Goal: Task Accomplishment & Management: Use online tool/utility

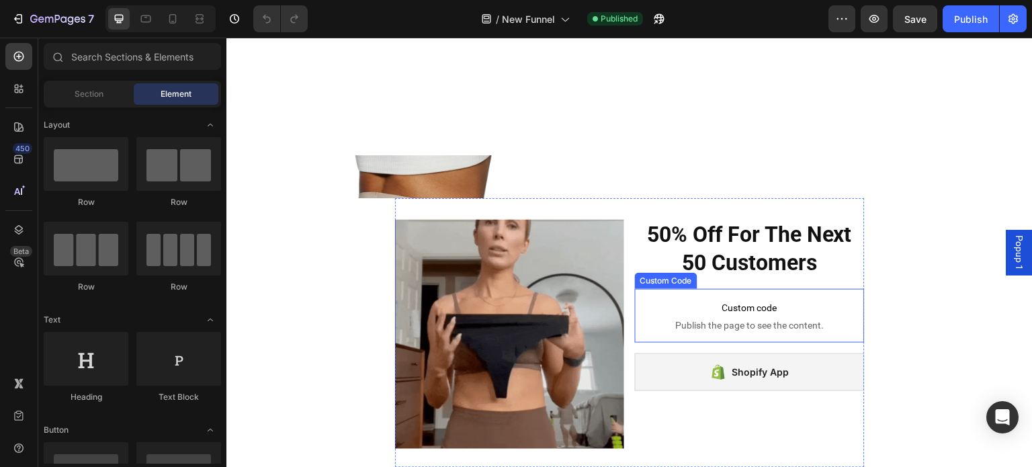
scroll to position [940, 0]
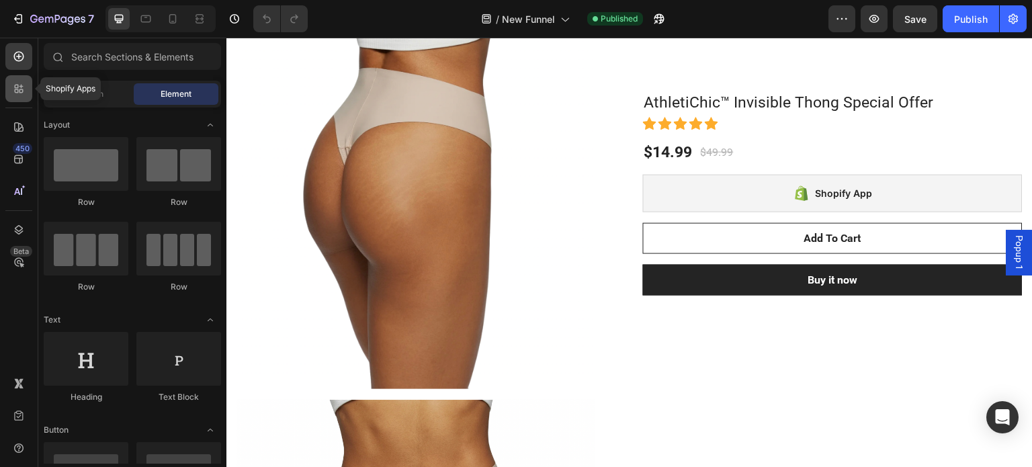
click at [15, 88] on icon at bounding box center [18, 88] width 13 height 13
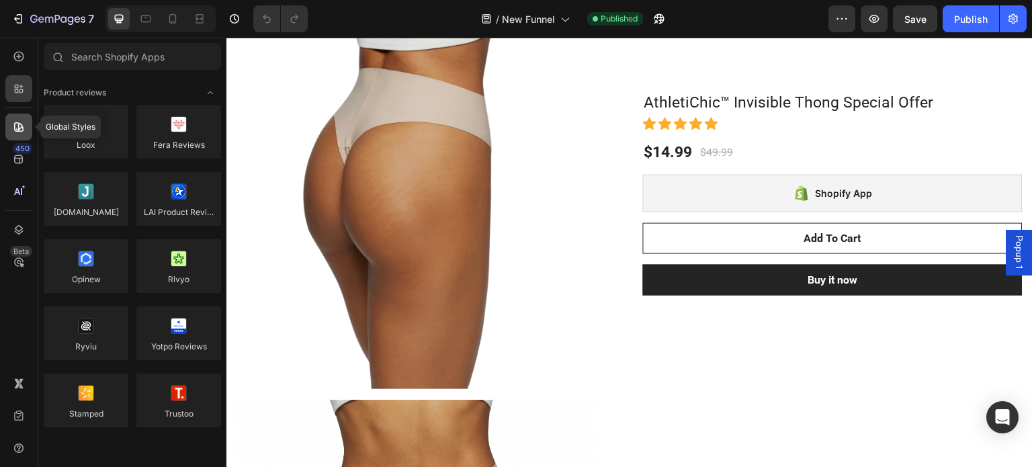
click at [13, 126] on icon at bounding box center [18, 126] width 13 height 13
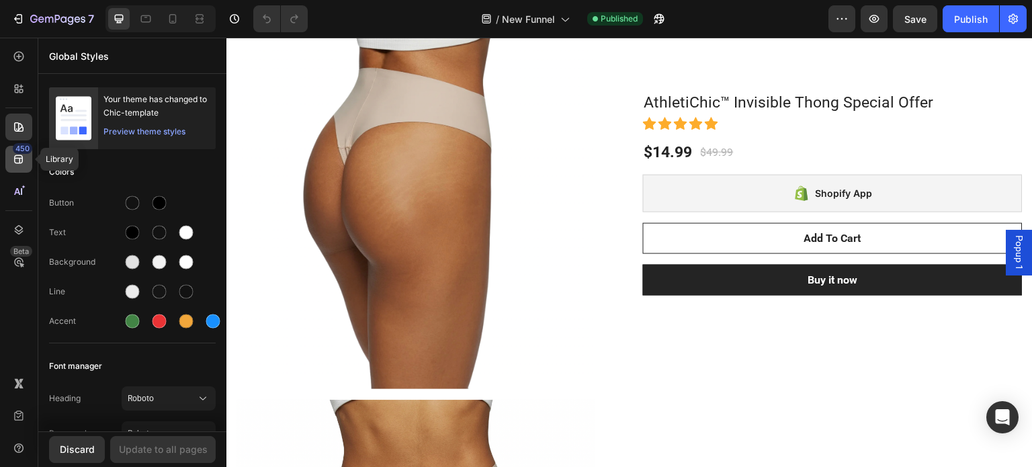
click at [9, 159] on div "450" at bounding box center [18, 159] width 27 height 27
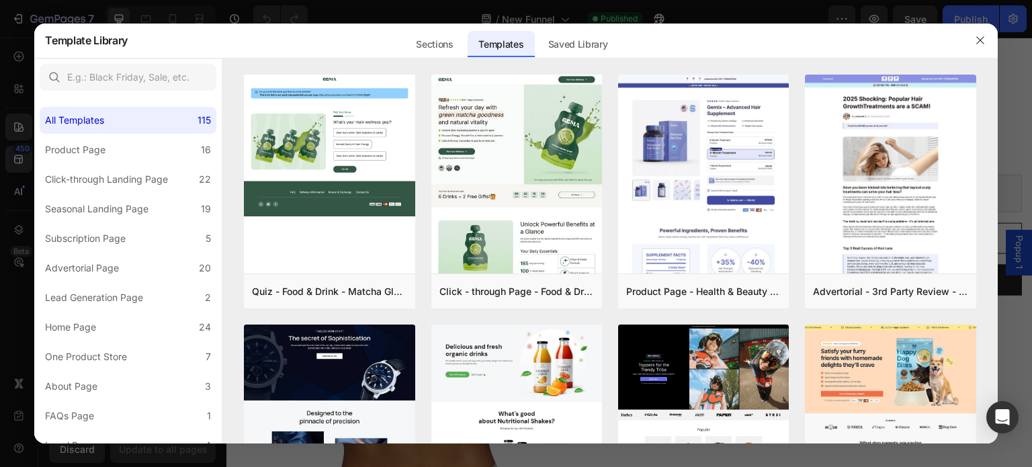
click at [21, 69] on div at bounding box center [516, 233] width 1032 height 467
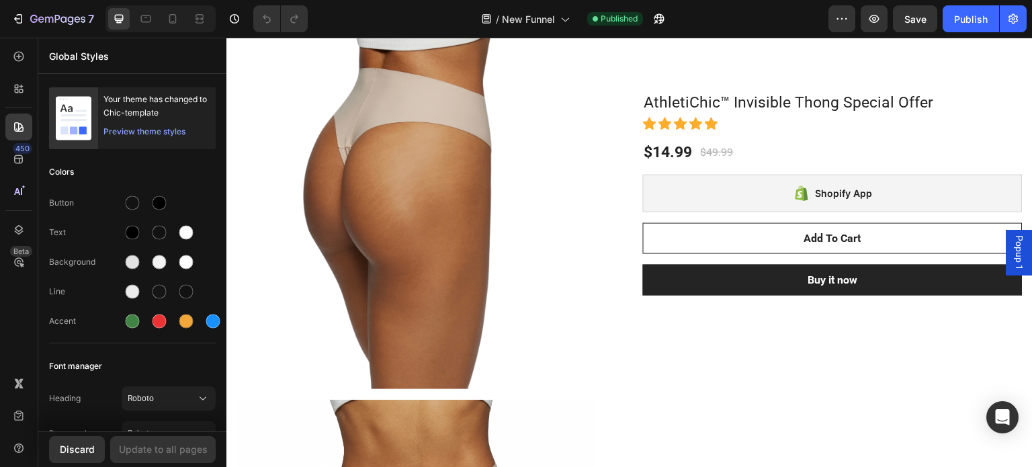
click at [5, 89] on div "450 Beta" at bounding box center [19, 252] width 38 height 429
click at [9, 90] on div at bounding box center [18, 88] width 27 height 27
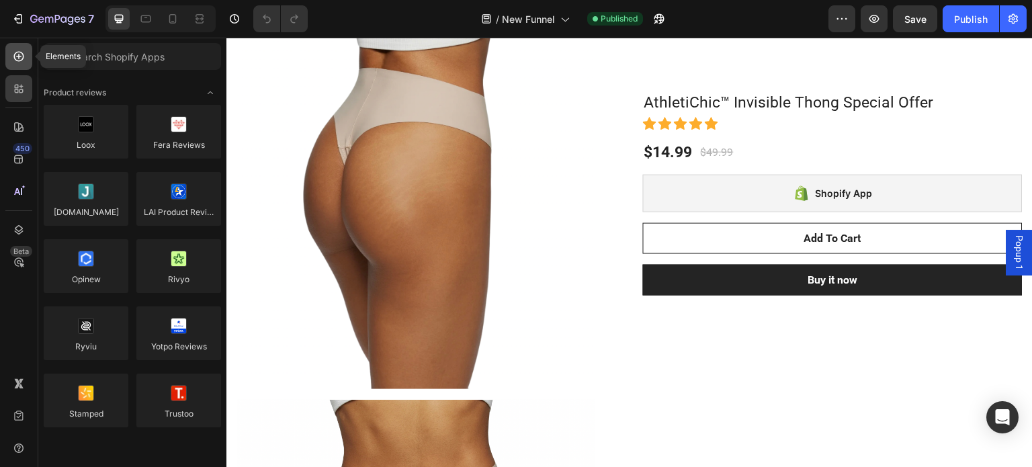
click at [7, 57] on div at bounding box center [18, 56] width 27 height 27
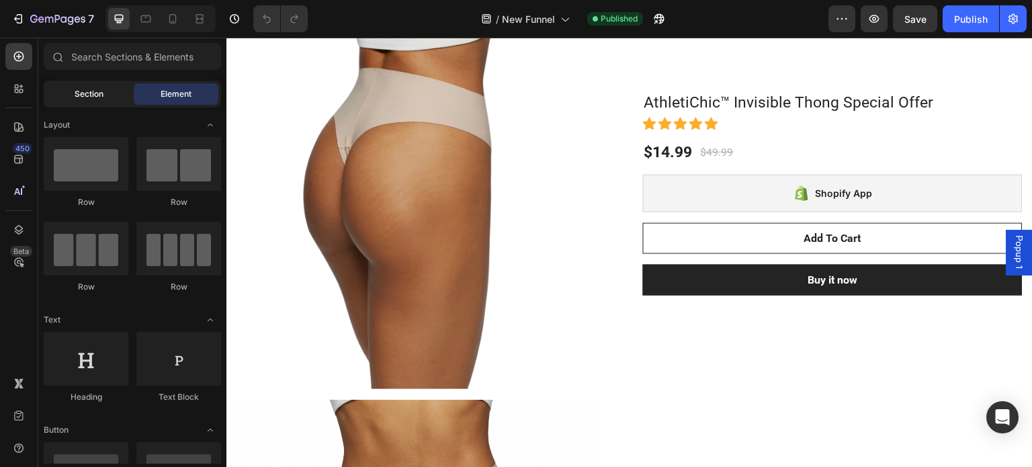
click at [97, 89] on span "Section" at bounding box center [89, 94] width 29 height 12
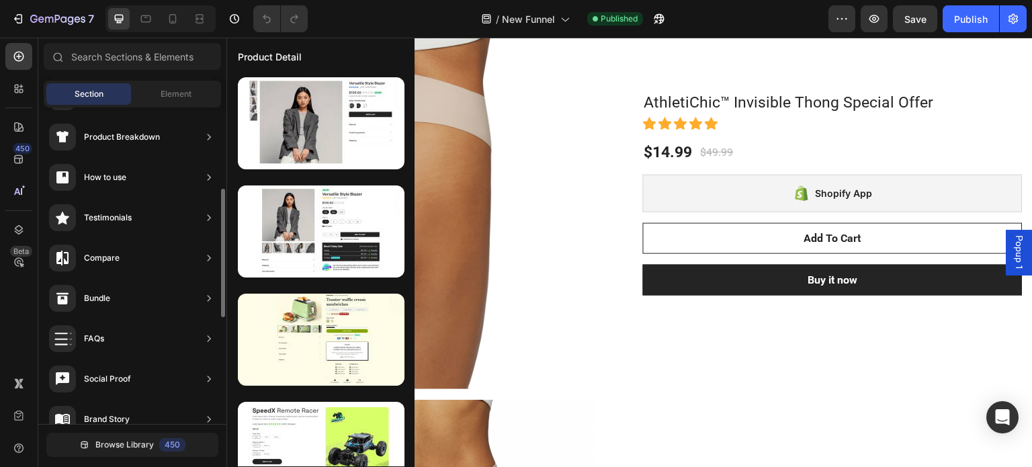
scroll to position [0, 0]
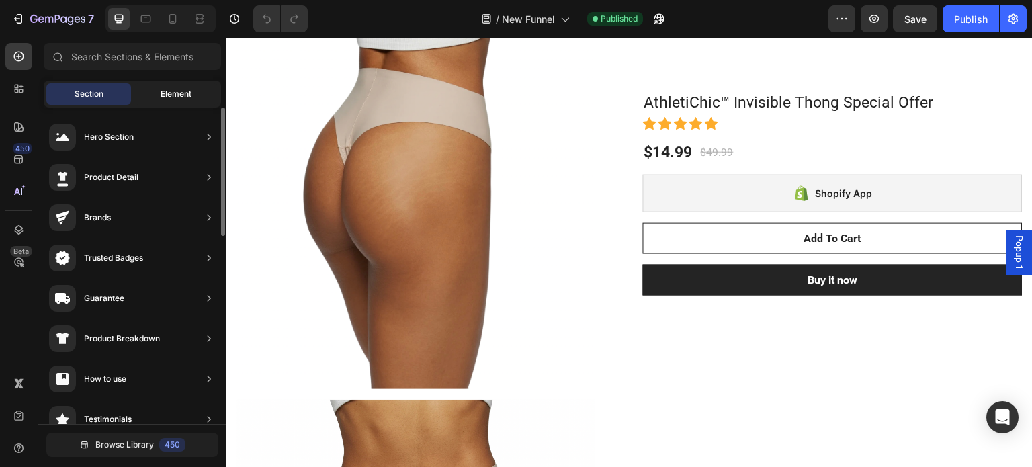
click at [173, 100] on div "Element" at bounding box center [176, 93] width 85 height 21
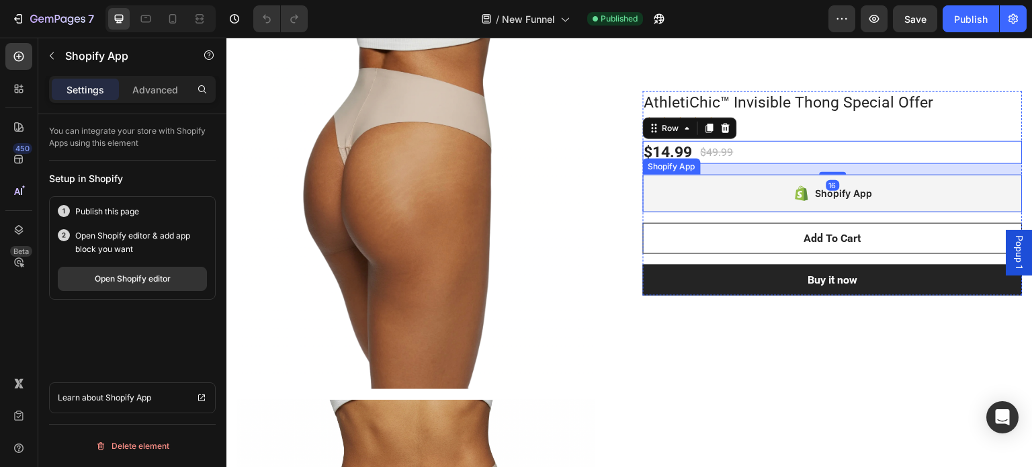
click at [865, 198] on div "Shopify App" at bounding box center [833, 194] width 380 height 38
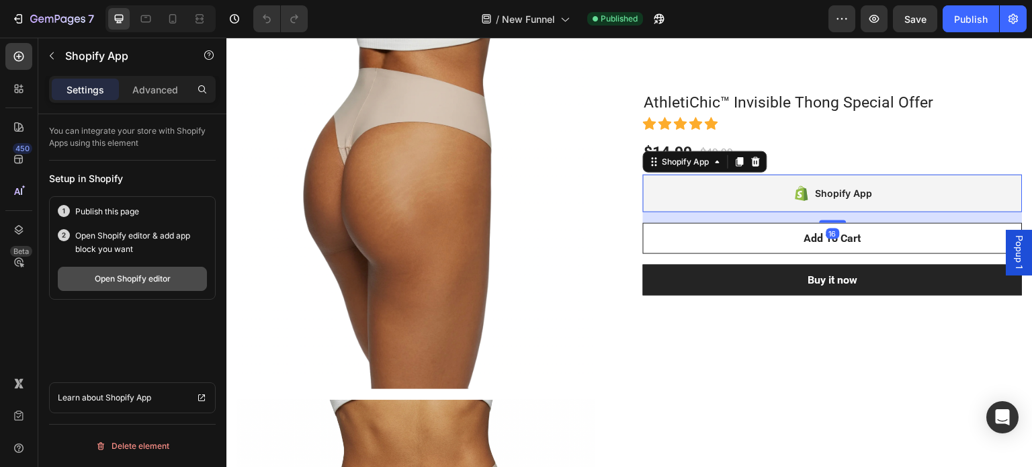
click at [148, 279] on div "Open Shopify editor" at bounding box center [133, 279] width 76 height 12
click at [796, 188] on icon at bounding box center [801, 193] width 13 height 15
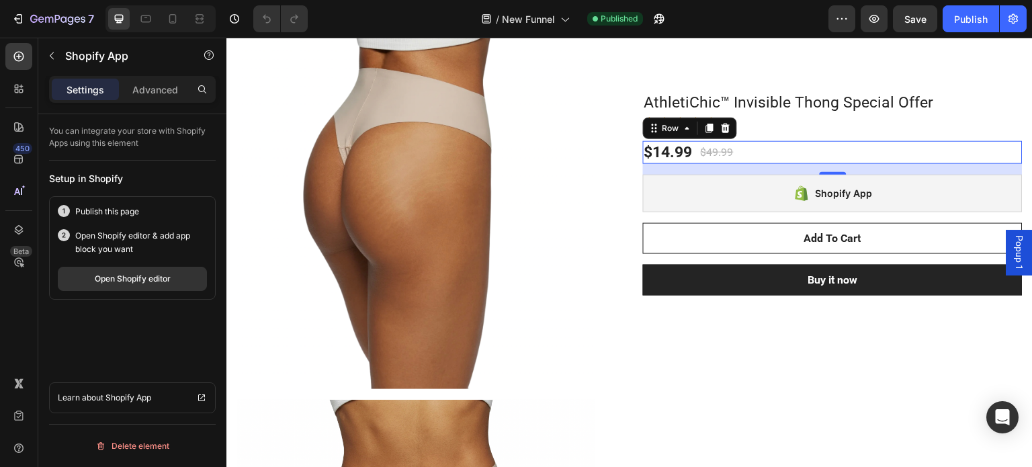
click at [900, 145] on div "$14.99 (P) Price (P) Price $49.99 (P) Price (P) Price Row 0" at bounding box center [833, 152] width 380 height 23
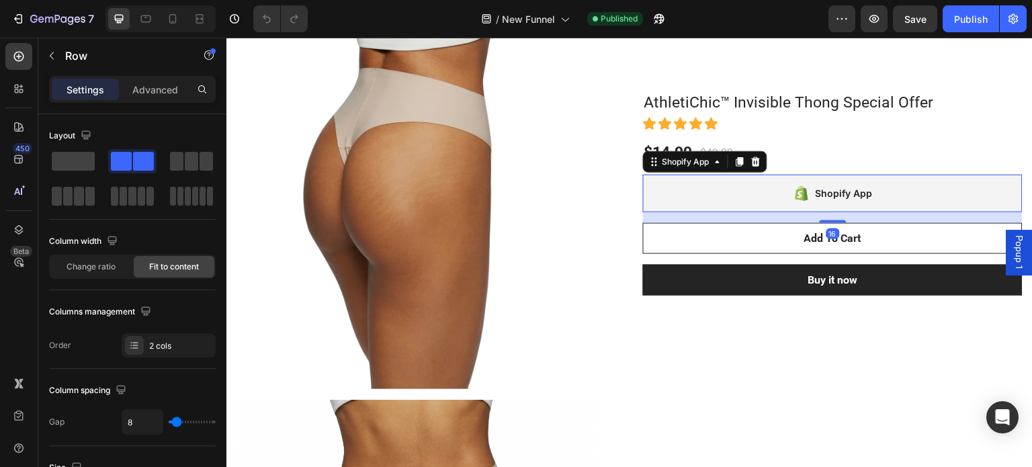
click at [829, 193] on div "Shopify App" at bounding box center [844, 193] width 57 height 16
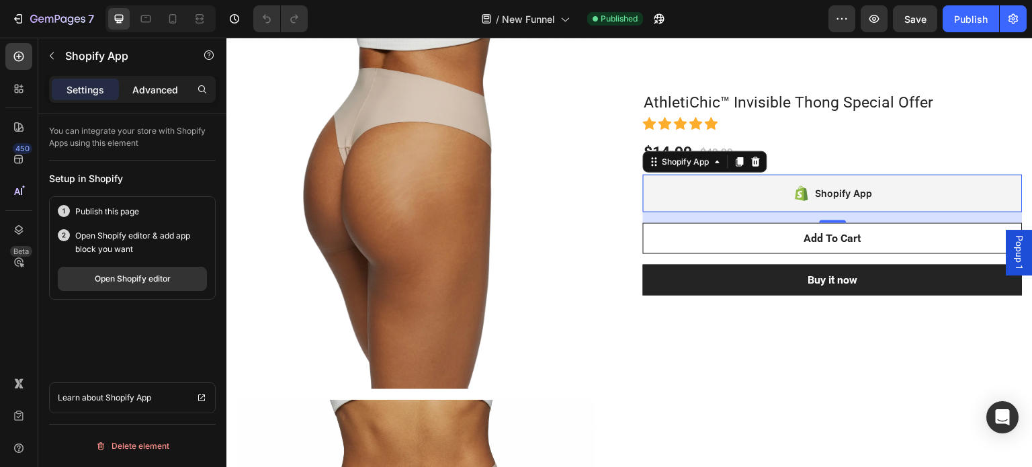
click at [146, 91] on p "Advanced" at bounding box center [155, 90] width 46 height 14
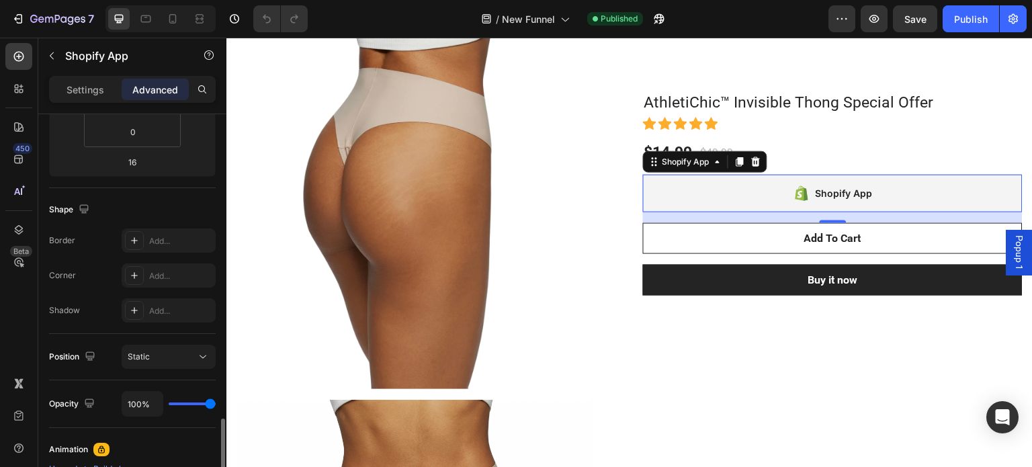
scroll to position [137, 0]
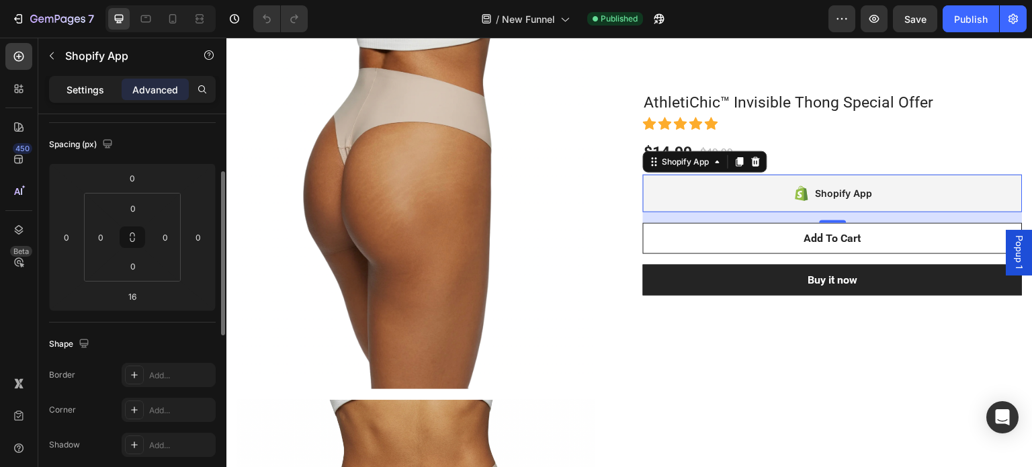
click at [86, 93] on p "Settings" at bounding box center [86, 90] width 38 height 14
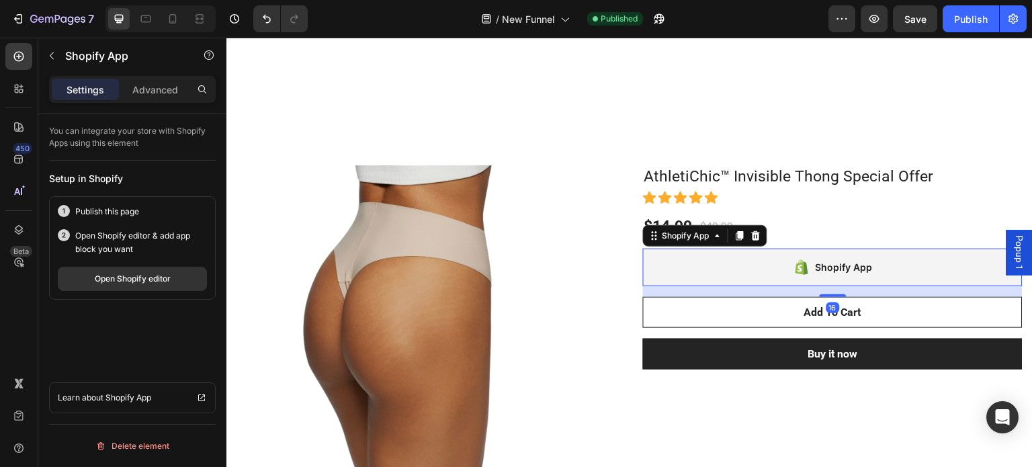
scroll to position [739, 0]
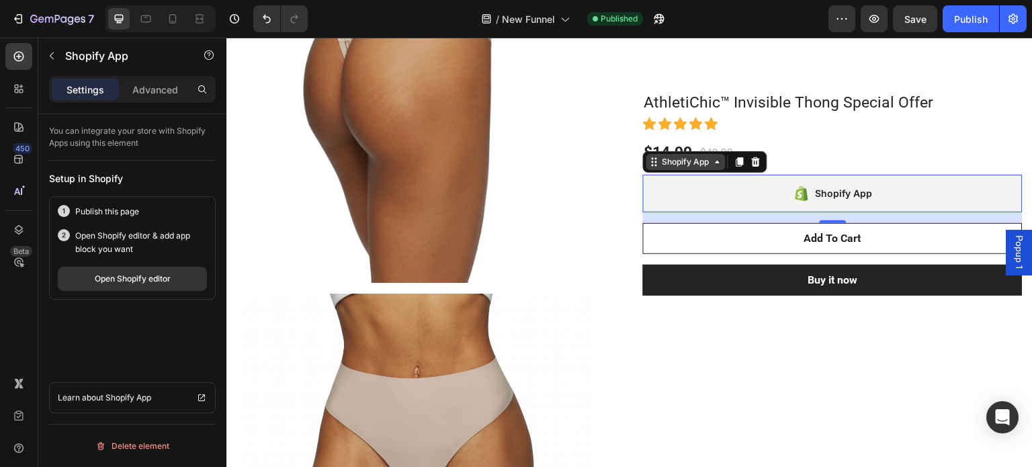
click at [685, 168] on div "Shopify App" at bounding box center [686, 162] width 52 height 12
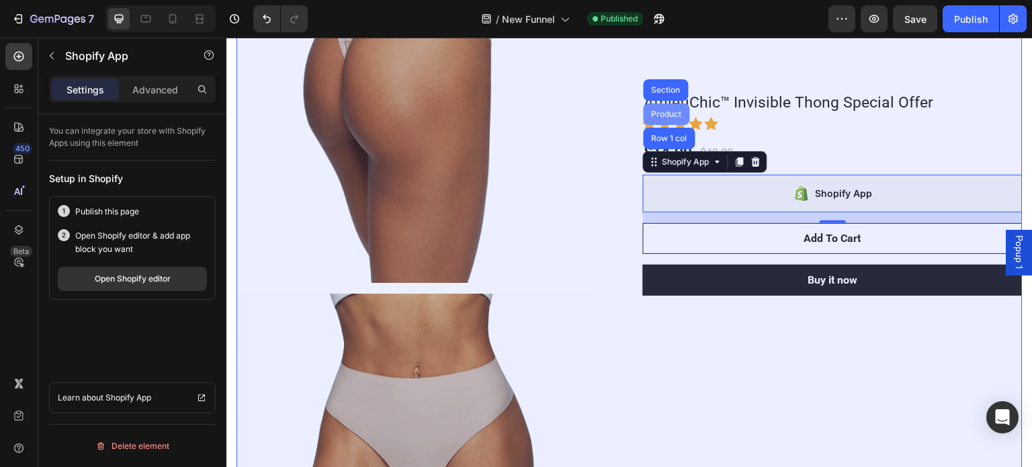
click at [663, 125] on div "Product" at bounding box center [667, 113] width 46 height 21
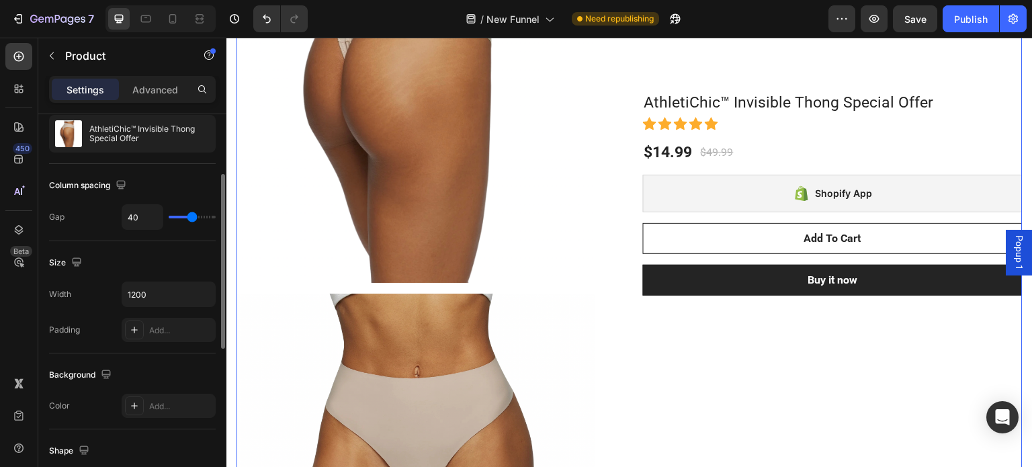
scroll to position [0, 0]
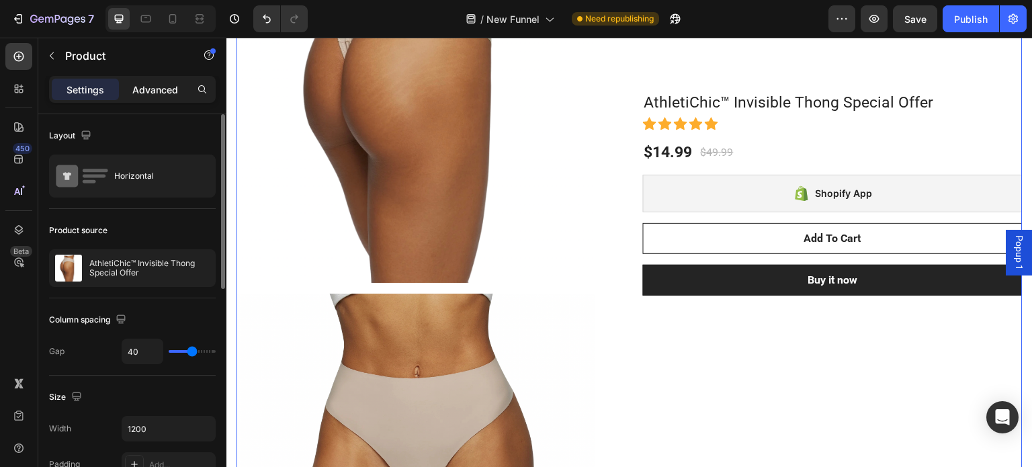
click at [146, 99] on div "Advanced" at bounding box center [155, 89] width 67 height 21
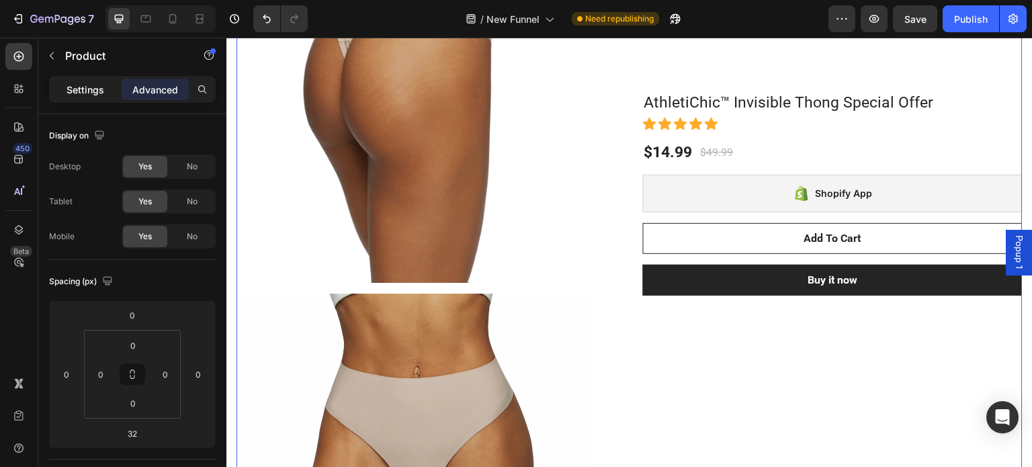
click at [73, 92] on p "Settings" at bounding box center [86, 90] width 38 height 14
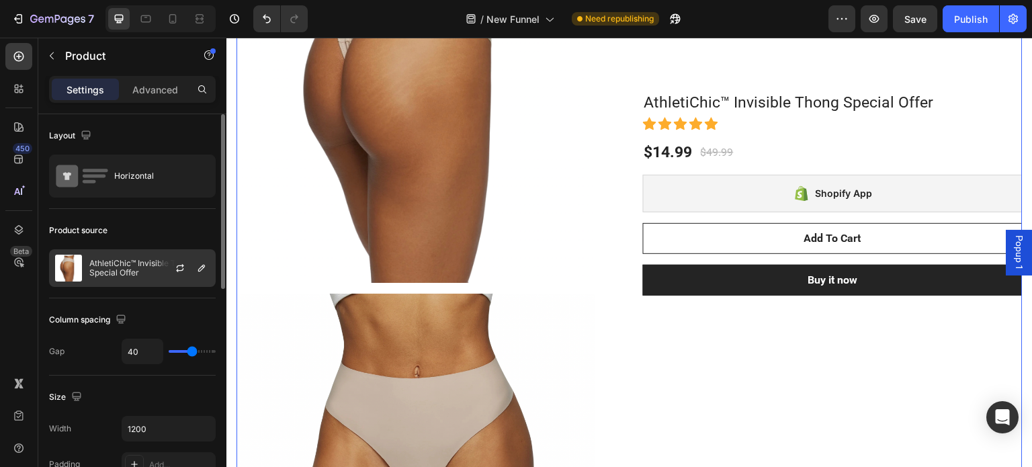
click at [128, 265] on p "AthletiChic™ Invisible Thong Special Offer" at bounding box center [149, 268] width 120 height 19
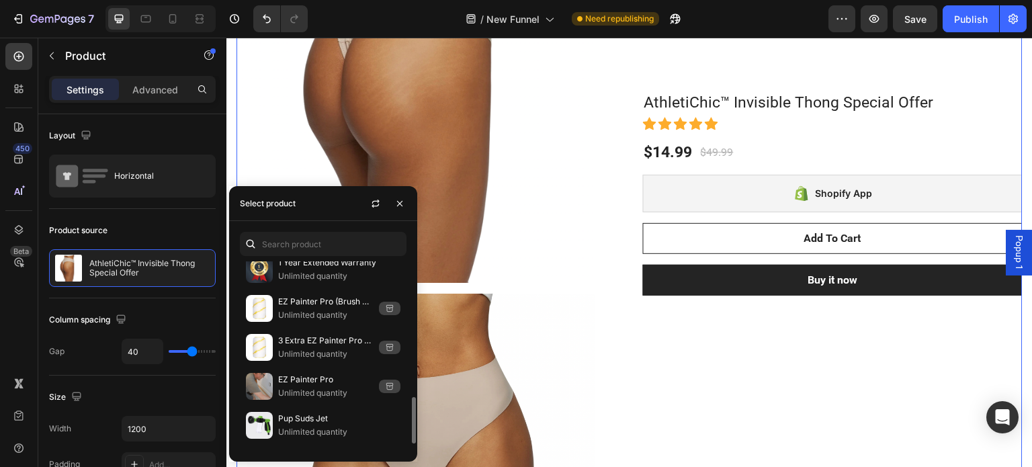
scroll to position [355, 0]
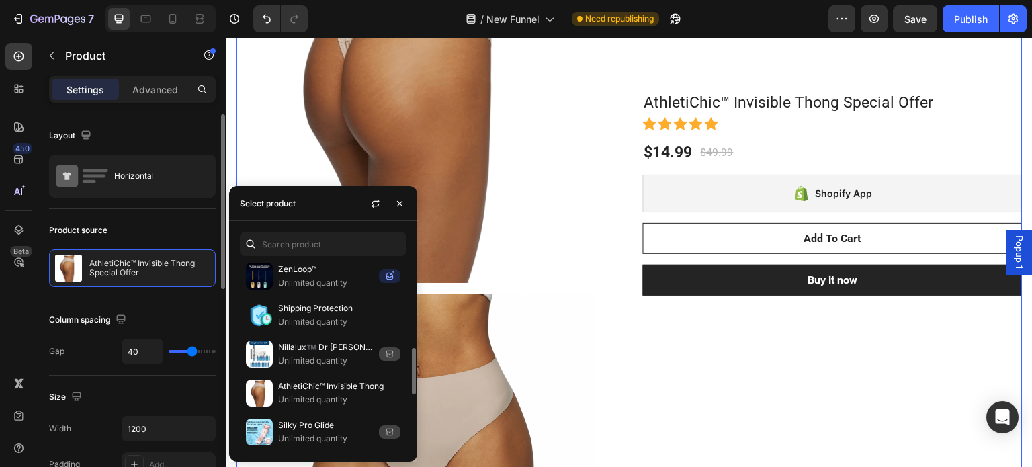
click at [148, 220] on div "Product source" at bounding box center [132, 230] width 167 height 21
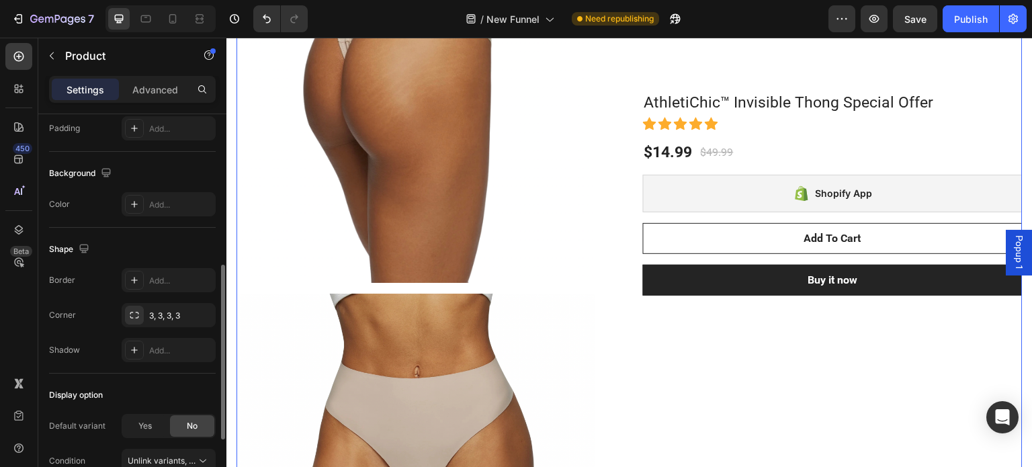
scroll to position [470, 0]
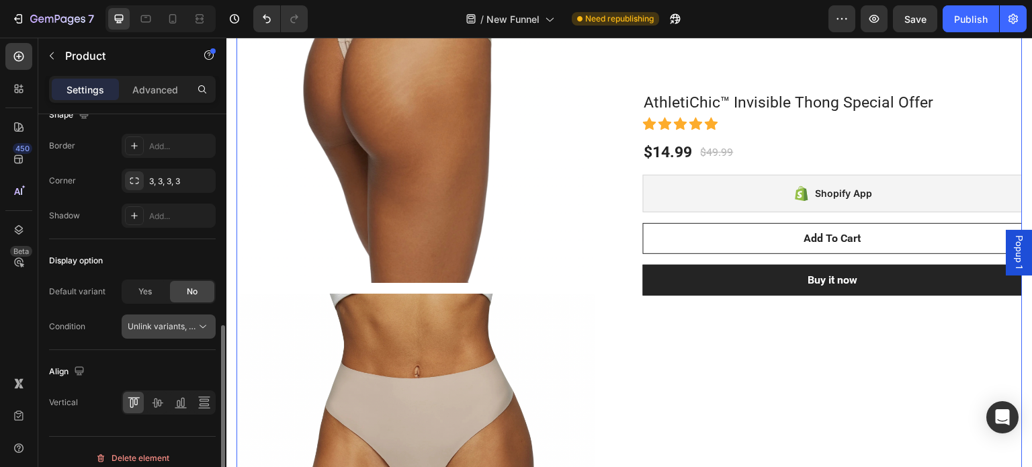
click at [183, 324] on span "Unlink variants, quantity <br> between same products" at bounding box center [231, 326] width 206 height 10
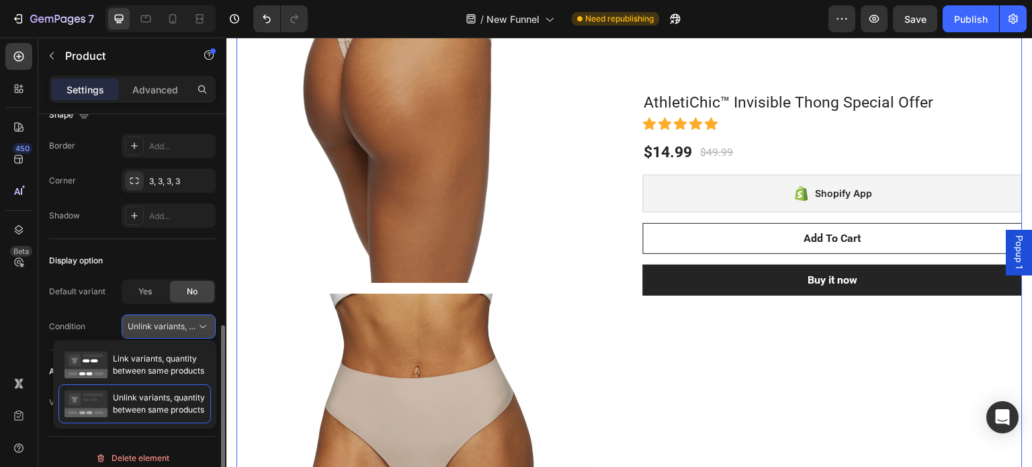
click at [183, 324] on span "Unlink variants, quantity <br> between same products" at bounding box center [231, 326] width 206 height 10
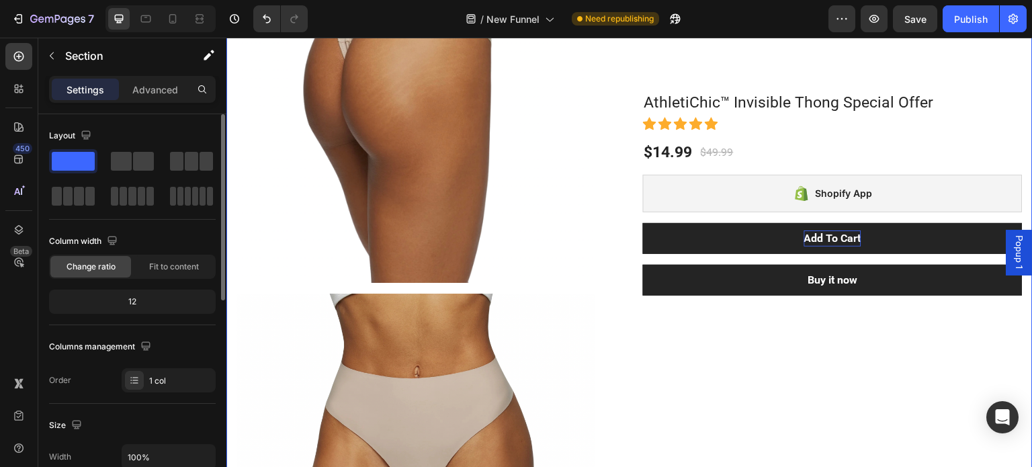
scroll to position [806, 0]
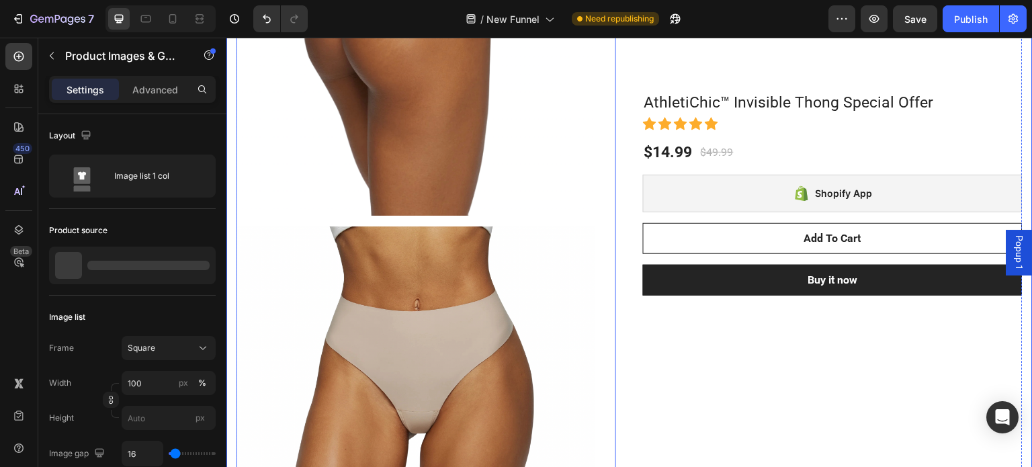
click at [583, 214] on img at bounding box center [415, 37] width 358 height 358
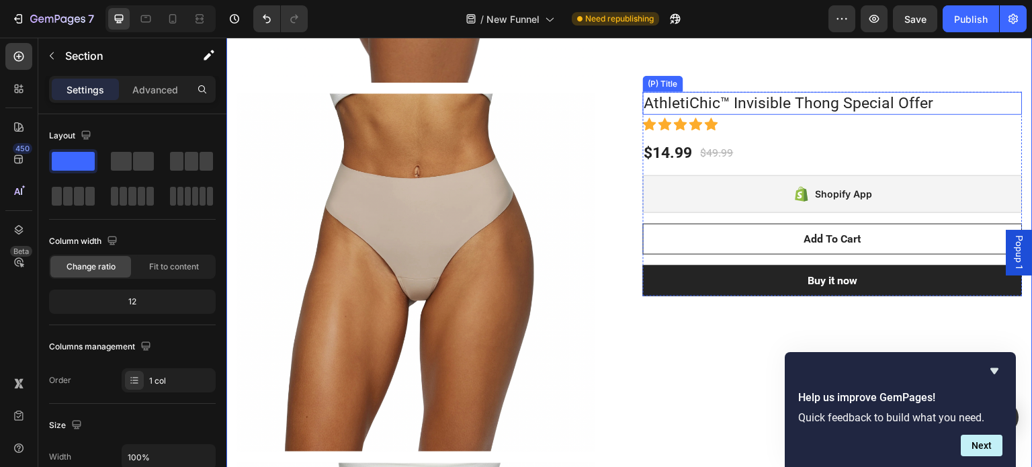
scroll to position [940, 0]
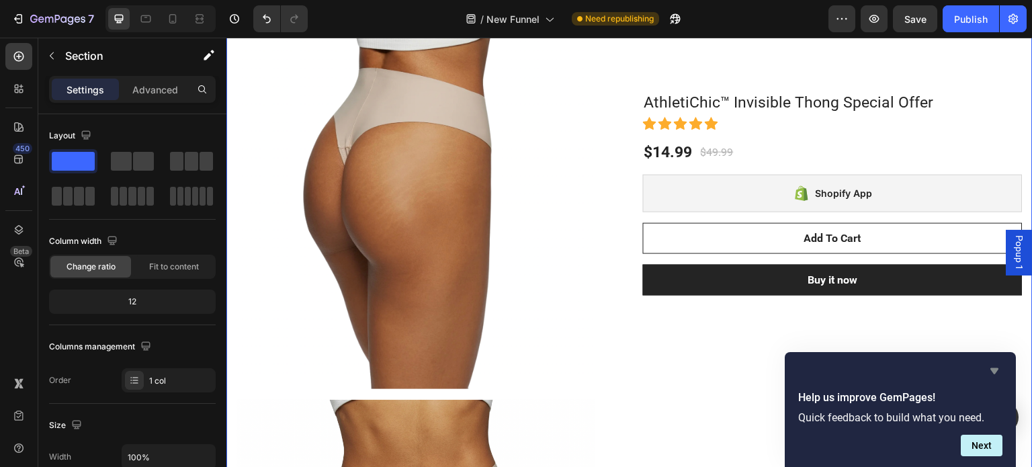
click at [1000, 370] on icon "Hide survey" at bounding box center [994, 371] width 16 height 16
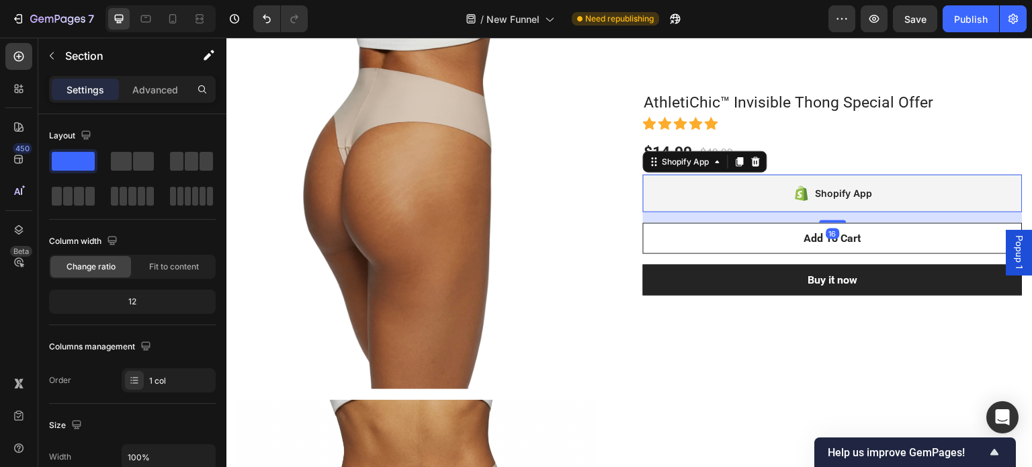
click at [780, 181] on div "Shopify App" at bounding box center [833, 194] width 380 height 38
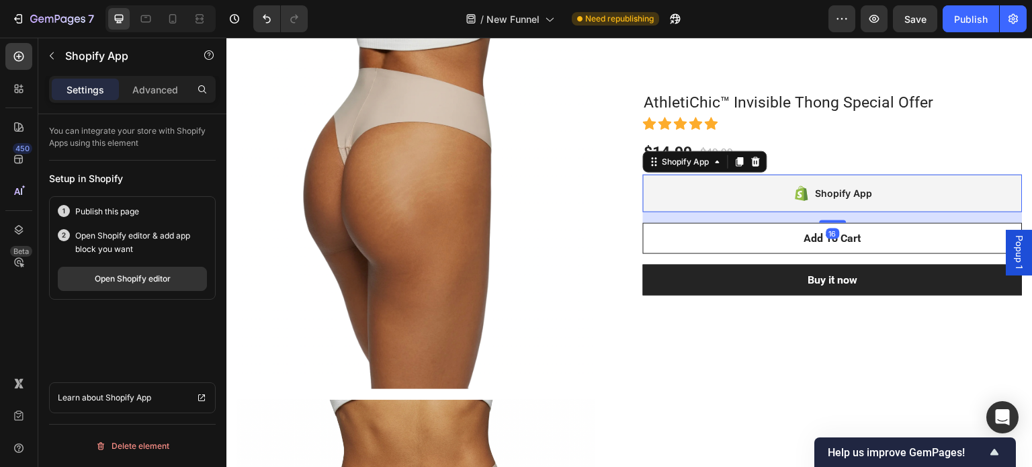
click at [726, 202] on div "Shopify App" at bounding box center [833, 194] width 380 height 38
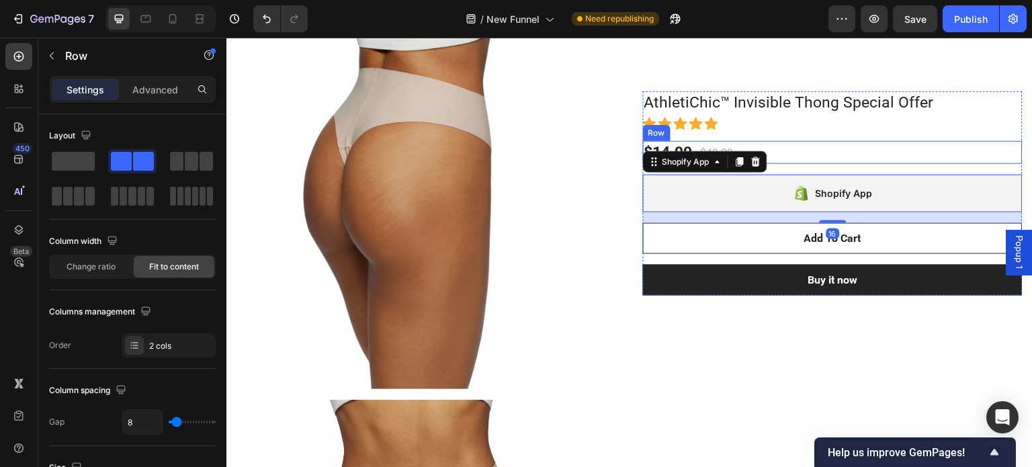
click at [814, 153] on div "$14.99 (P) Price (P) Price $49.99 (P) Price (P) Price Row" at bounding box center [833, 152] width 380 height 23
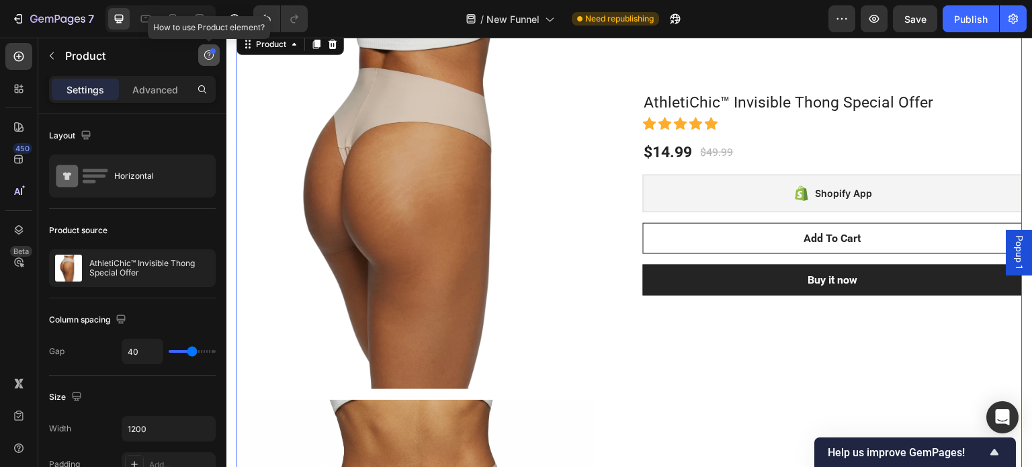
click at [206, 52] on icon "button" at bounding box center [209, 55] width 11 height 11
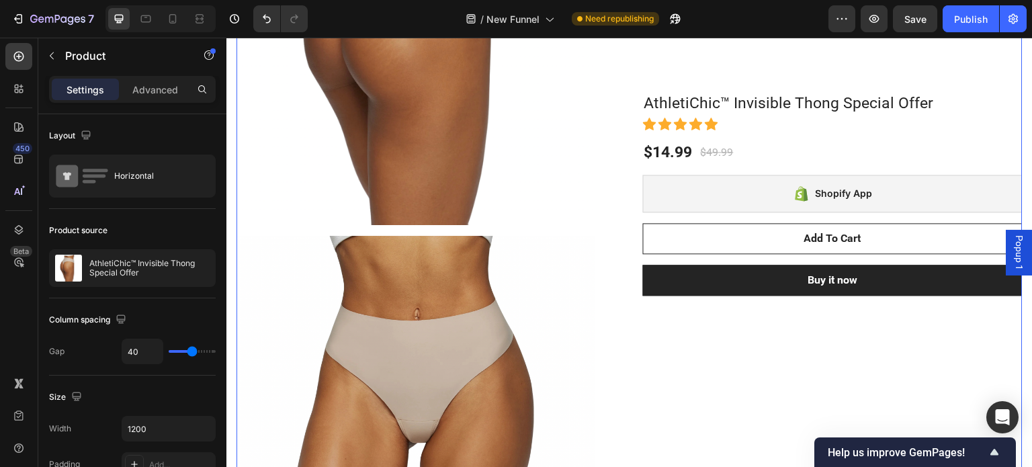
scroll to position [1142, 0]
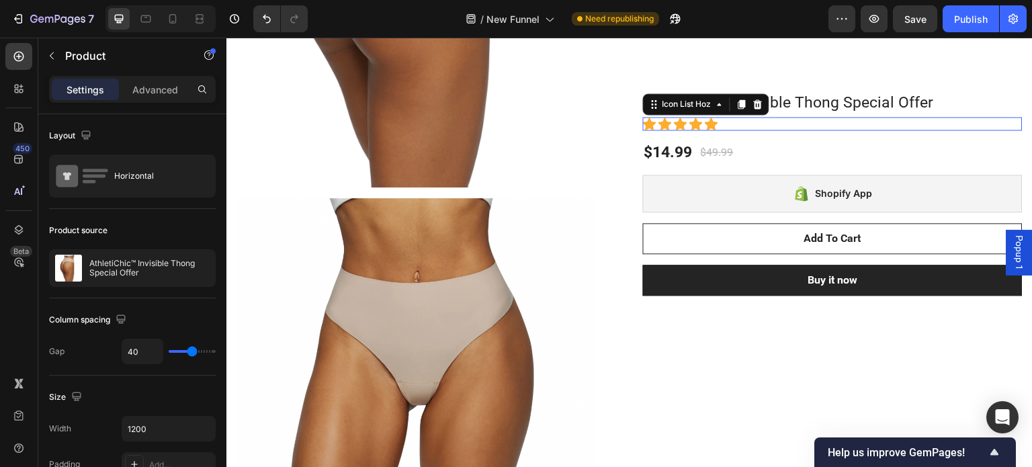
click at [781, 128] on div "Icon Icon Icon Icon Icon" at bounding box center [833, 123] width 380 height 13
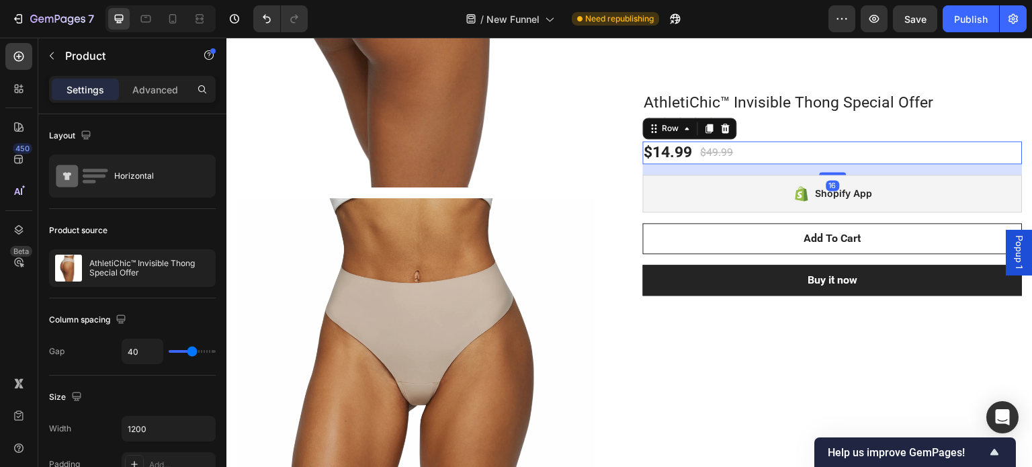
click at [749, 149] on div "$14.99 (P) Price (P) Price $49.99 (P) Price (P) Price Row 16" at bounding box center [833, 152] width 380 height 23
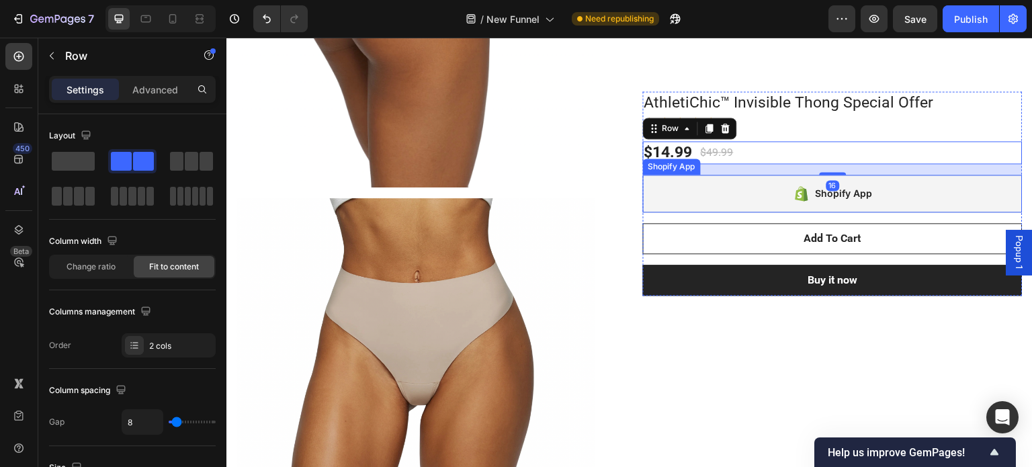
click at [854, 195] on div "Shopify App" at bounding box center [844, 193] width 57 height 16
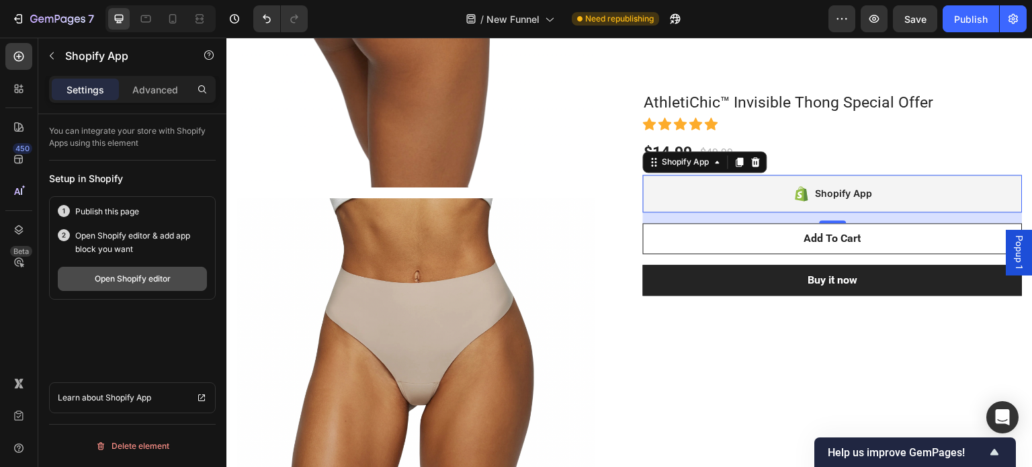
click at [141, 281] on div "Open Shopify editor" at bounding box center [133, 279] width 76 height 12
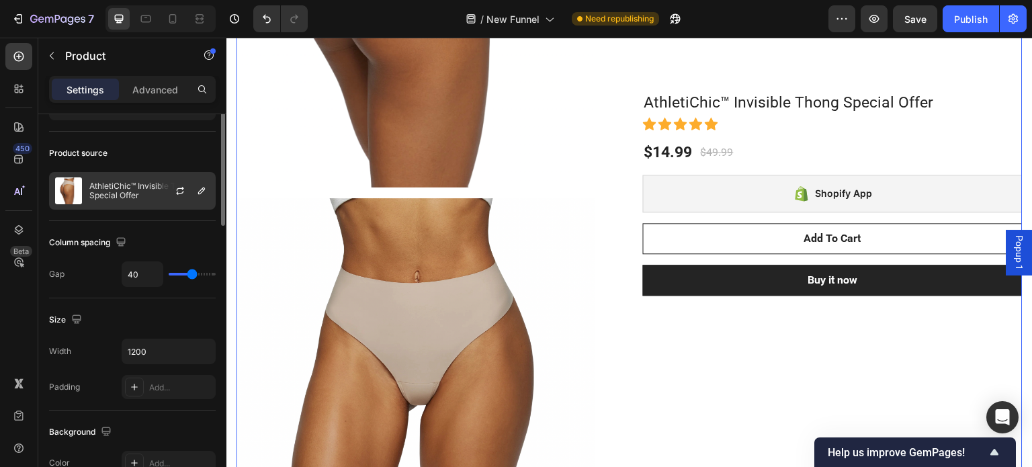
scroll to position [0, 0]
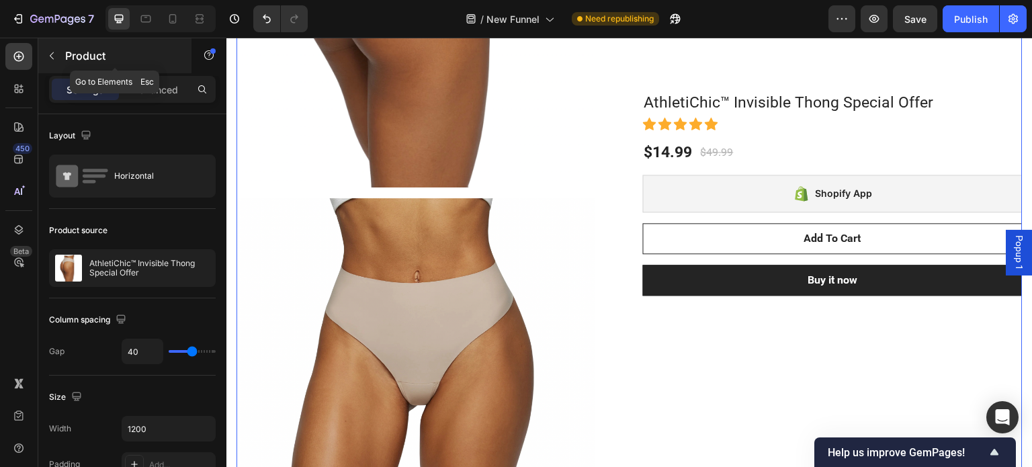
click at [54, 62] on button "button" at bounding box center [51, 55] width 21 height 21
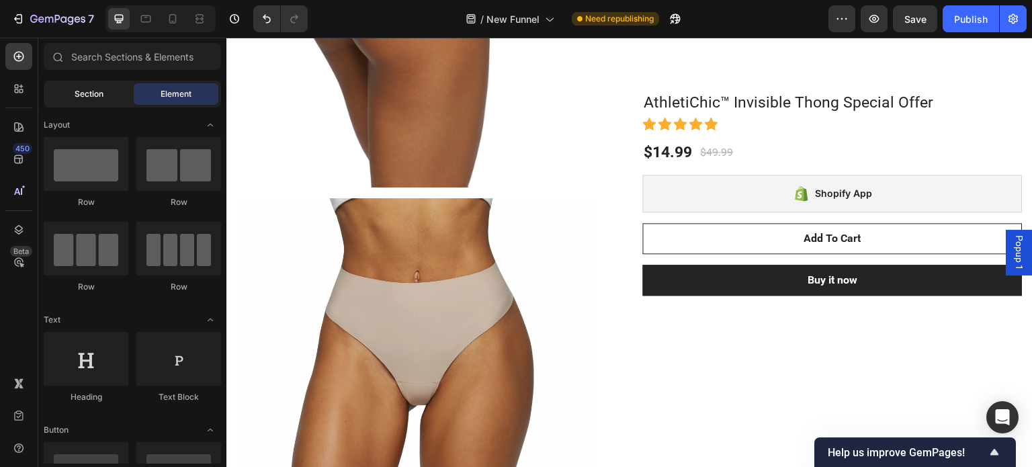
click at [95, 95] on span "Section" at bounding box center [89, 94] width 29 height 12
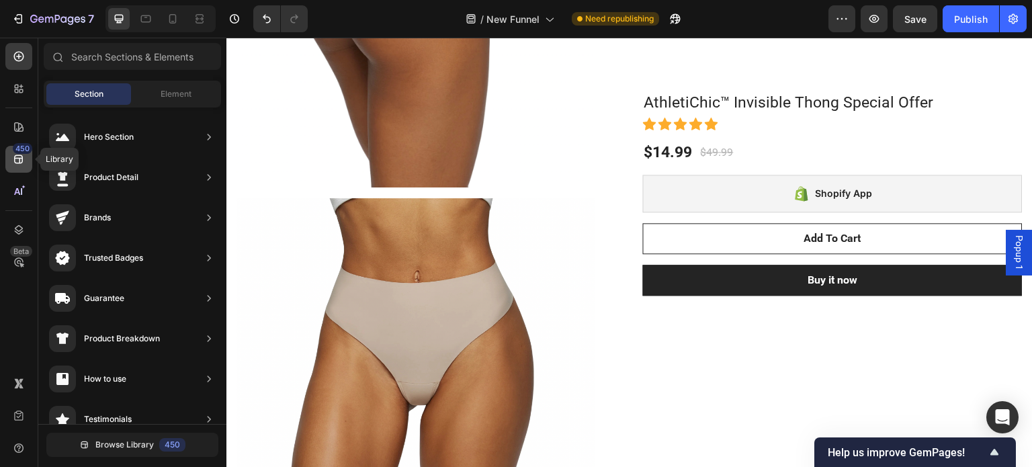
click at [26, 153] on div "450" at bounding box center [22, 148] width 19 height 11
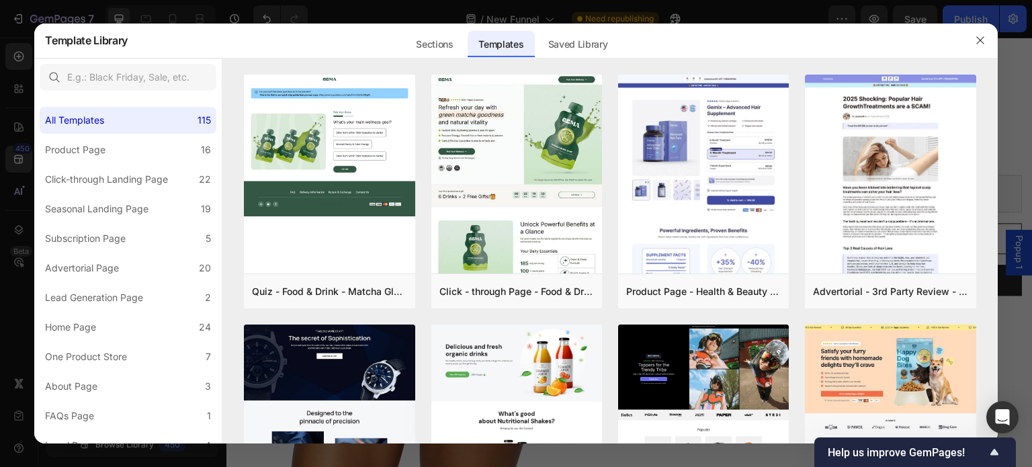
click at [79, 11] on div at bounding box center [516, 233] width 1032 height 467
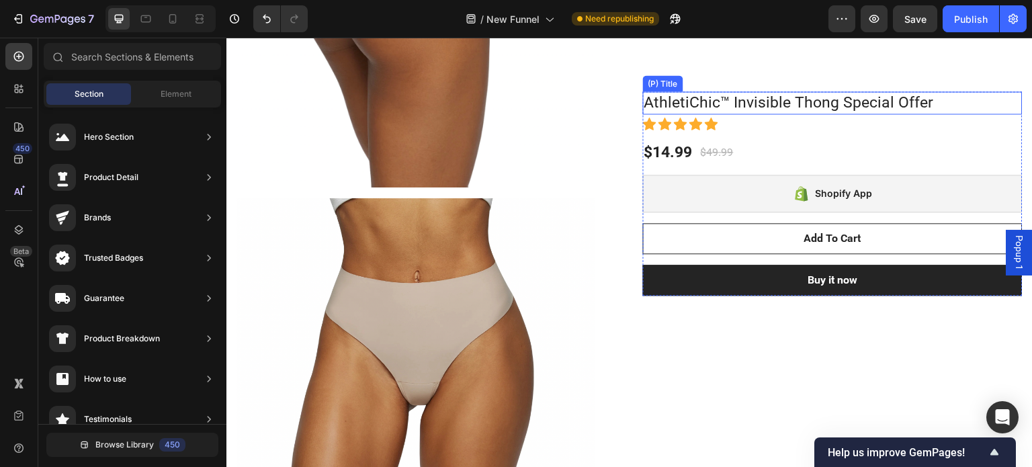
click at [797, 115] on div "AthletiChic™ Invisible Thong Special Offer (P) Title Icon Icon Icon Icon Icon I…" at bounding box center [833, 193] width 380 height 204
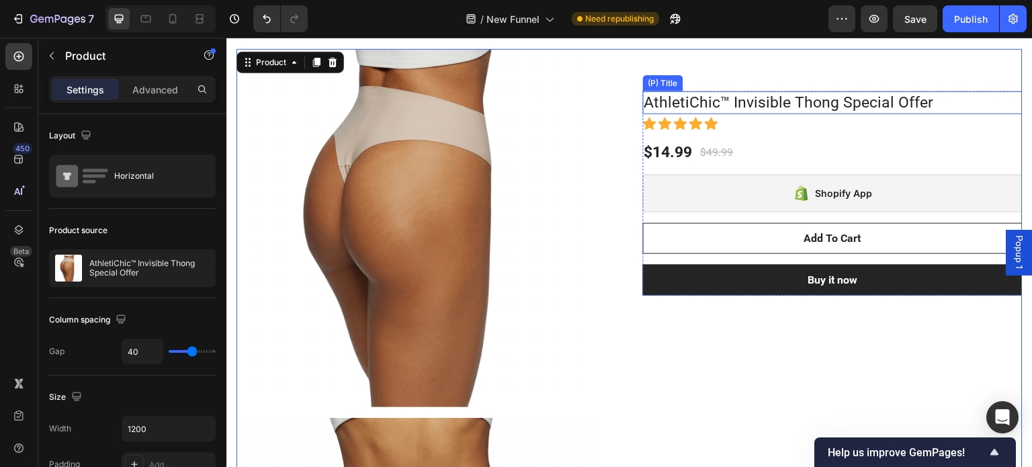
scroll to position [739, 0]
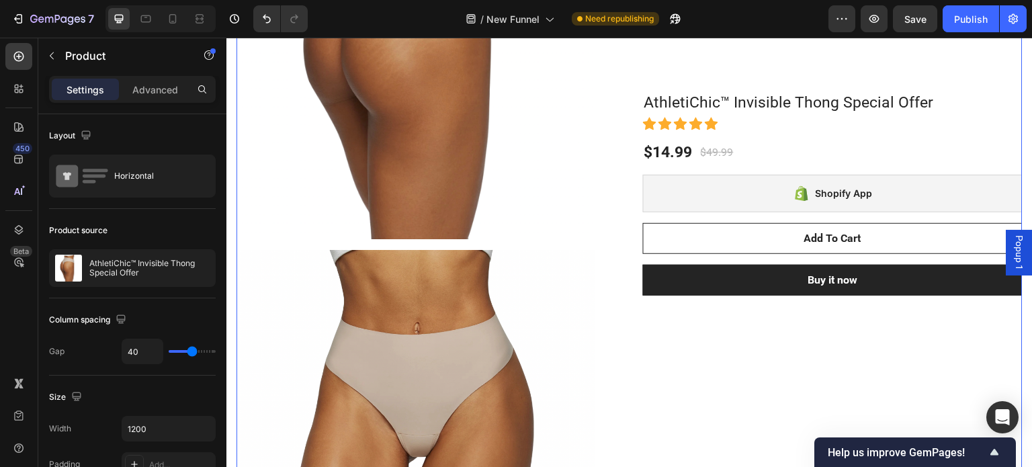
scroll to position [806, 0]
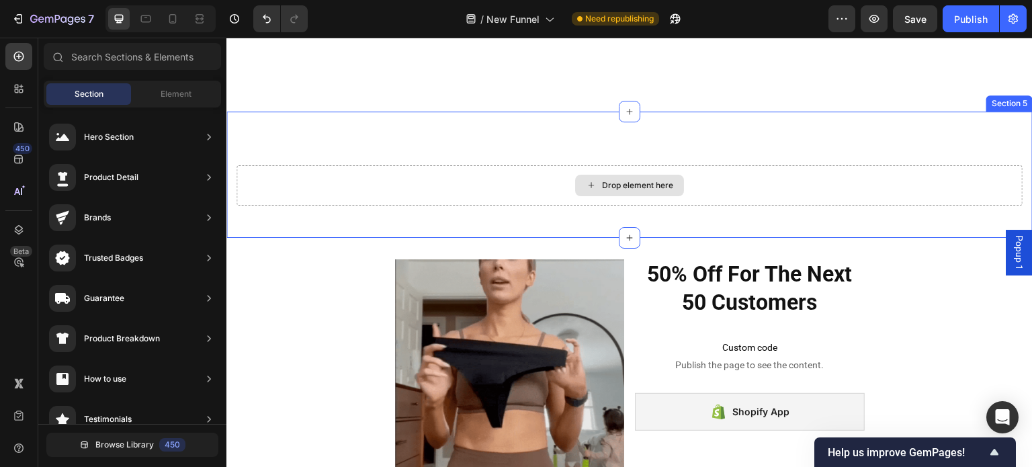
click at [627, 187] on div "Drop element here" at bounding box center [637, 185] width 71 height 11
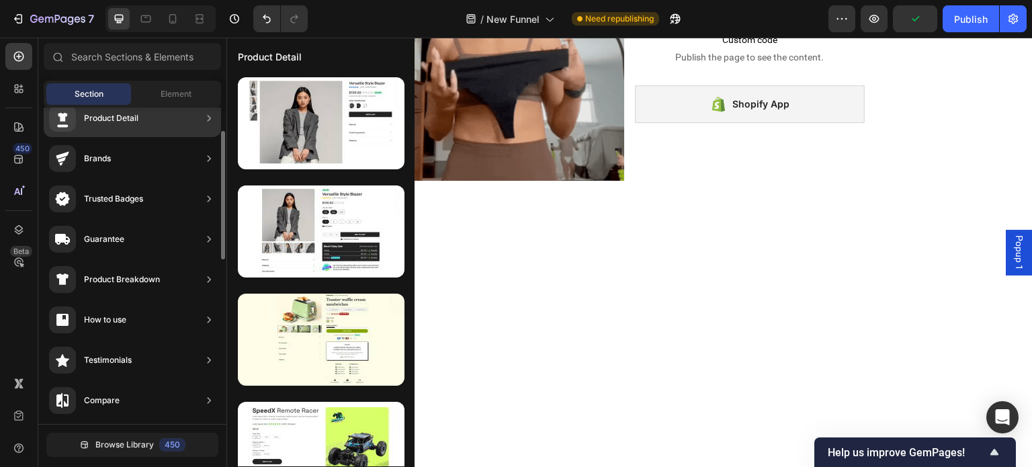
scroll to position [0, 0]
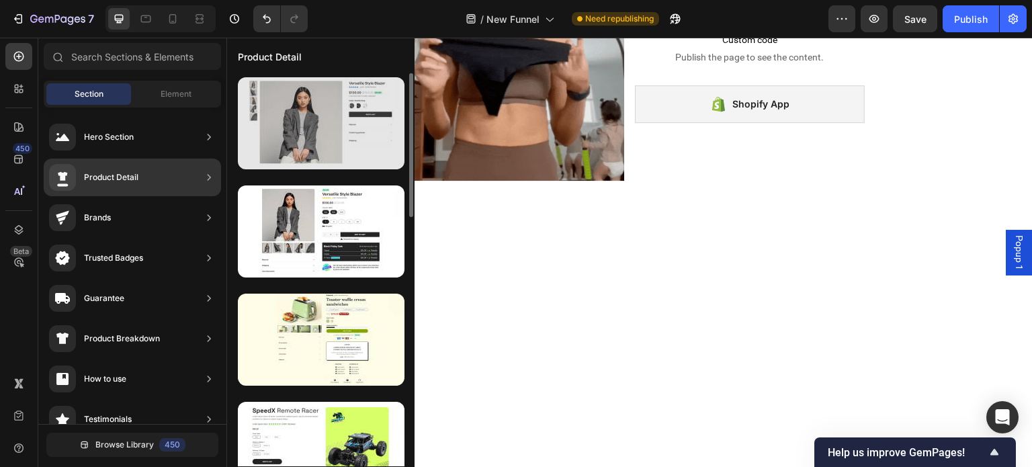
click at [329, 140] on div at bounding box center [321, 123] width 167 height 92
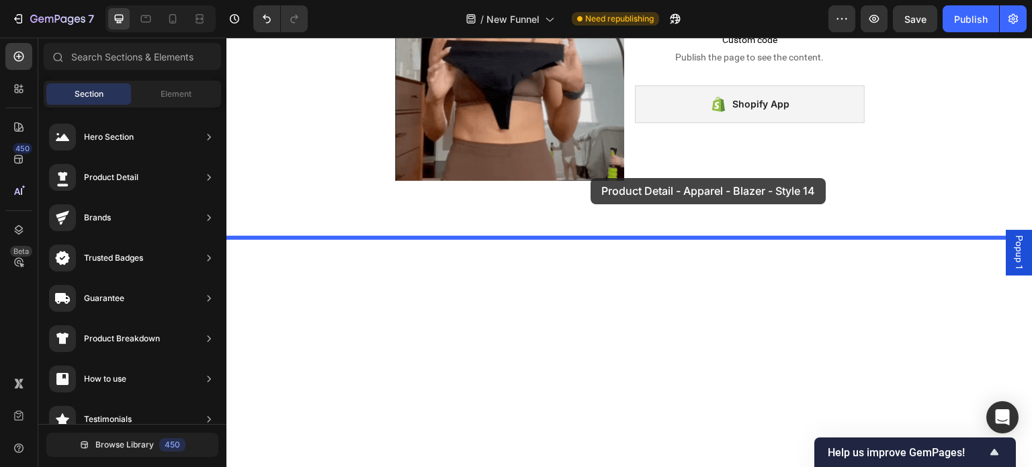
drag, startPoint x: 560, startPoint y: 180, endPoint x: 590, endPoint y: 178, distance: 31.0
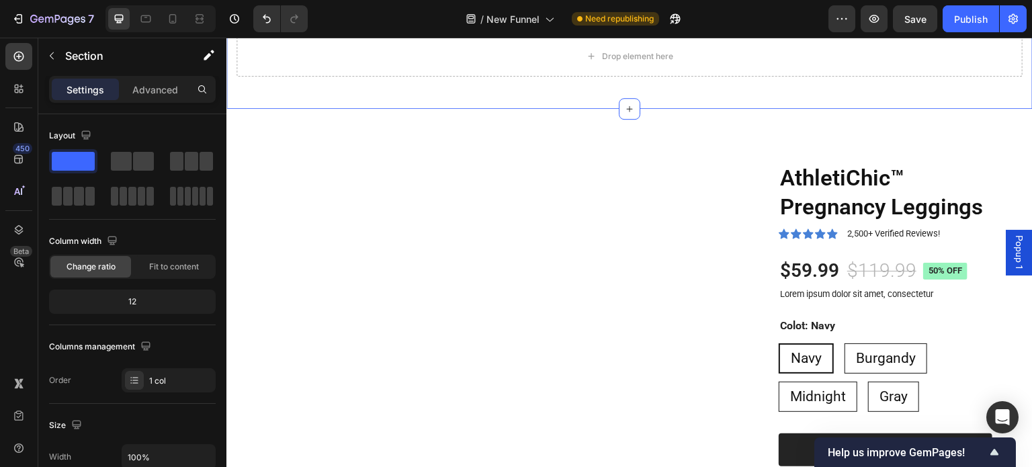
scroll to position [940, 0]
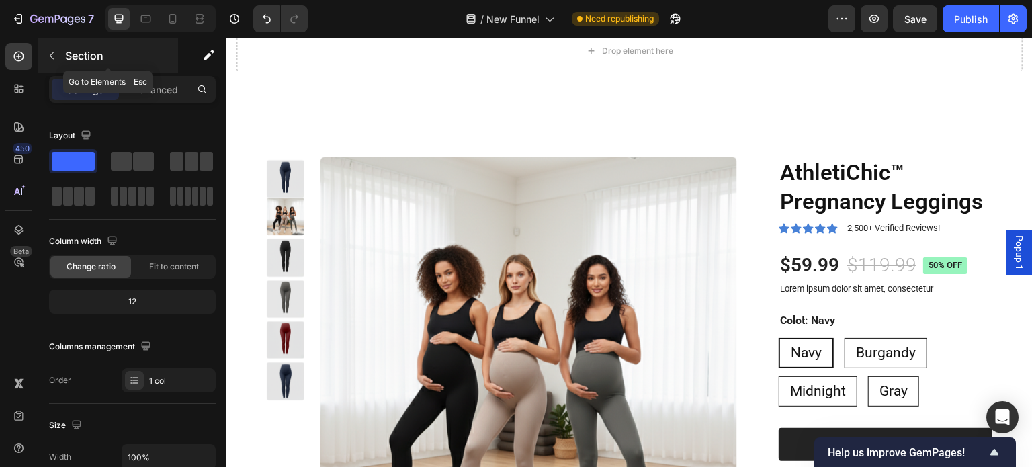
click at [50, 58] on icon "button" at bounding box center [51, 55] width 11 height 11
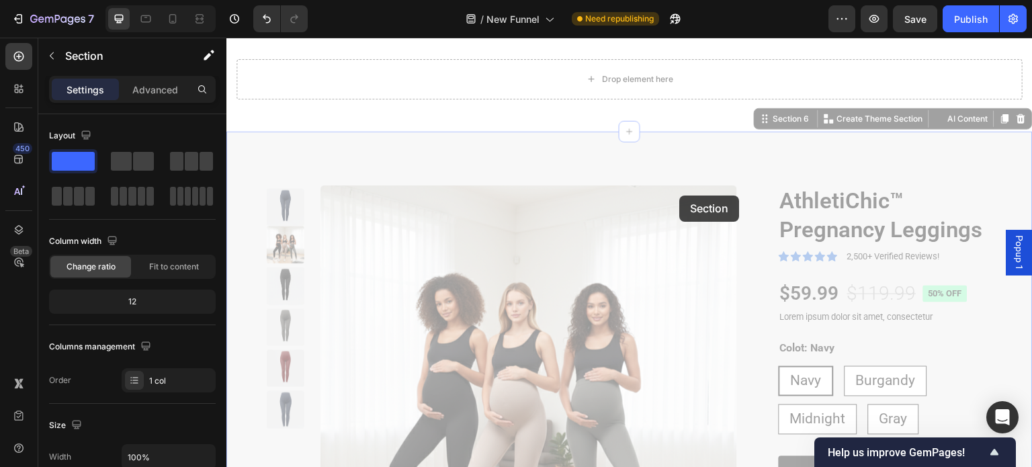
scroll to position [739, 0]
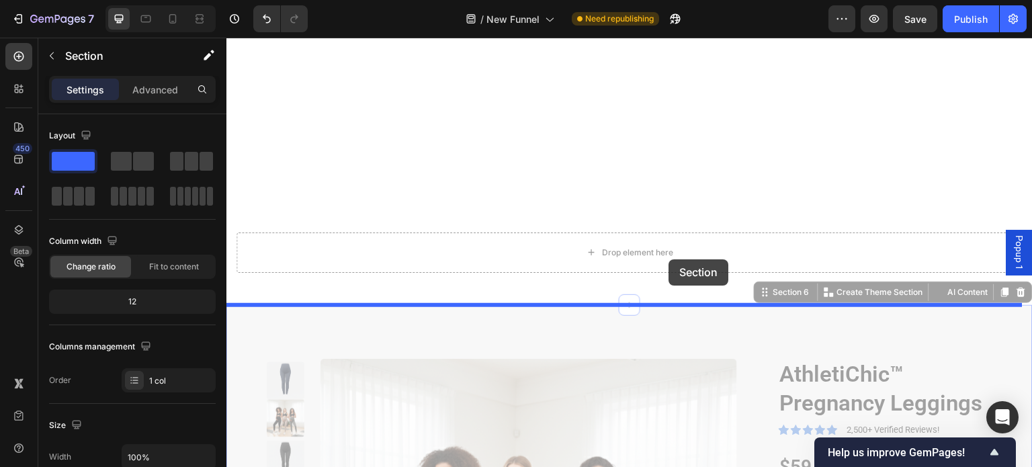
drag, startPoint x: 605, startPoint y: 129, endPoint x: 669, endPoint y: 259, distance: 145.4
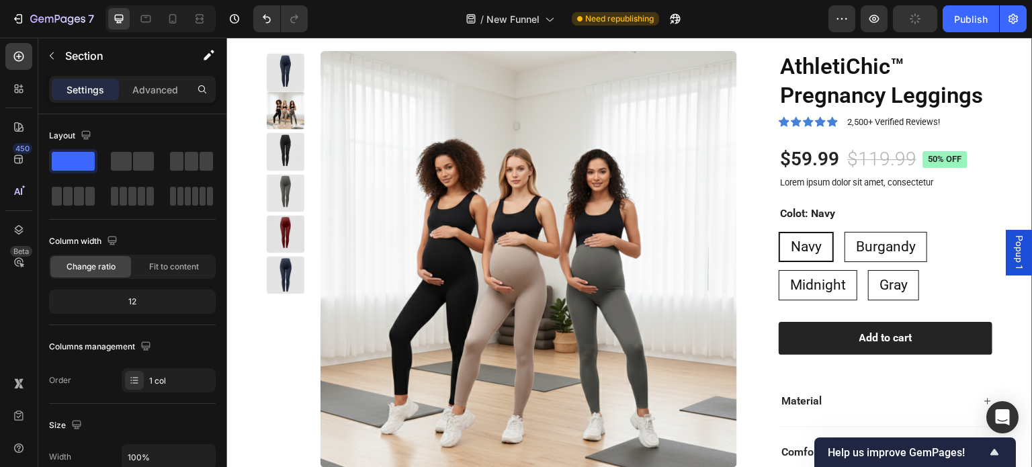
click at [672, 335] on div "Product Images AthletiChic™ Pregnancy Leggings Product Title Icon Icon Icon Ico…" at bounding box center [629, 290] width 806 height 586
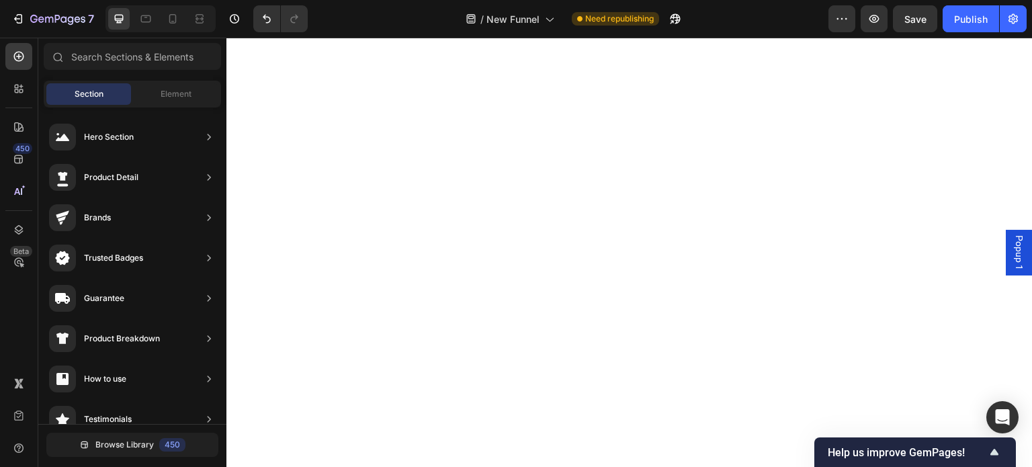
drag, startPoint x: 681, startPoint y: 220, endPoint x: 612, endPoint y: 183, distance: 78.8
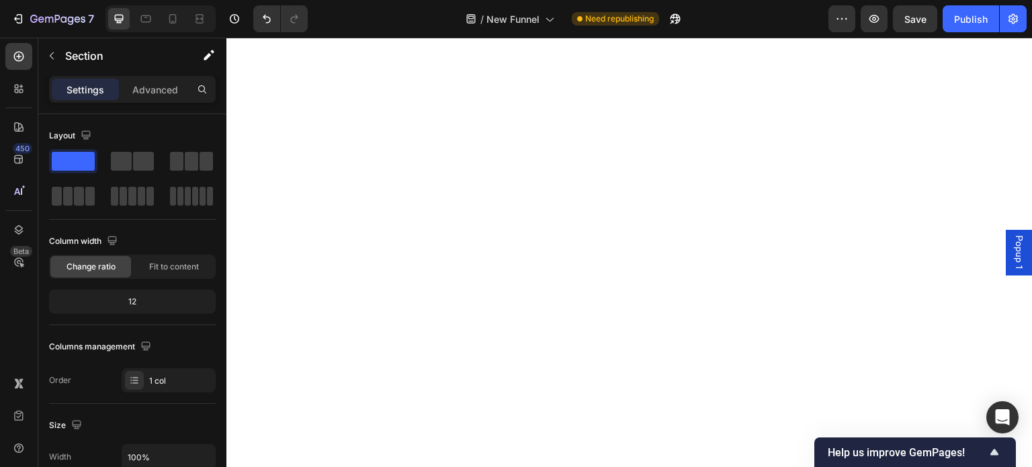
click at [884, 267] on section at bounding box center [629, 131] width 626 height 269
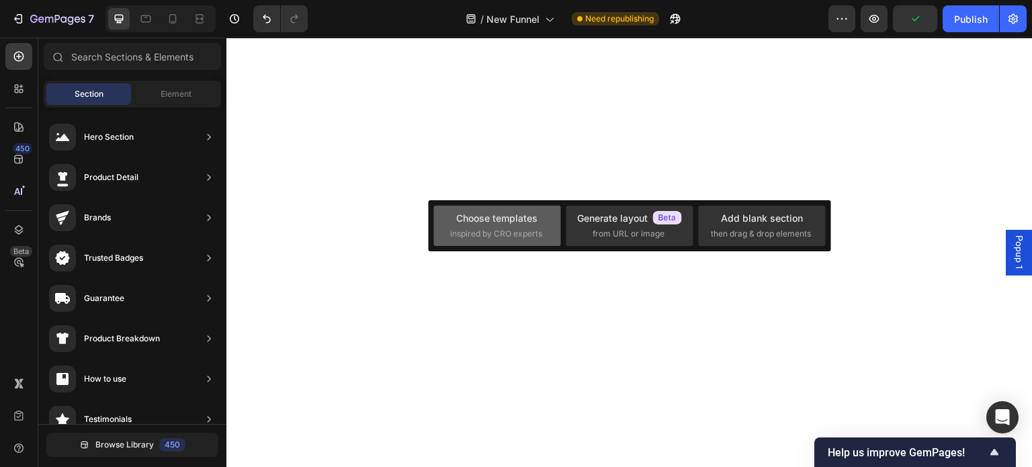
click at [519, 234] on span "inspired by CRO experts" at bounding box center [496, 234] width 92 height 12
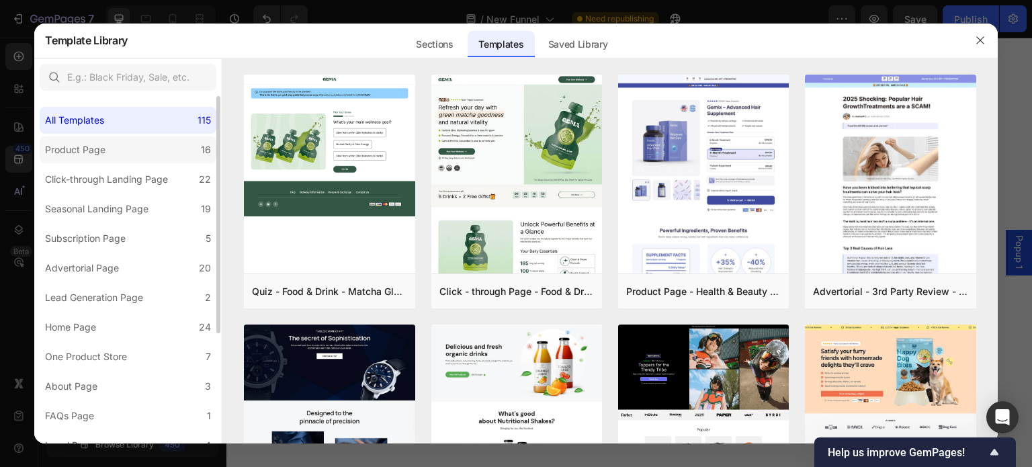
click at [79, 154] on div "Product Page" at bounding box center [75, 150] width 60 height 16
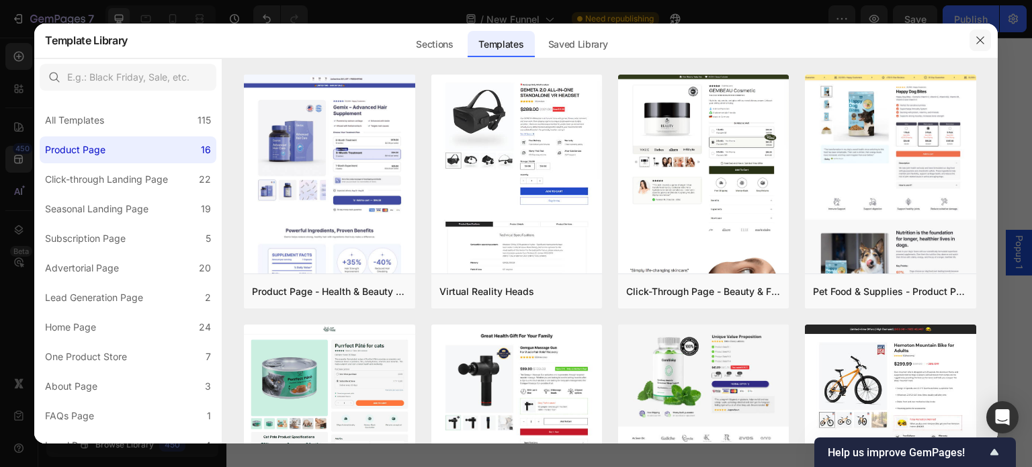
click at [977, 41] on icon "button" at bounding box center [980, 40] width 11 height 11
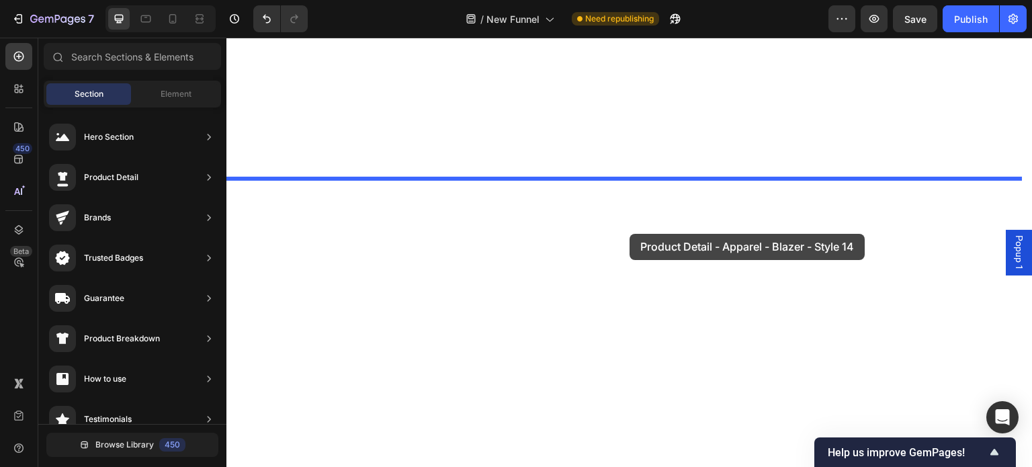
drag, startPoint x: 560, startPoint y: 152, endPoint x: 630, endPoint y: 234, distance: 108.1
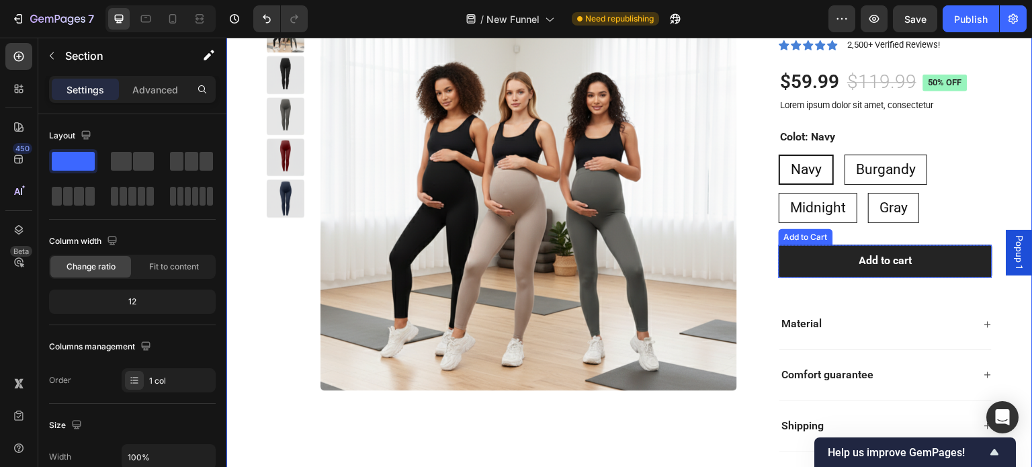
scroll to position [967, 0]
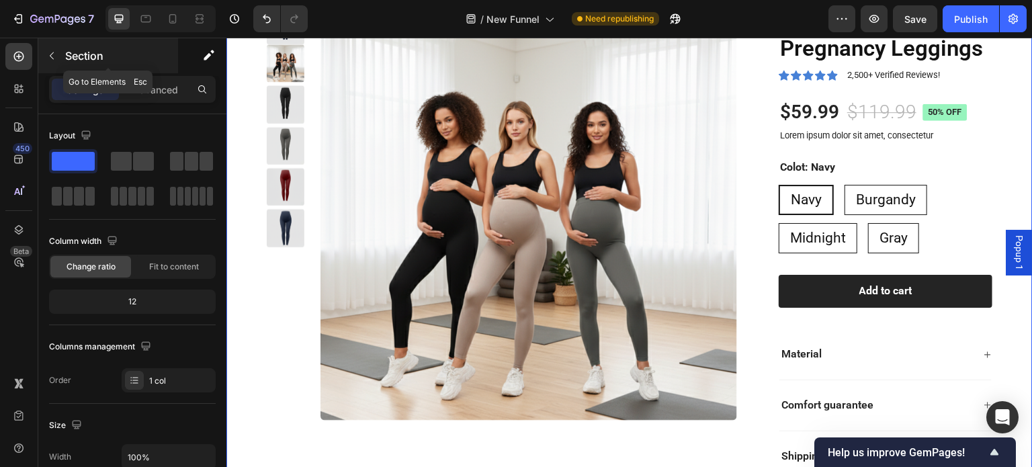
click at [54, 61] on button "button" at bounding box center [51, 55] width 21 height 21
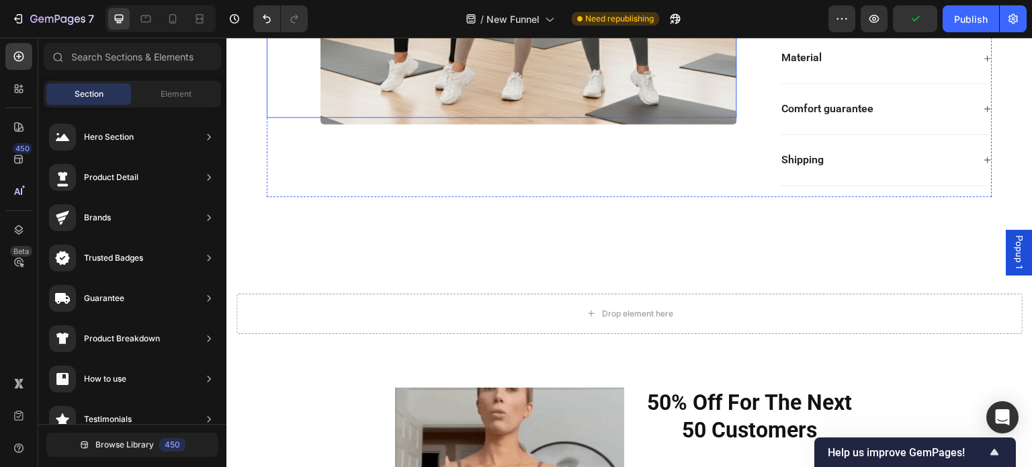
scroll to position [1370, 0]
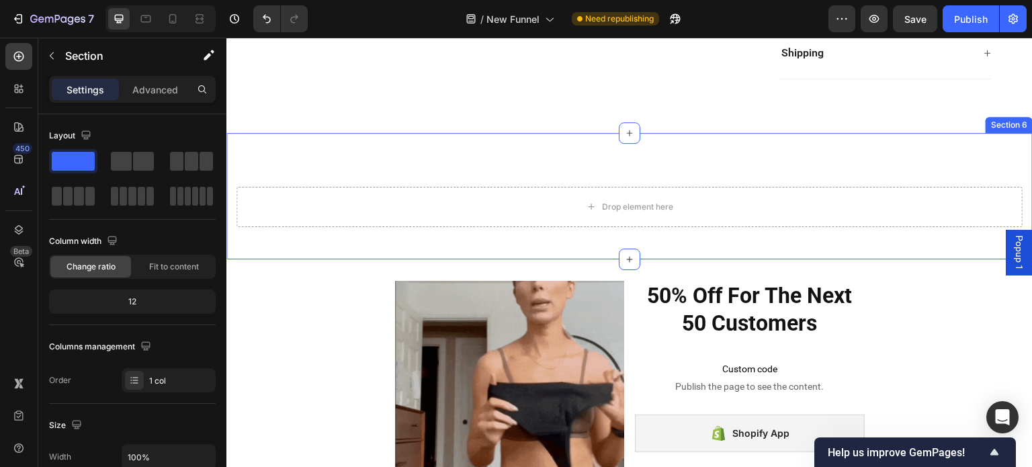
click at [924, 157] on div "Drop element here Section 6" at bounding box center [629, 196] width 806 height 126
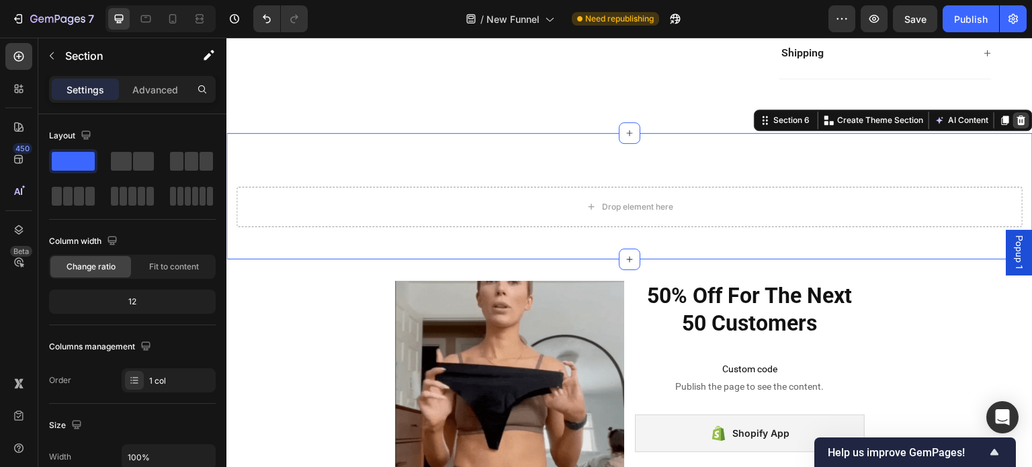
click at [1017, 118] on icon at bounding box center [1021, 119] width 9 height 9
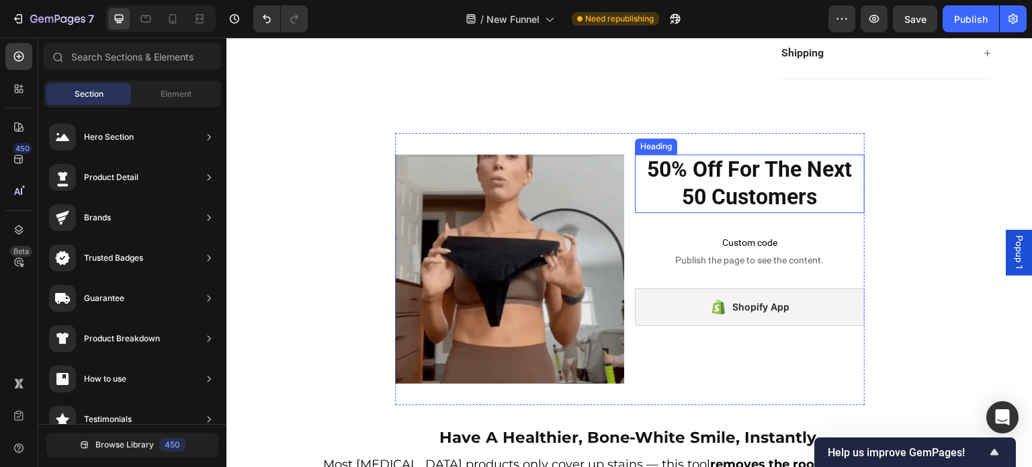
scroll to position [1236, 0]
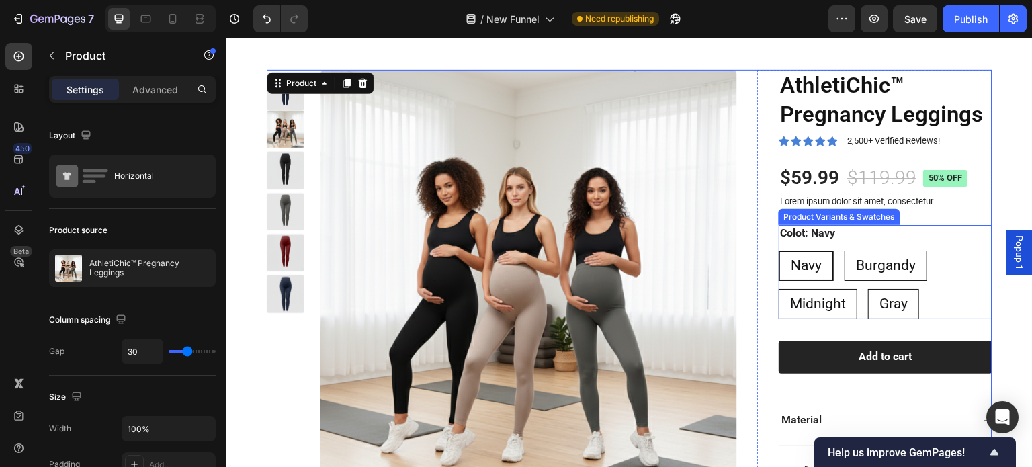
scroll to position [900, 0]
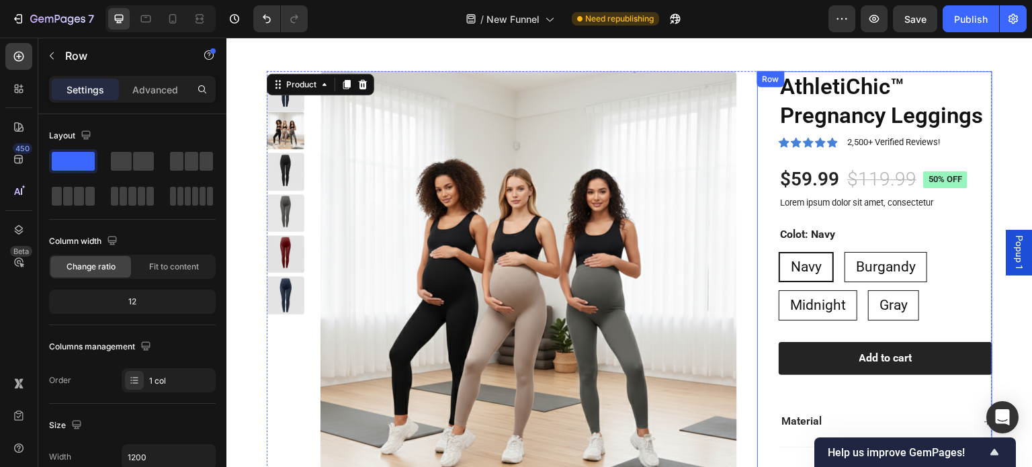
click at [916, 212] on div "AthletiChic™ Pregnancy Leggings Product Title Icon Icon Icon Icon Icon Icon Lis…" at bounding box center [886, 310] width 214 height 478
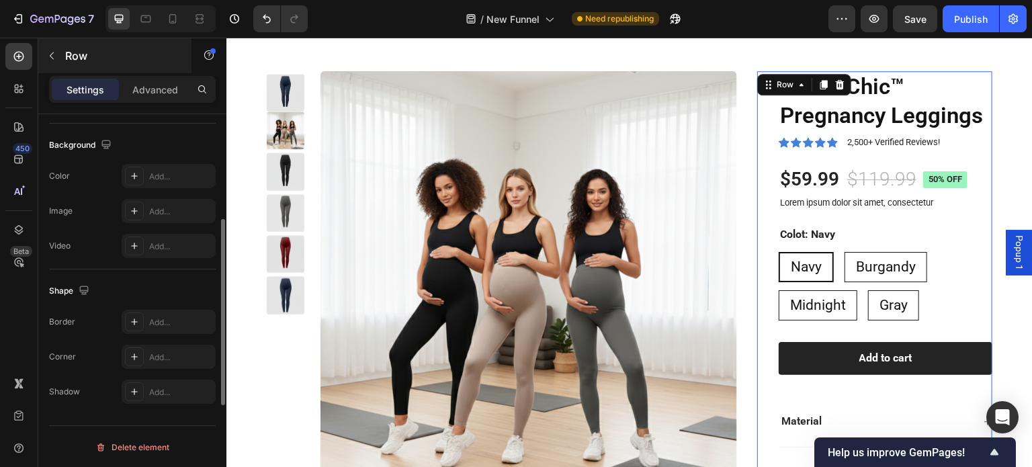
scroll to position [360, 0]
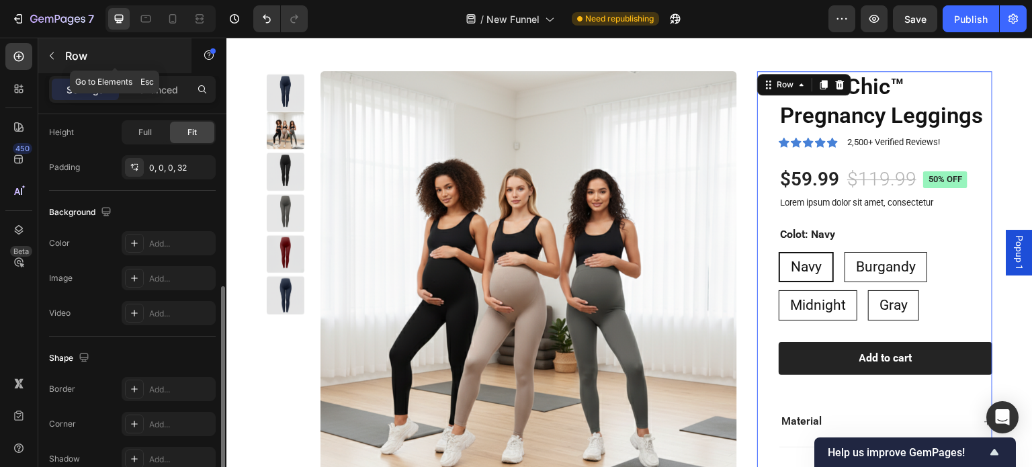
click at [54, 51] on icon "button" at bounding box center [51, 55] width 11 height 11
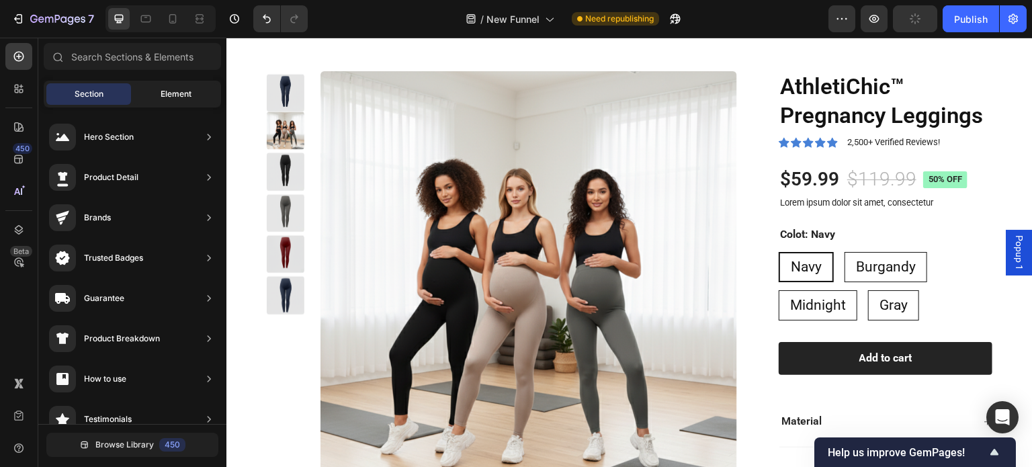
click at [161, 97] on span "Element" at bounding box center [176, 94] width 31 height 12
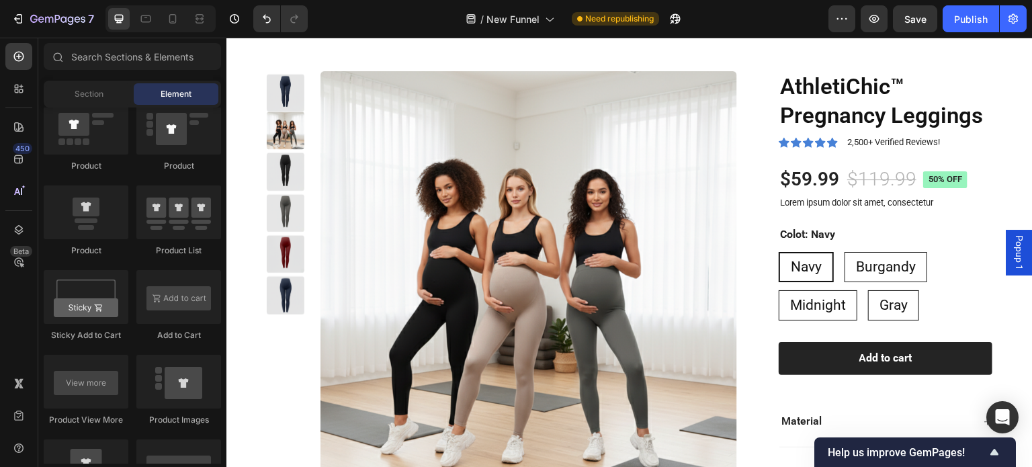
scroll to position [1948, 0]
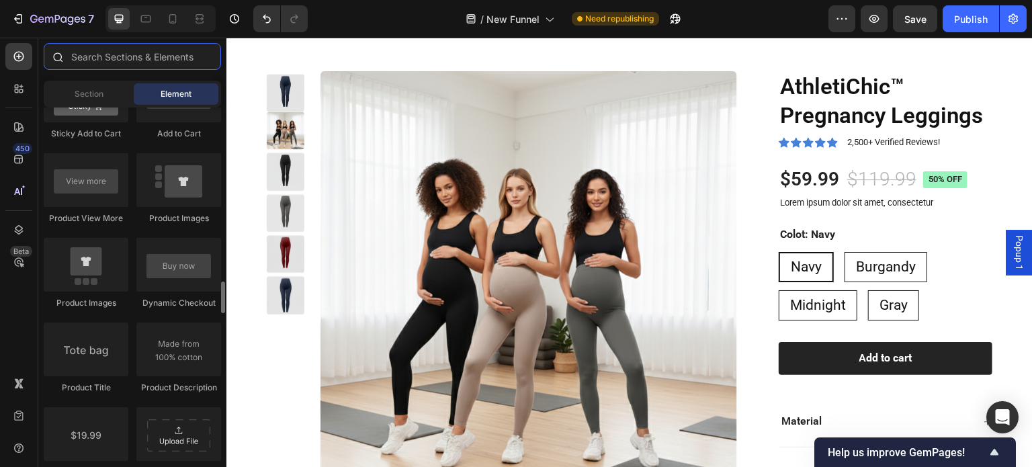
click at [120, 64] on input "text" at bounding box center [132, 56] width 177 height 27
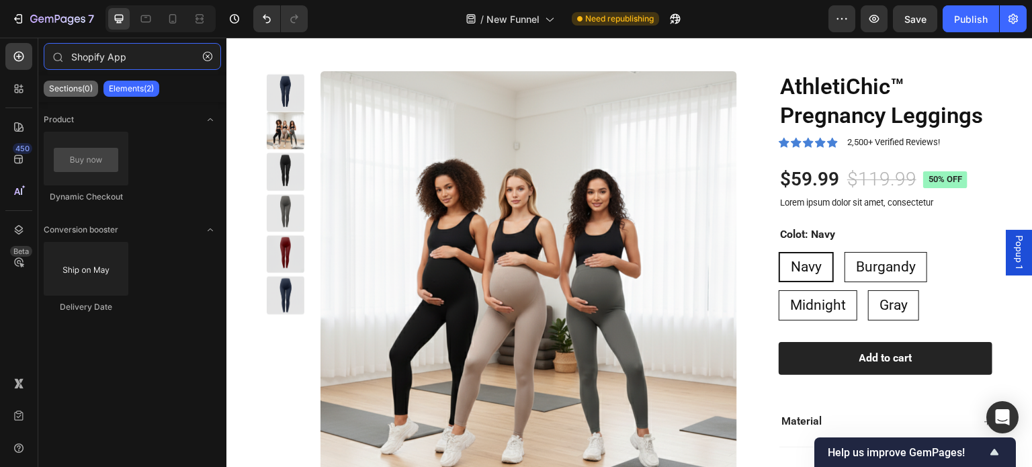
type input "Shopify App"
click at [81, 88] on p "Sections(0)" at bounding box center [71, 88] width 44 height 11
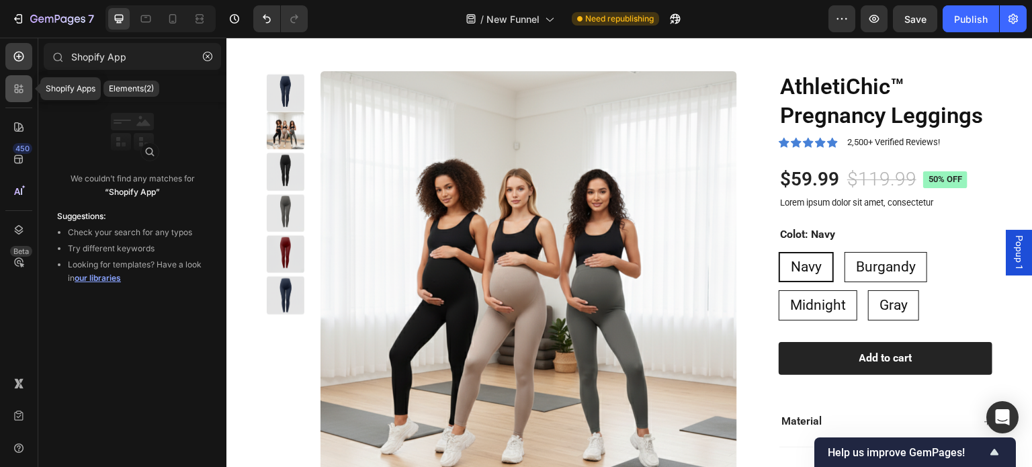
click at [15, 88] on icon at bounding box center [18, 88] width 13 height 13
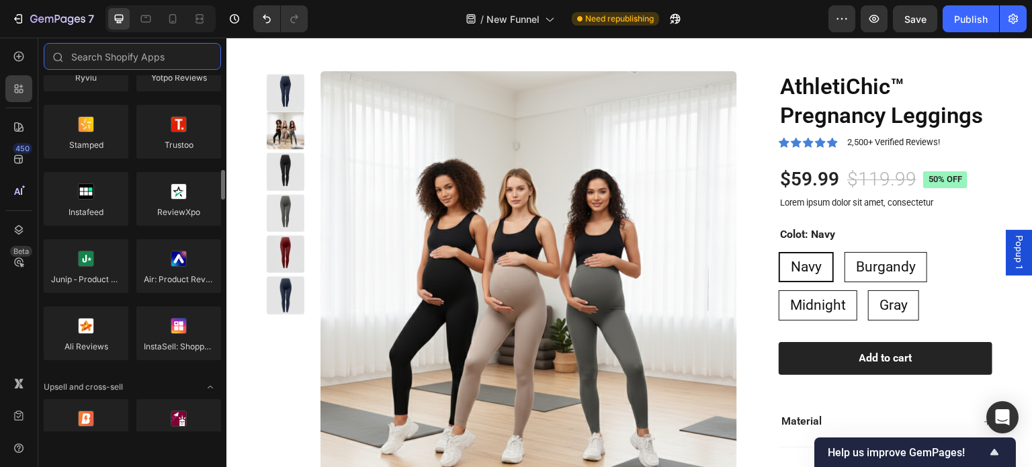
scroll to position [336, 0]
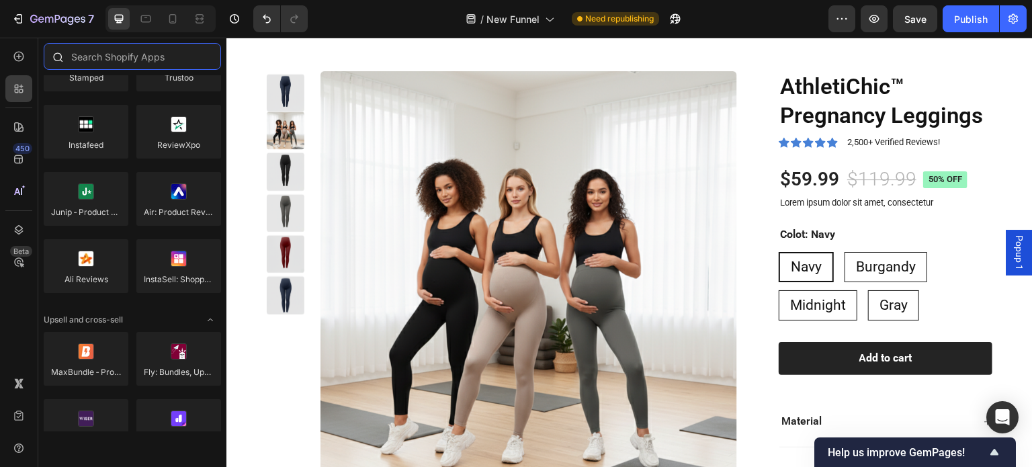
click at [100, 52] on input "text" at bounding box center [132, 56] width 177 height 27
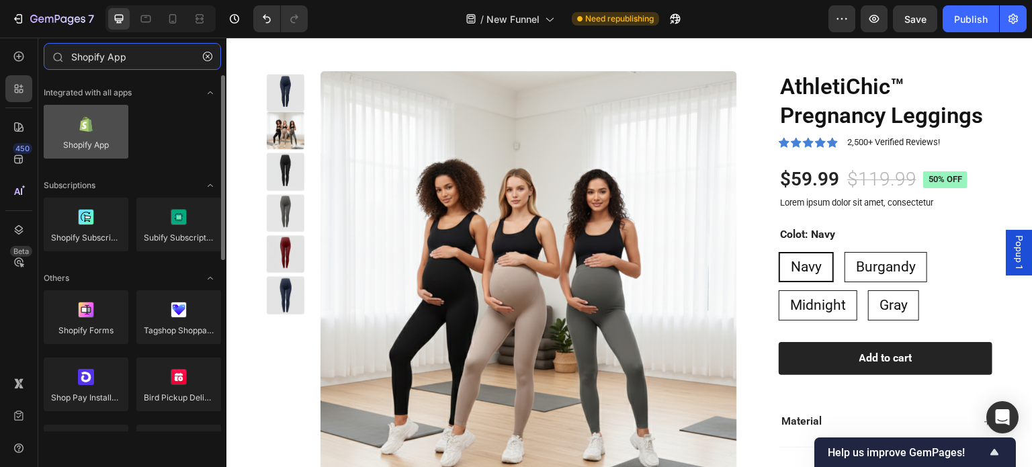
type input "Shopify App"
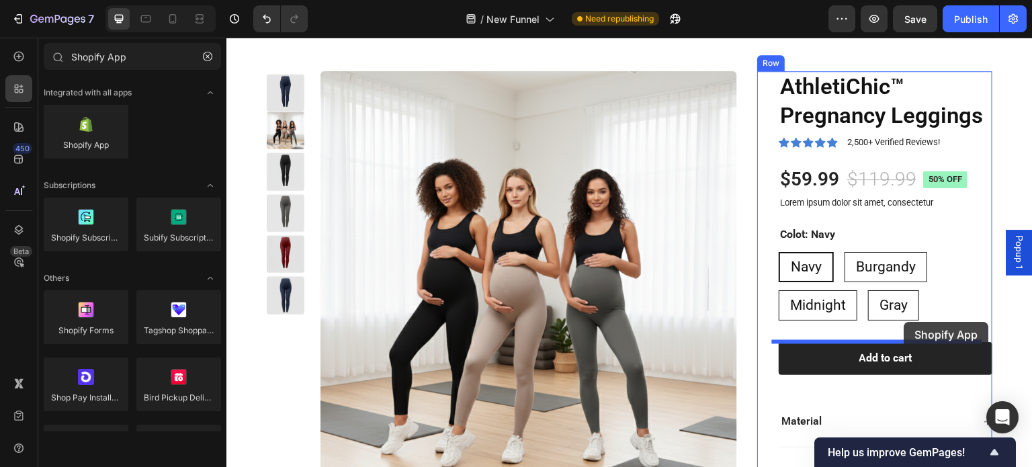
drag, startPoint x: 306, startPoint y: 175, endPoint x: 904, endPoint y: 322, distance: 616.4
click at [904, 322] on div "AthletiChic™ Pregnancy Leggings Product Title Icon Icon Icon Icon Icon Icon Lis…" at bounding box center [886, 310] width 214 height 478
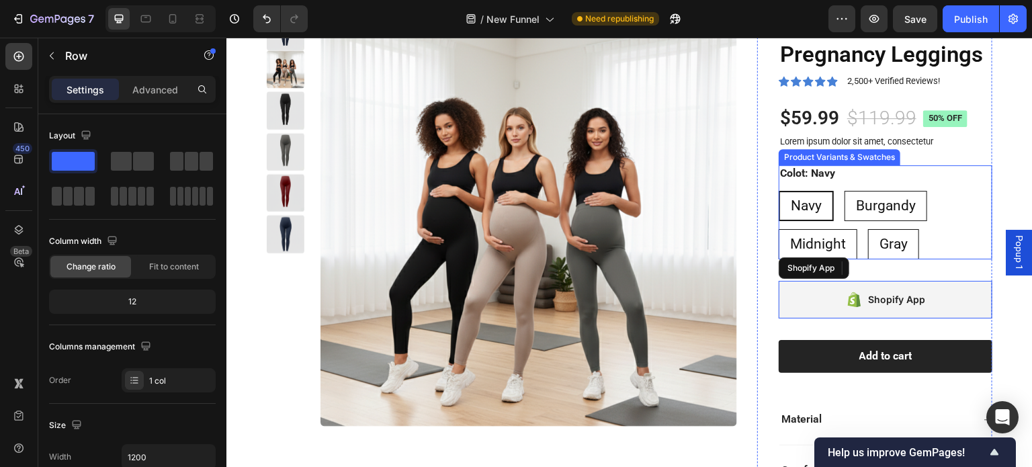
scroll to position [1035, 0]
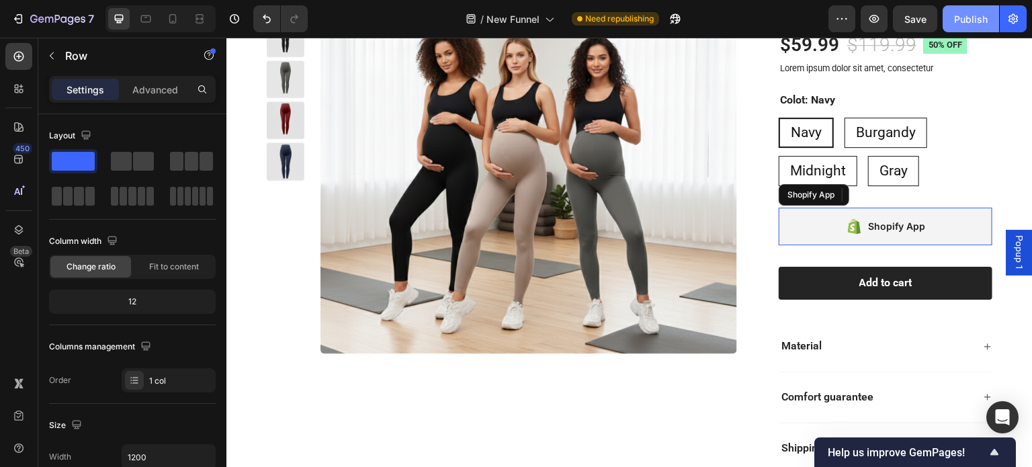
click at [970, 13] on div "Publish" at bounding box center [971, 19] width 34 height 14
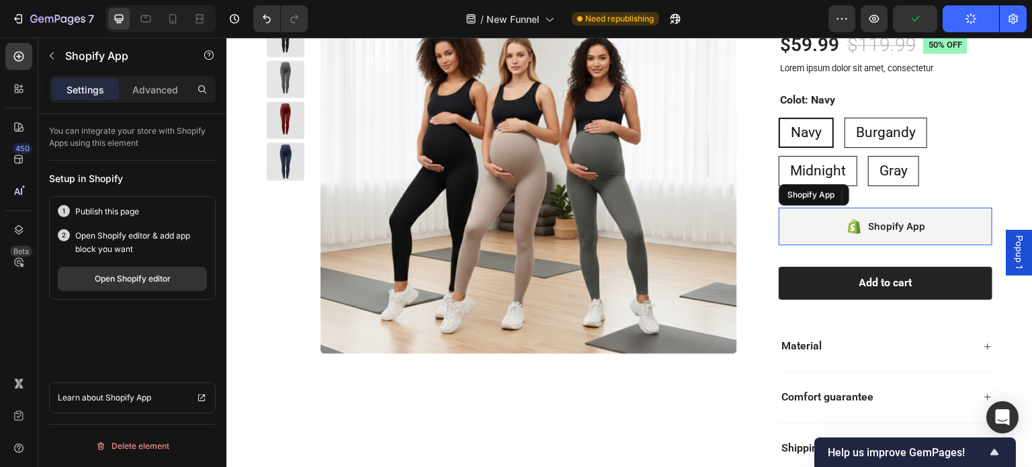
click at [909, 231] on div "Shopify App" at bounding box center [896, 226] width 57 height 16
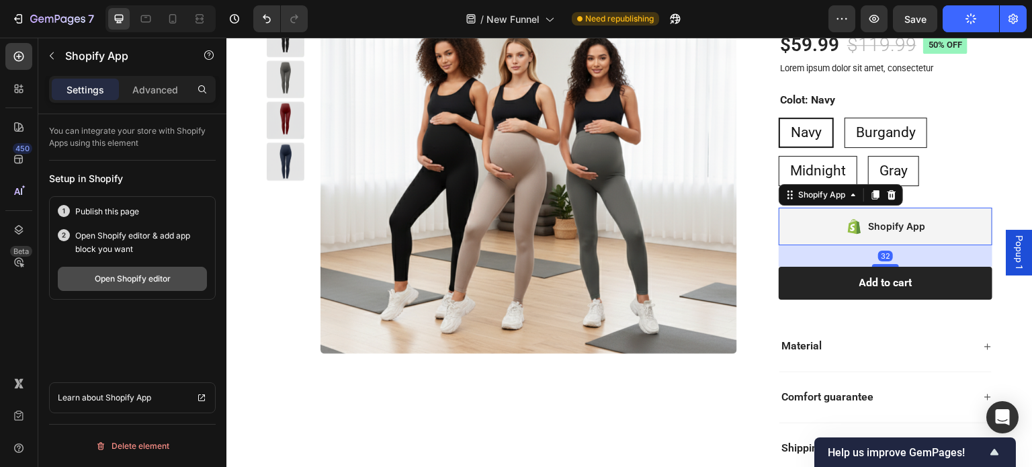
click at [134, 279] on div "Open Shopify editor" at bounding box center [133, 279] width 76 height 12
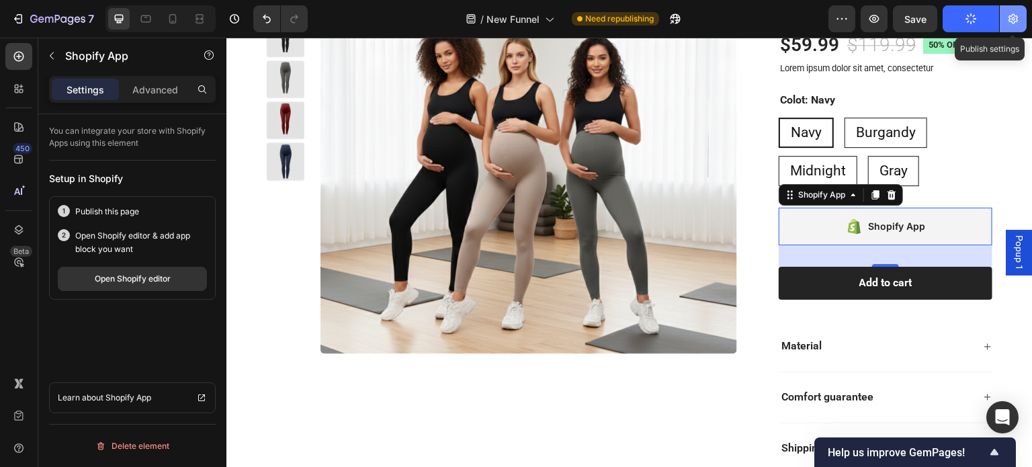
click at [1010, 19] on icon "button" at bounding box center [1012, 19] width 9 height 10
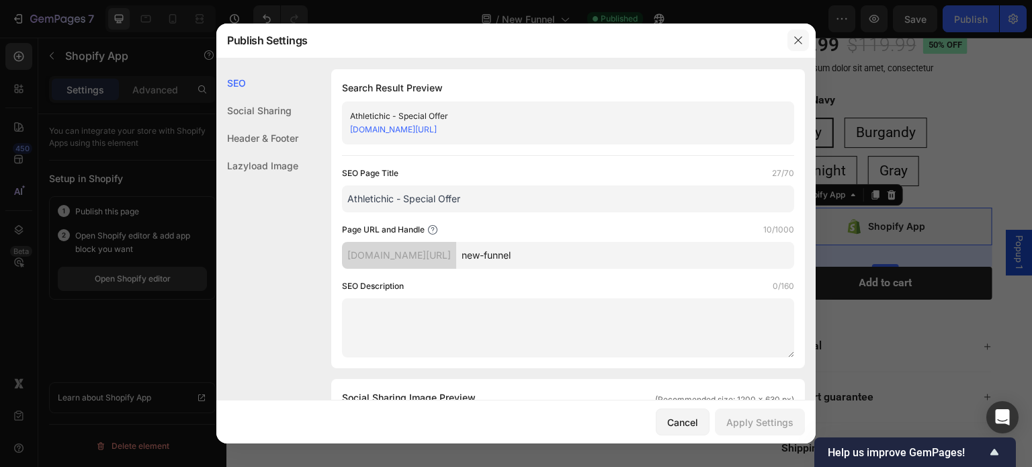
click at [801, 35] on icon "button" at bounding box center [798, 40] width 11 height 11
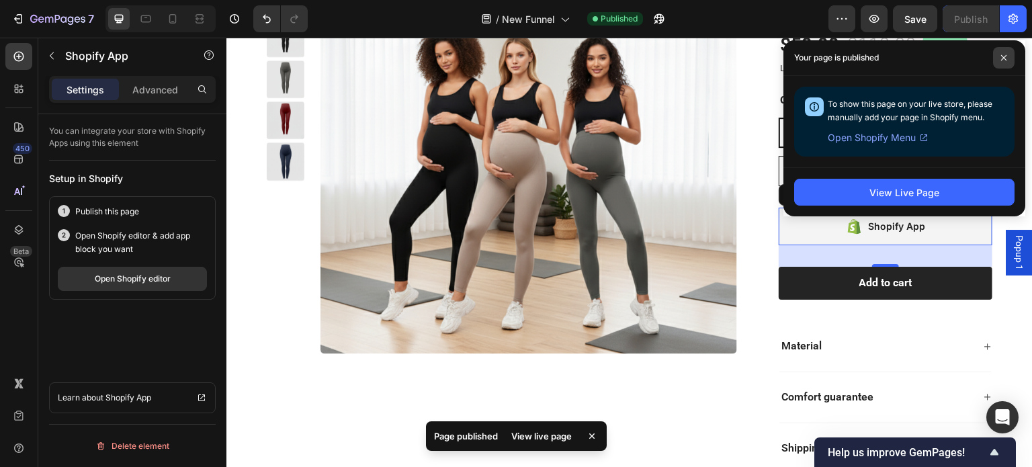
click at [1004, 58] on icon at bounding box center [1003, 57] width 5 height 5
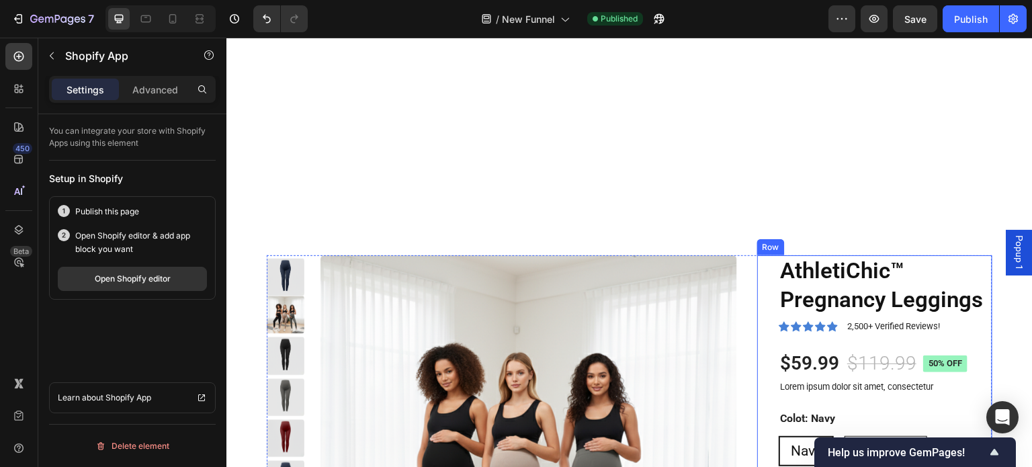
scroll to position [699, 0]
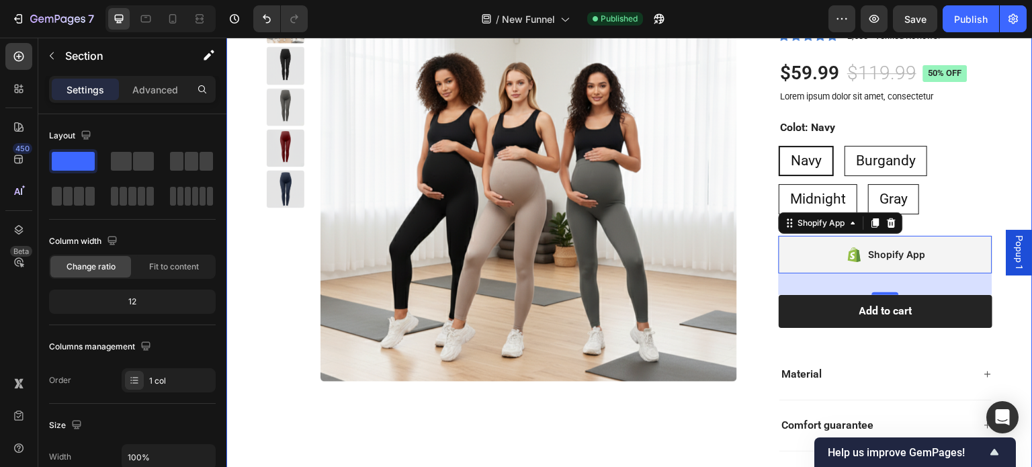
click at [738, 263] on div "Product Images AthletiChic™ Pregnancy Leggings Product Title Icon Icon Icon Ico…" at bounding box center [629, 233] width 806 height 645
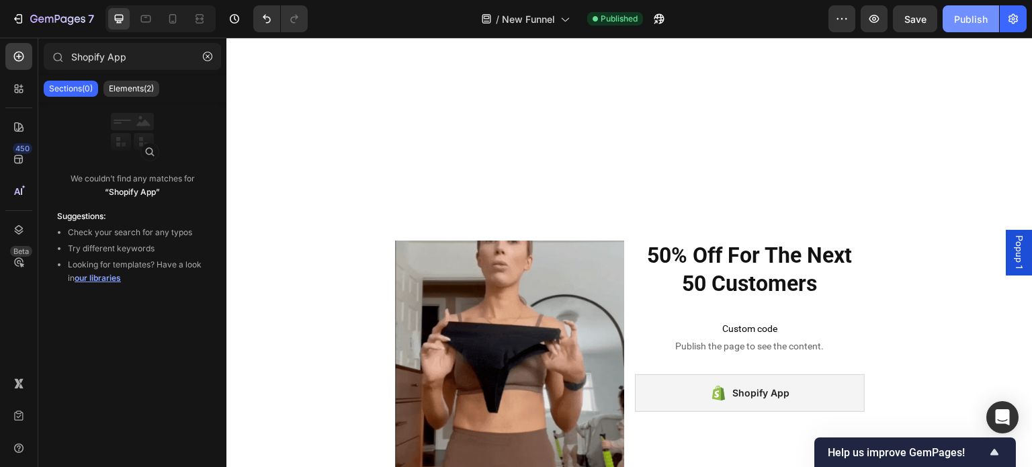
click at [973, 22] on div "Publish" at bounding box center [971, 19] width 34 height 14
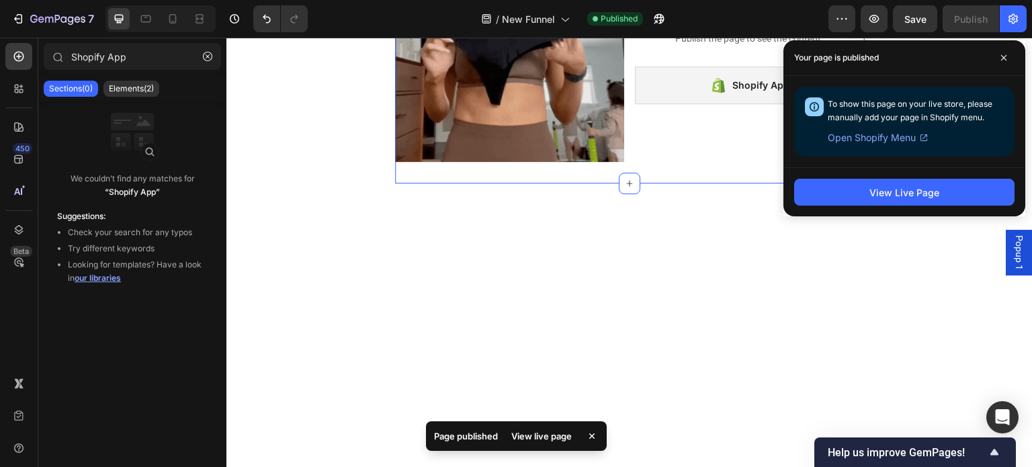
click at [666, 184] on div "Image 50% Off For The Next 50 Customers Heading Custom code Publish the page to…" at bounding box center [630, 47] width 470 height 273
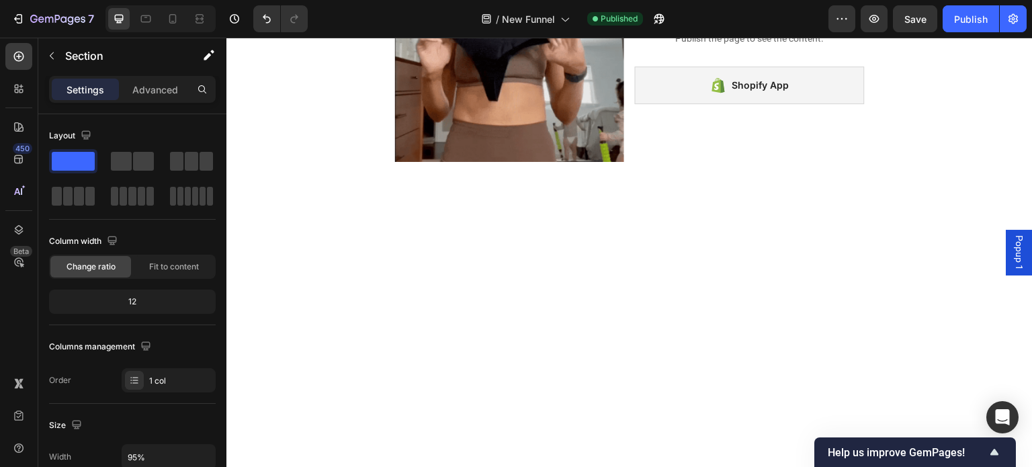
scroll to position [360, 0]
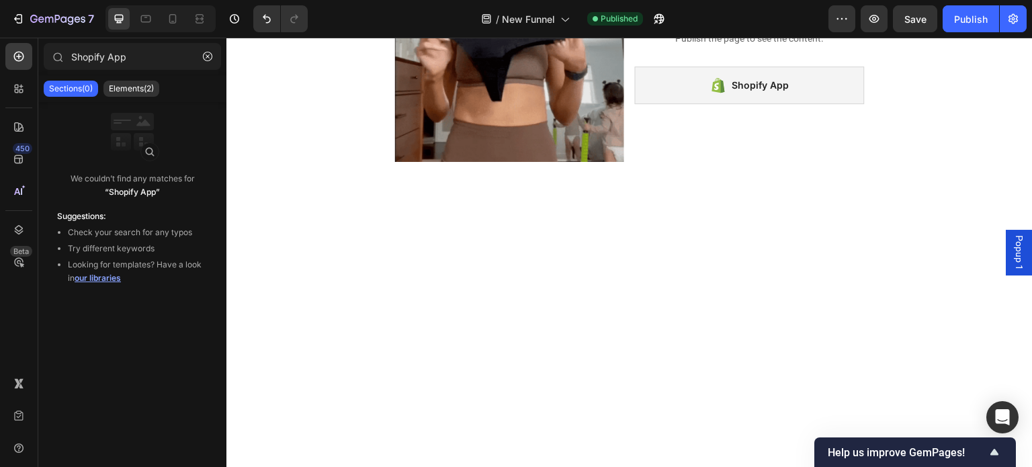
click at [360, 184] on section "Image 50% Off For The Next 50 Customers Heading Custom code Publish the page to…" at bounding box center [629, 47] width 626 height 273
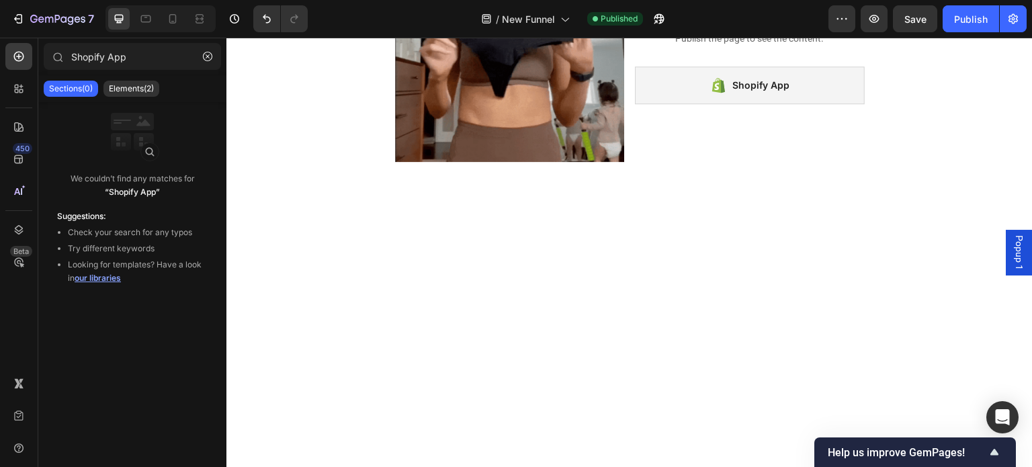
click at [911, 184] on section "Image 50% Off For The Next 50 Customers Heading Custom code Publish the page to…" at bounding box center [629, 47] width 626 height 273
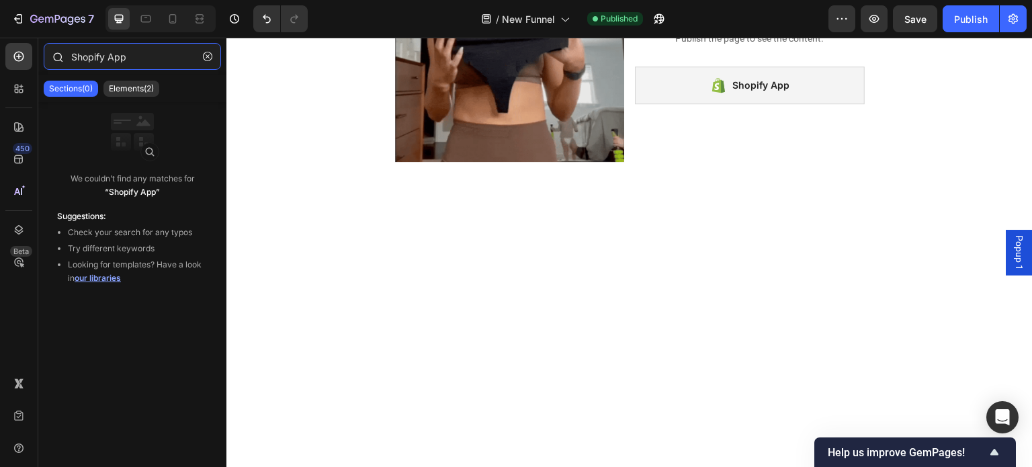
click at [148, 60] on input "Shopify App" at bounding box center [132, 56] width 177 height 27
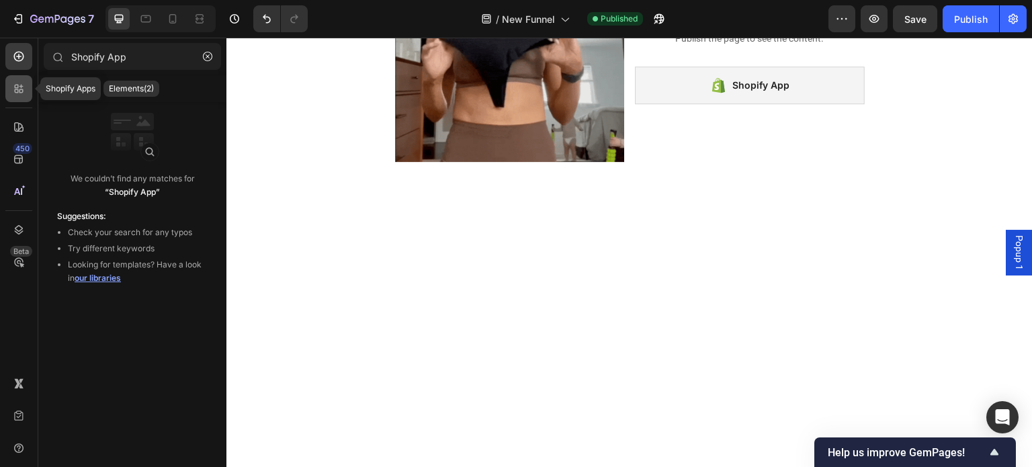
click at [11, 91] on div at bounding box center [18, 88] width 27 height 27
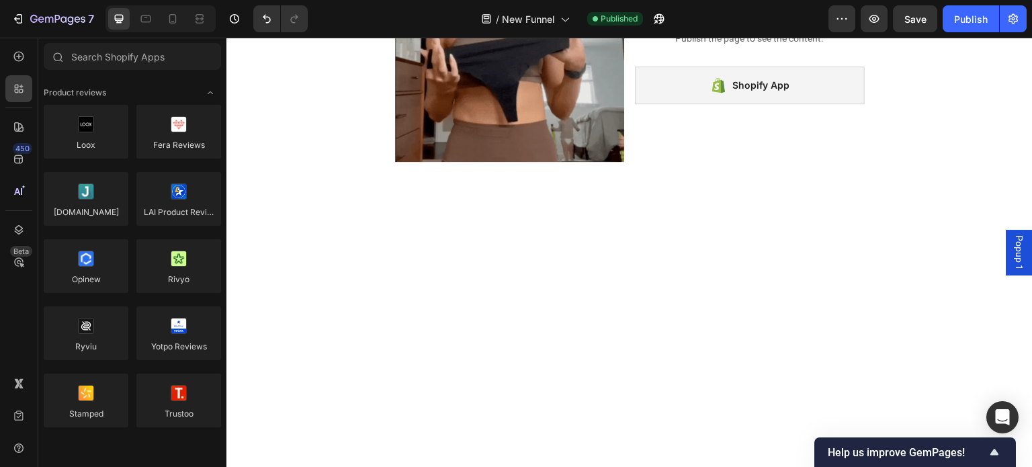
click at [15, 72] on div "450 Beta" at bounding box center [18, 206] width 27 height 327
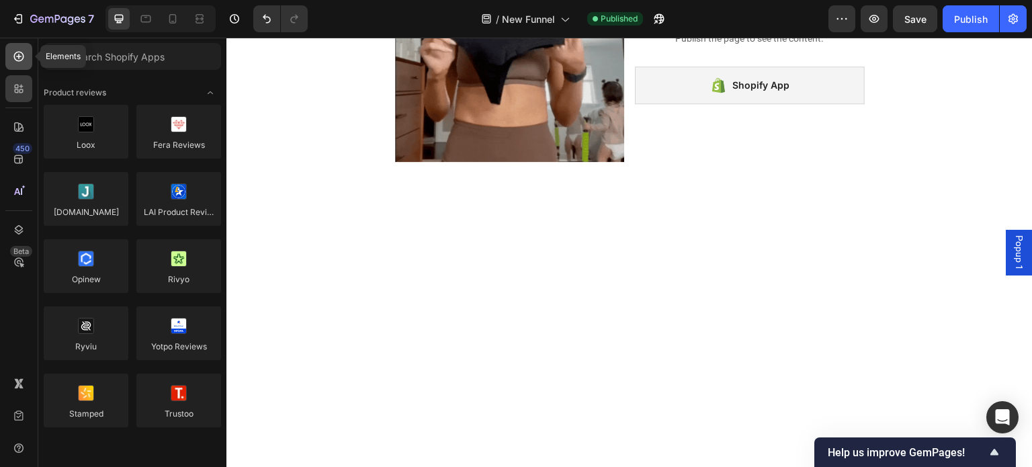
click at [17, 67] on div at bounding box center [18, 56] width 27 height 27
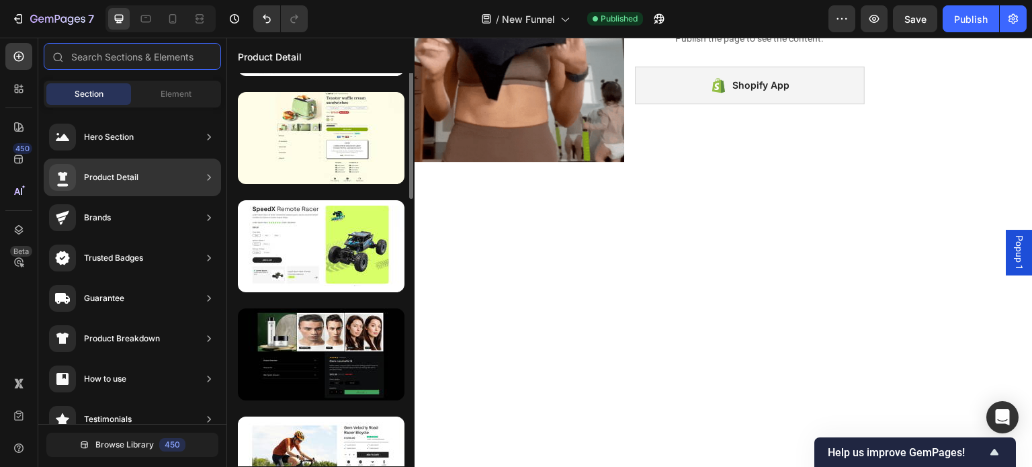
scroll to position [0, 0]
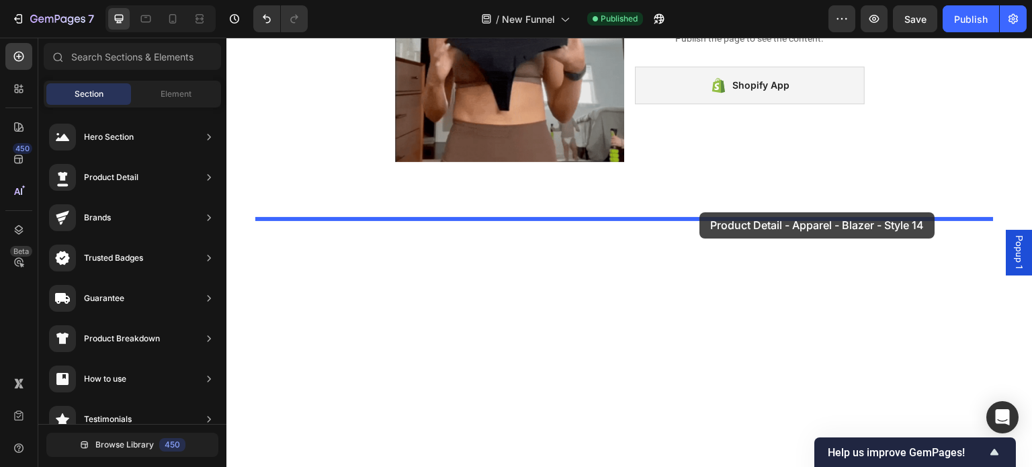
drag, startPoint x: 532, startPoint y: 163, endPoint x: 700, endPoint y: 212, distance: 175.0
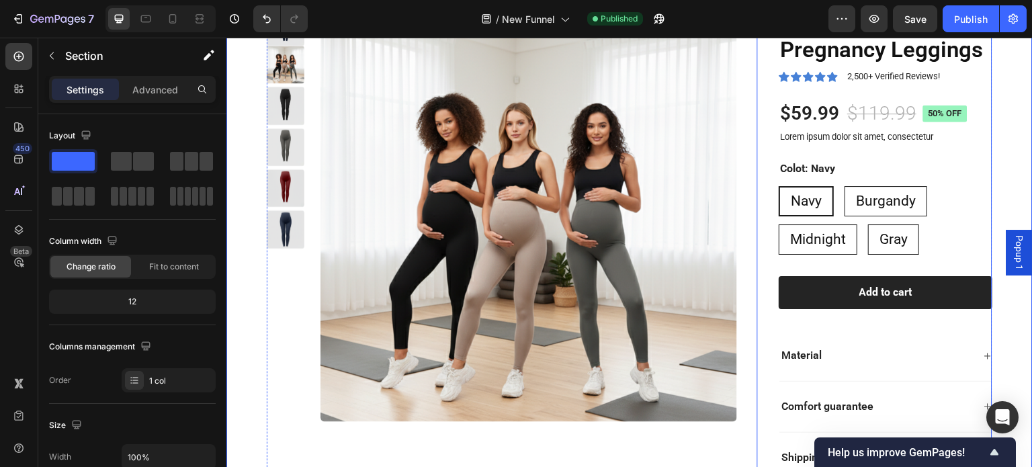
scroll to position [967, 0]
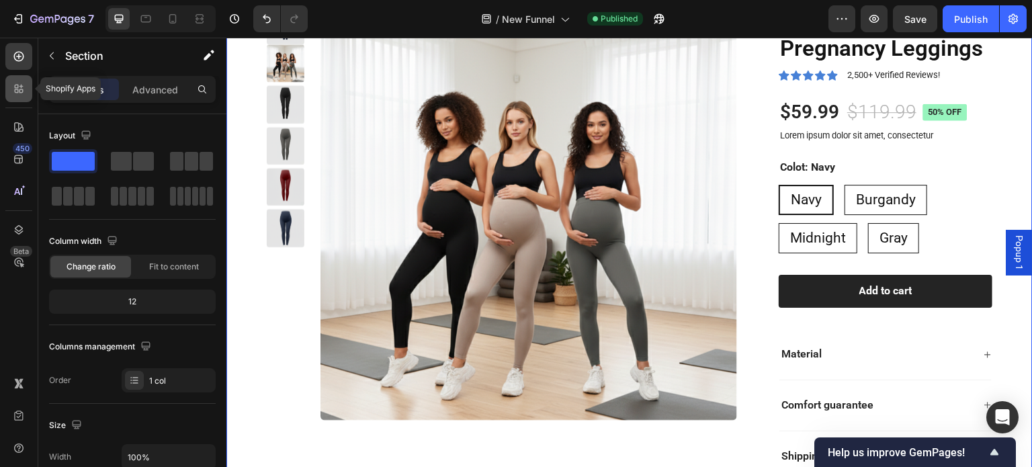
click at [15, 91] on icon at bounding box center [18, 88] width 13 height 13
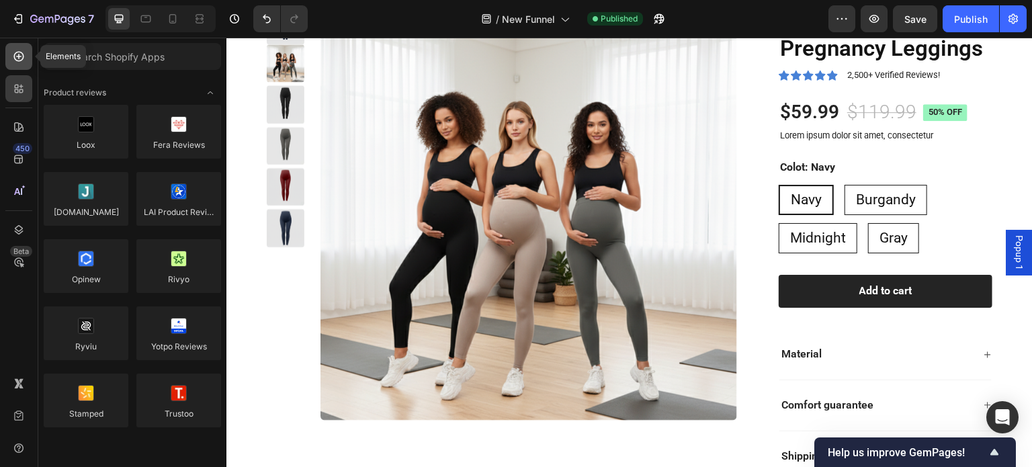
click at [21, 58] on icon at bounding box center [18, 56] width 13 height 13
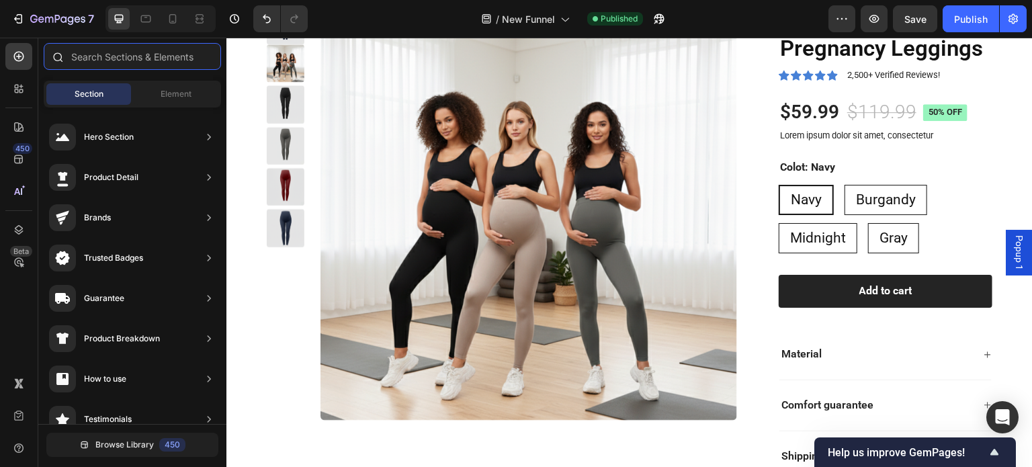
click at [129, 52] on input "text" at bounding box center [132, 56] width 177 height 27
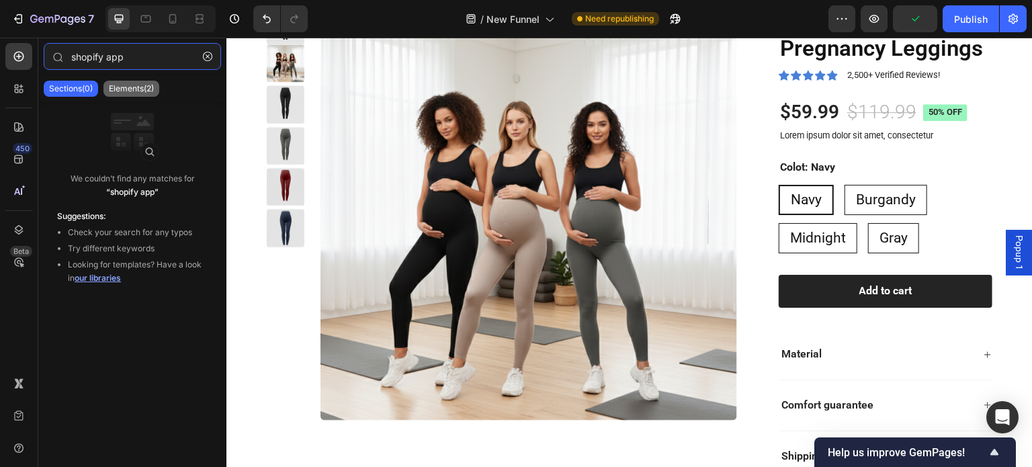
type input "shopify app"
click at [141, 87] on p "Elements(2)" at bounding box center [131, 88] width 45 height 11
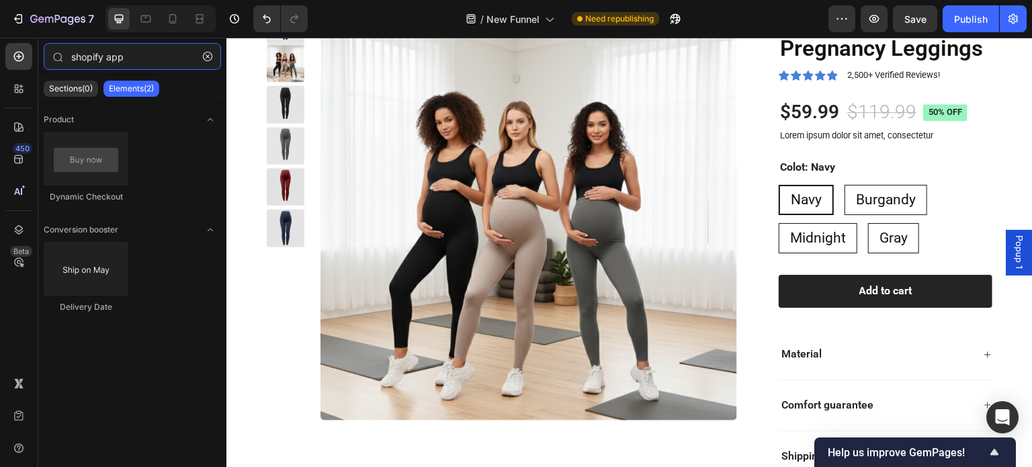
drag, startPoint x: 147, startPoint y: 52, endPoint x: 34, endPoint y: 56, distance: 113.6
click at [34, 56] on div "450 Beta shopify app Sections(0) Elements(2) We couldn’t find any matches for “…" at bounding box center [113, 252] width 226 height 429
click at [13, 91] on icon at bounding box center [18, 88] width 13 height 13
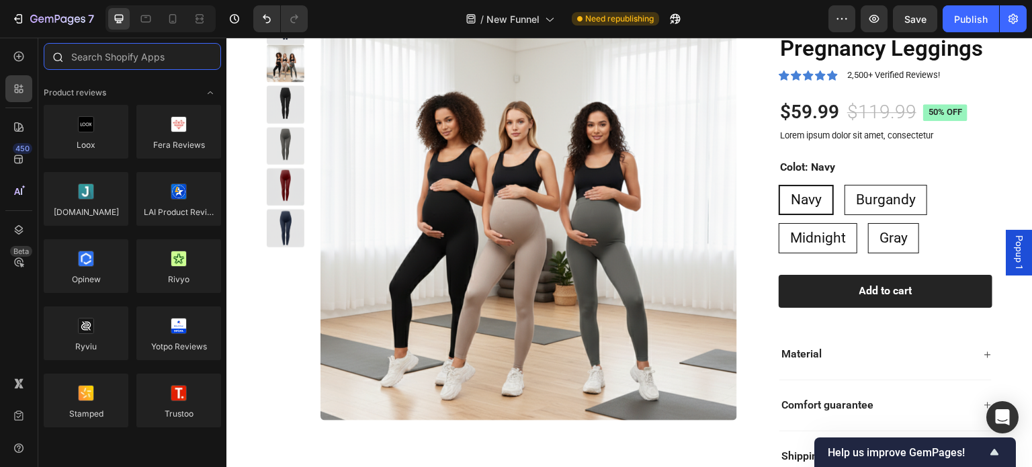
click at [134, 53] on input "text" at bounding box center [132, 56] width 177 height 27
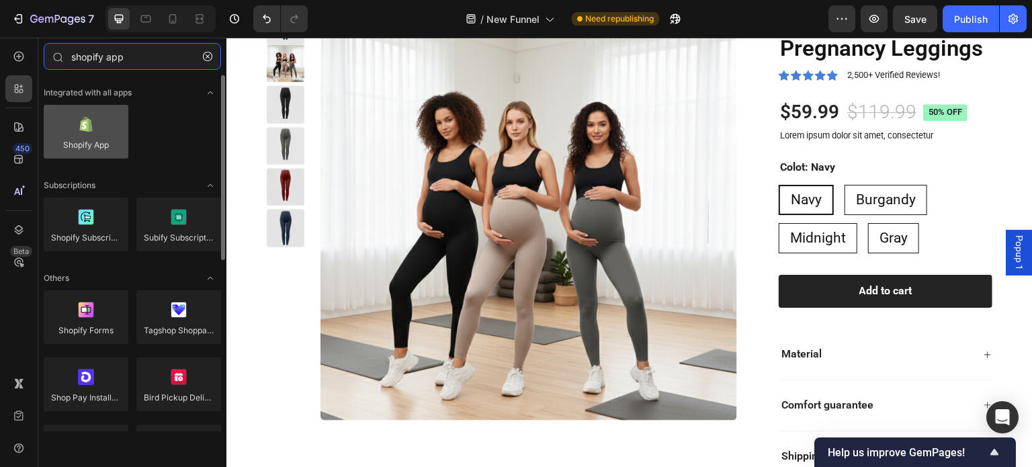
type input "shopify app"
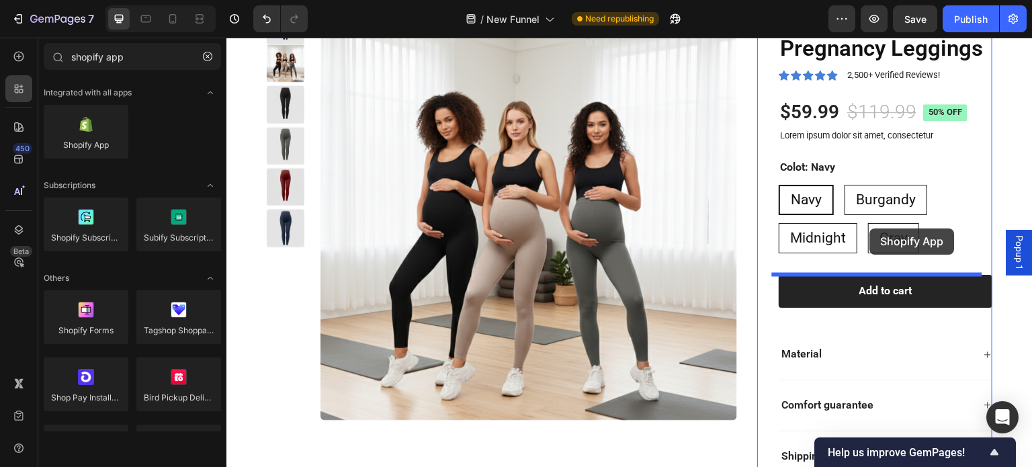
drag, startPoint x: 312, startPoint y: 174, endPoint x: 870, endPoint y: 228, distance: 560.2
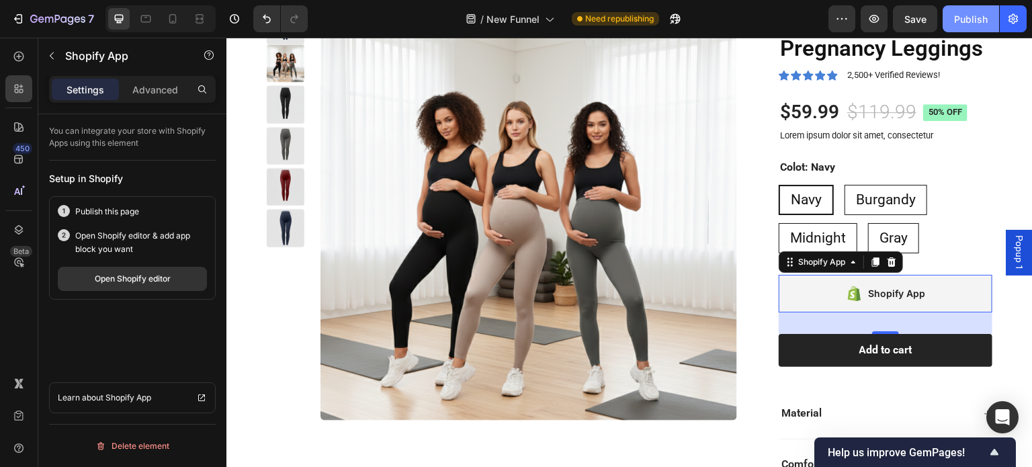
click at [981, 21] on div "Publish" at bounding box center [971, 19] width 34 height 14
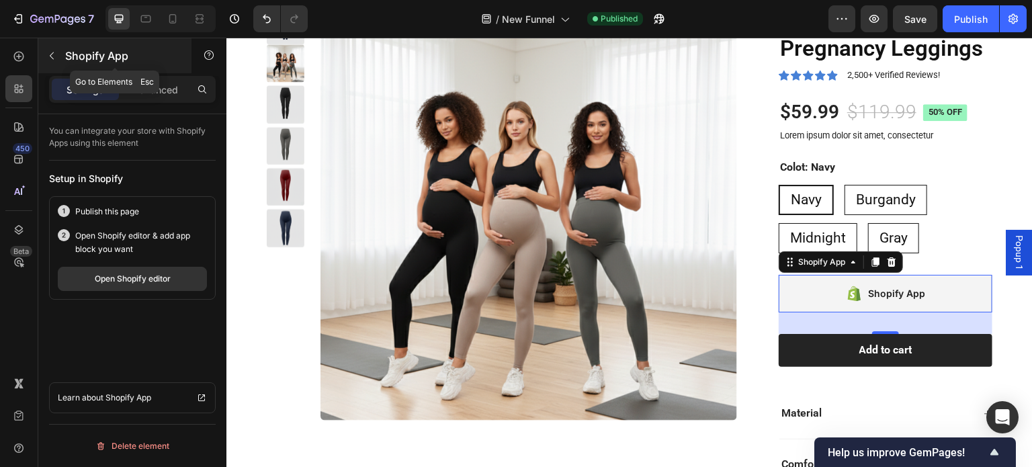
click at [54, 56] on icon "button" at bounding box center [51, 55] width 11 height 11
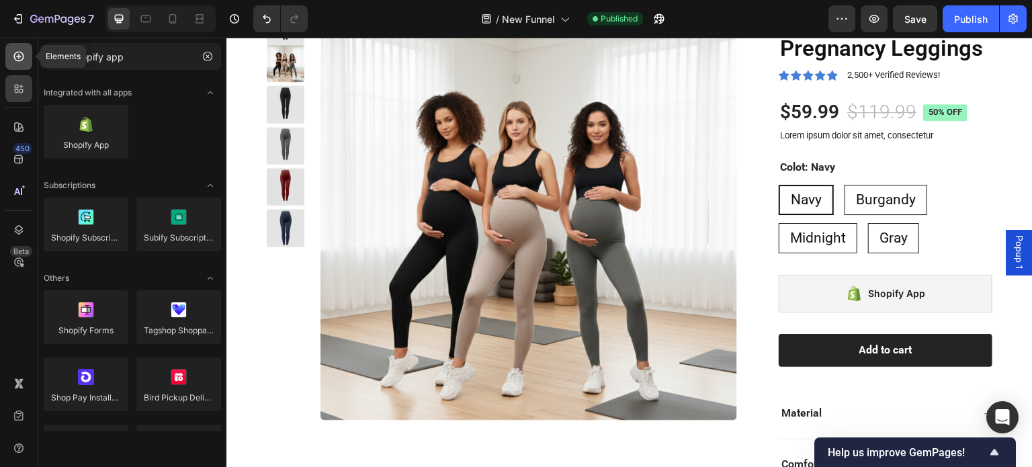
click at [16, 43] on div at bounding box center [18, 56] width 27 height 27
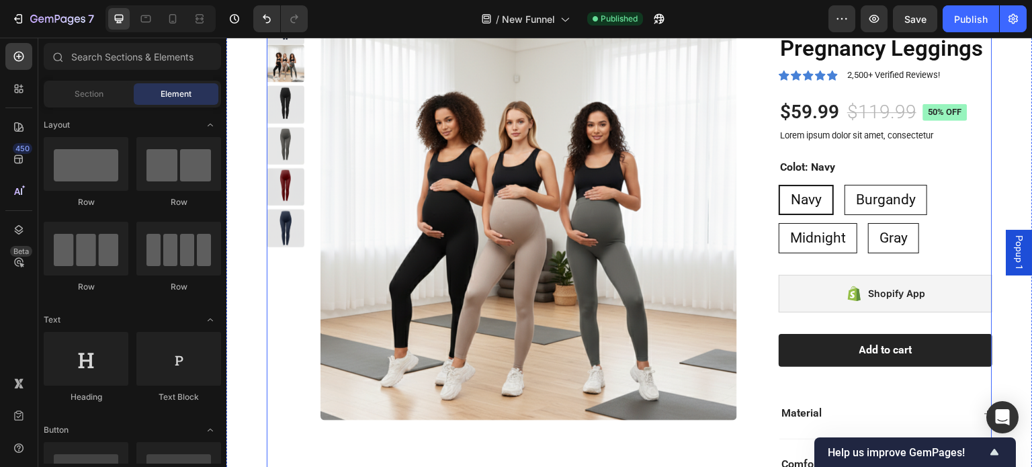
click at [746, 159] on div "Product Images AthletiChic™ Pregnancy Leggings Product Title Icon Icon Icon Ico…" at bounding box center [630, 278] width 726 height 548
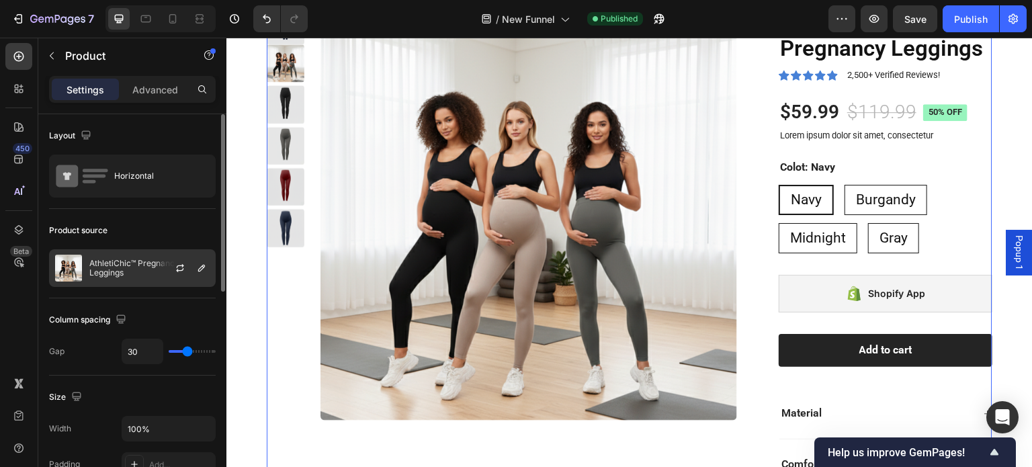
click at [84, 271] on div "AthletiChic™ Pregnancy Leggings" at bounding box center [132, 268] width 167 height 38
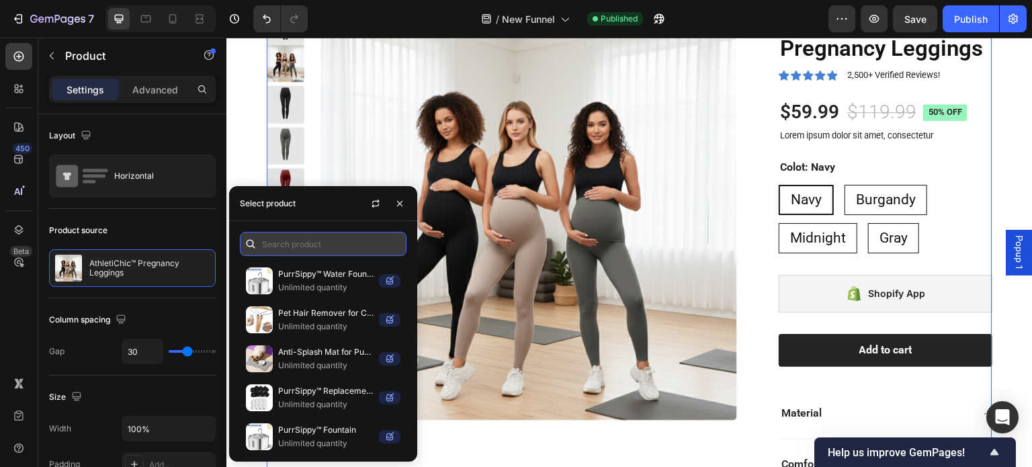
click at [301, 249] on input "text" at bounding box center [323, 244] width 167 height 24
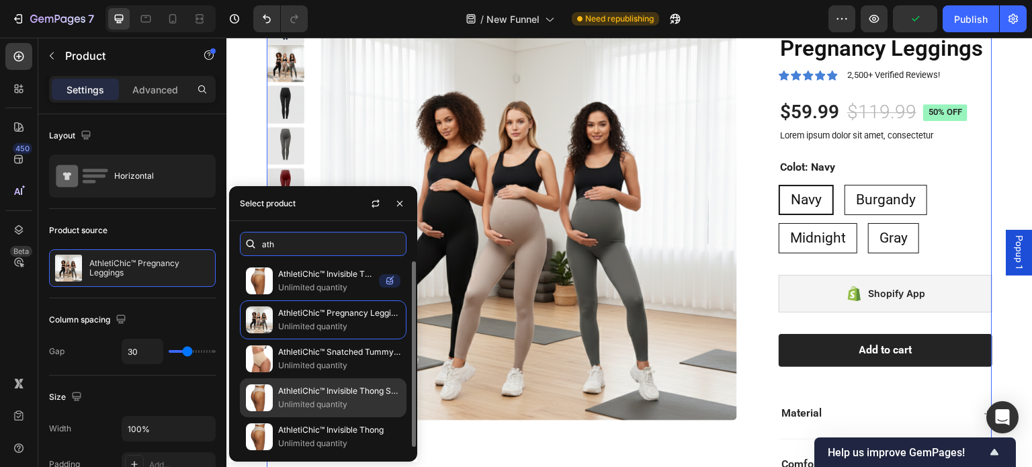
type input "ath"
click at [367, 392] on p "AthletiChic™ Invisible Thong Special Offer" at bounding box center [339, 390] width 122 height 13
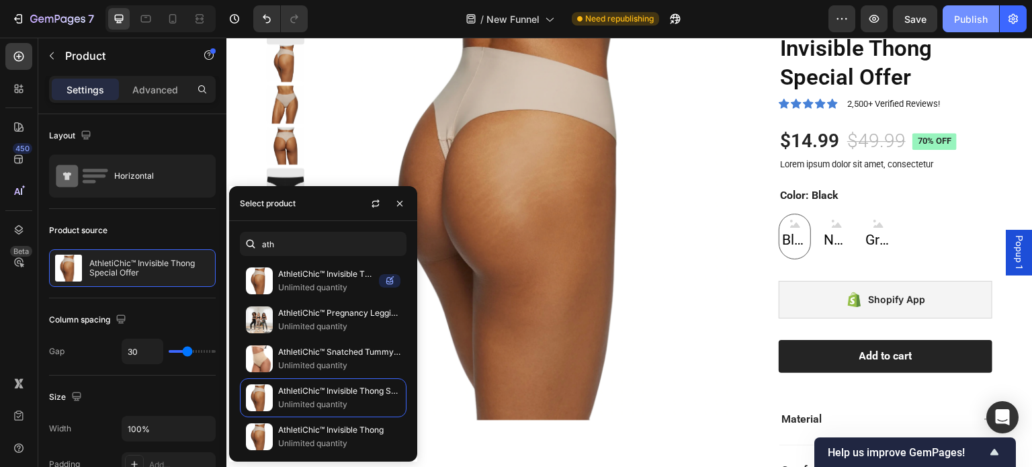
click at [984, 15] on div "Publish" at bounding box center [971, 19] width 34 height 14
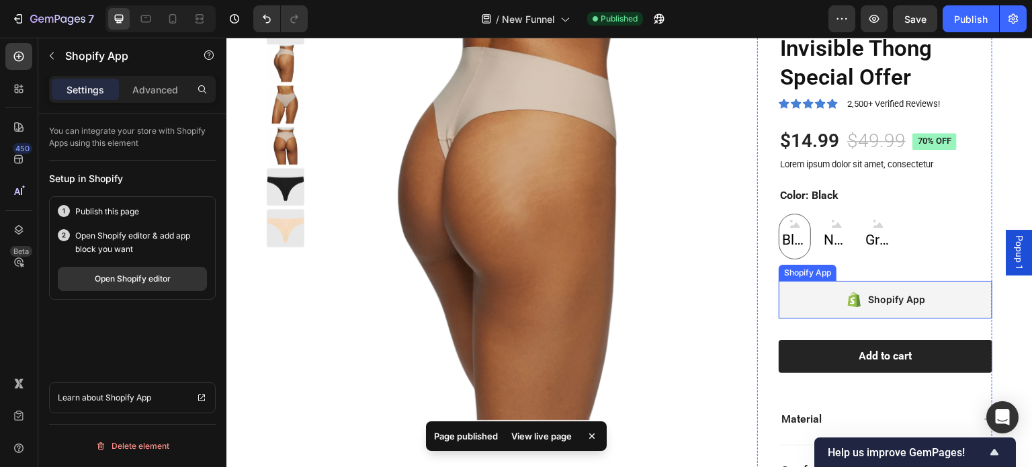
click at [857, 301] on icon at bounding box center [859, 300] width 4 height 13
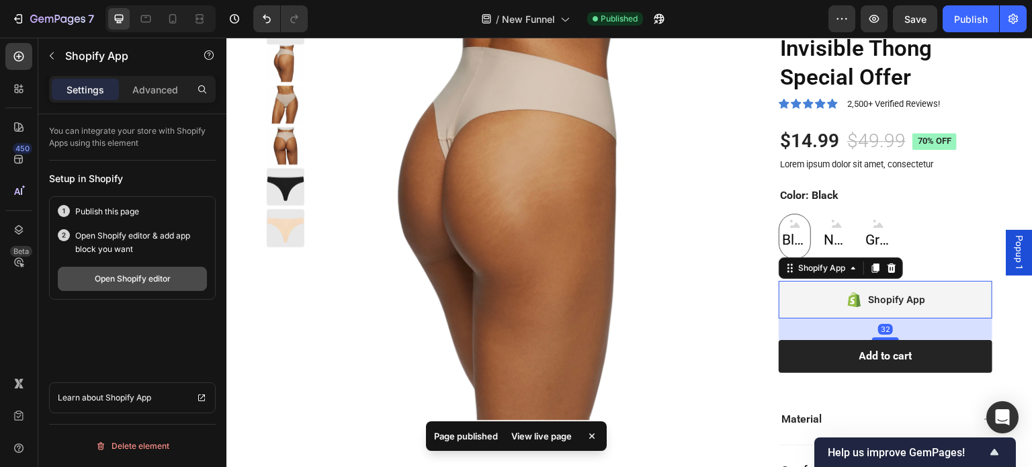
click at [156, 279] on div "Open Shopify editor" at bounding box center [133, 279] width 76 height 12
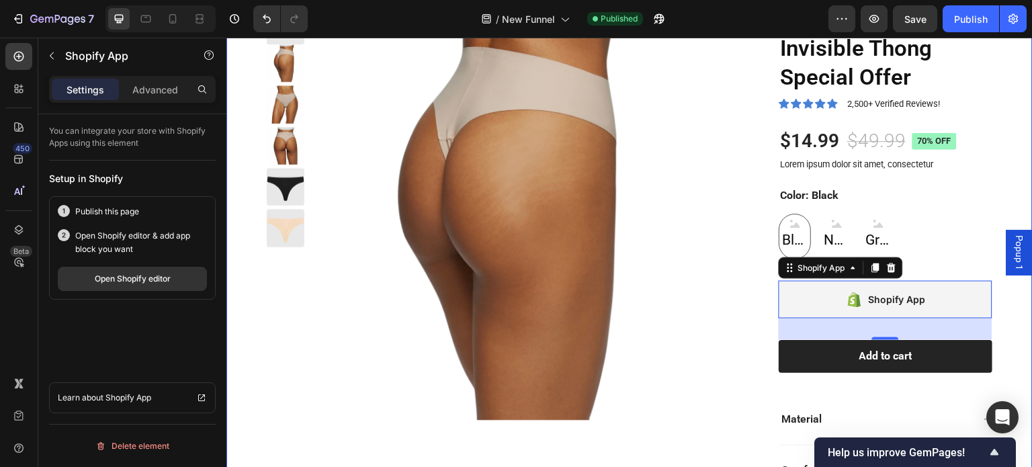
click at [1000, 165] on div "Product Images AthletiChic™ Invisible Thong Special Offer Product Title Icon Ic…" at bounding box center [629, 275] width 806 height 650
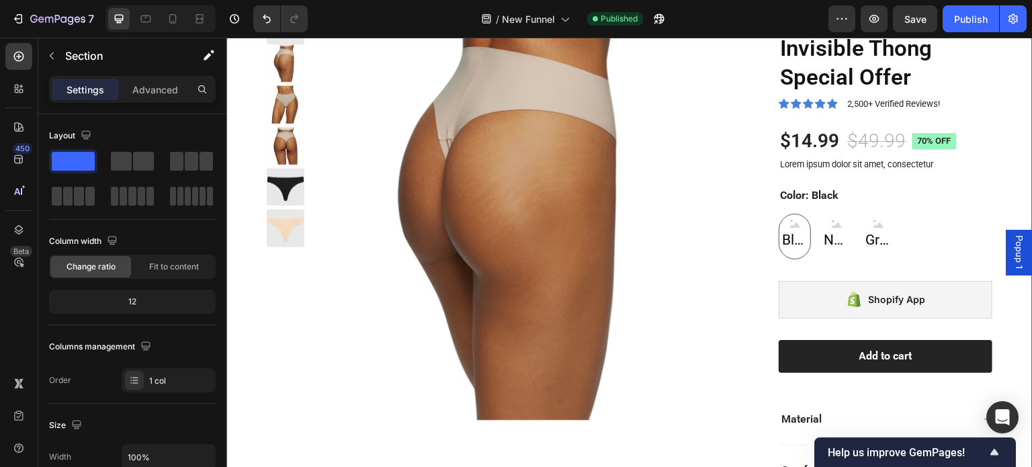
click at [998, 189] on div "Product Images AthletiChic™ Invisible Thong Special Offer Product Title Icon Ic…" at bounding box center [629, 275] width 806 height 650
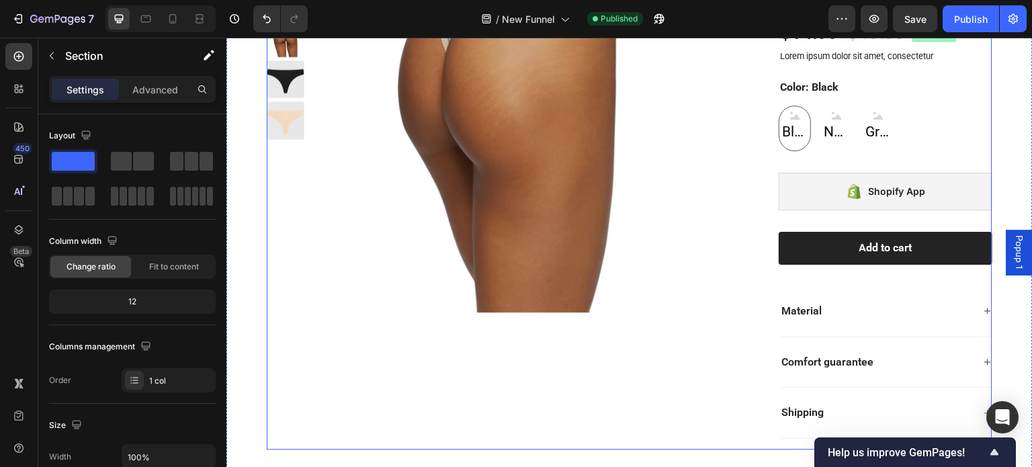
scroll to position [1169, 0]
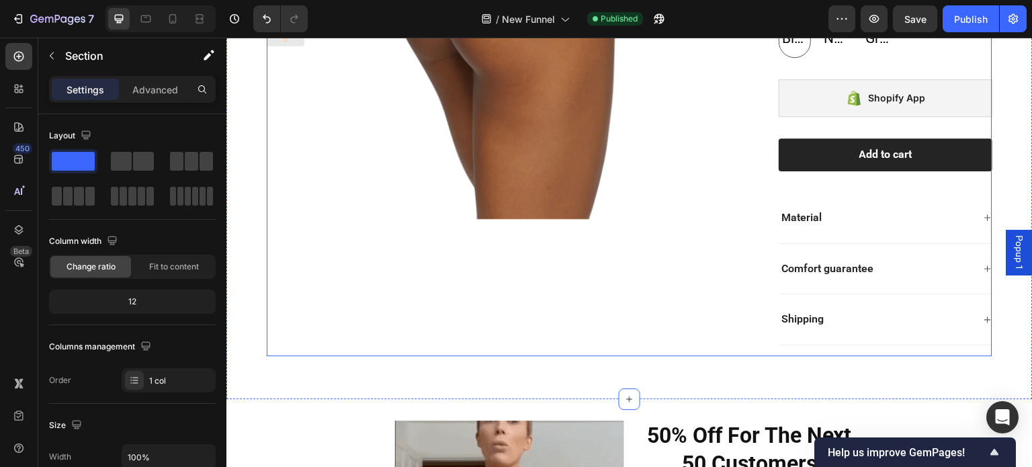
click at [746, 107] on div "Product Images AthletiChic™ Invisible Thong Special Offer Product Title Icon Ic…" at bounding box center [630, 80] width 726 height 554
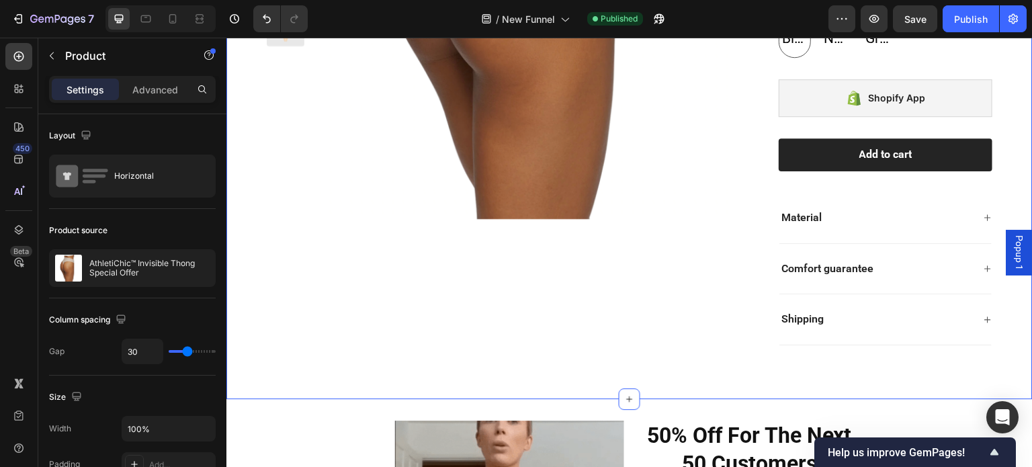
click at [688, 380] on div "Product Images AthletiChic™ Invisible Thong Special Offer Product Title Icon Ic…" at bounding box center [629, 74] width 806 height 650
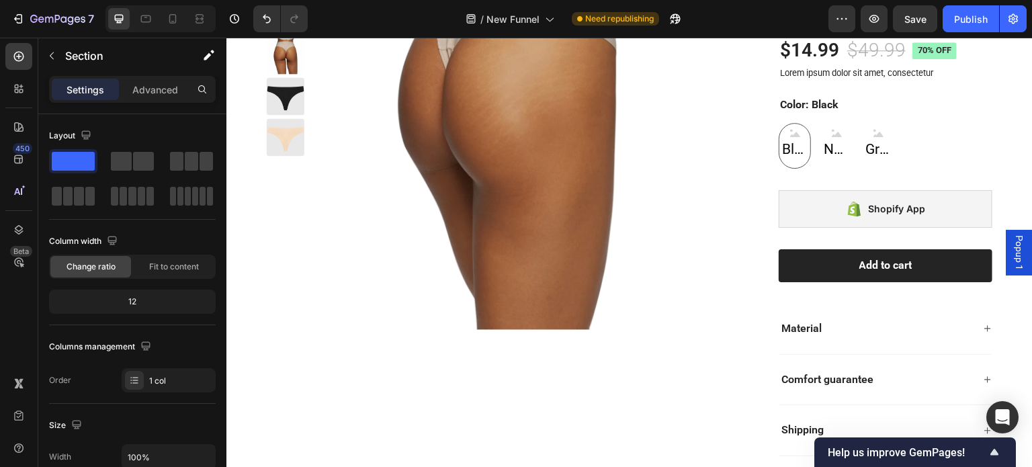
scroll to position [766, 0]
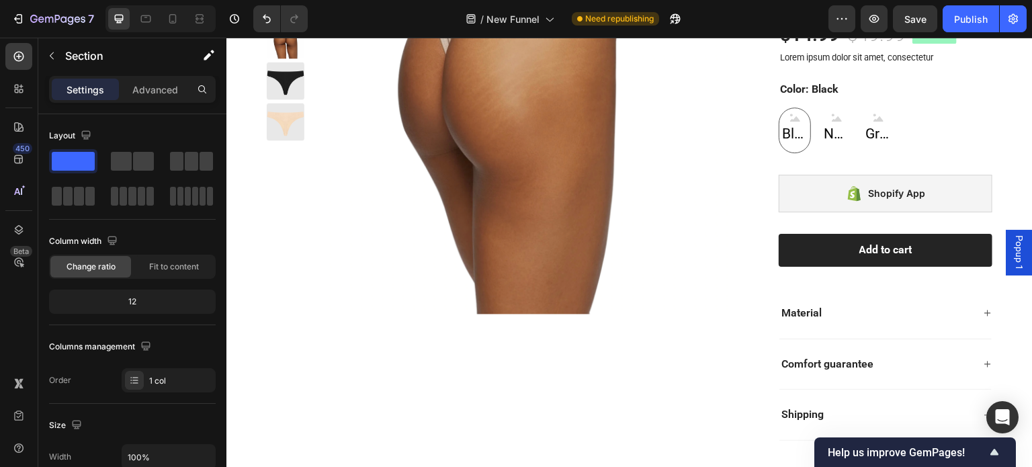
click at [732, 185] on div "Product Images AthletiChic™ Invisible Thong Special Offer Product Title Icon Ic…" at bounding box center [629, 169] width 806 height 650
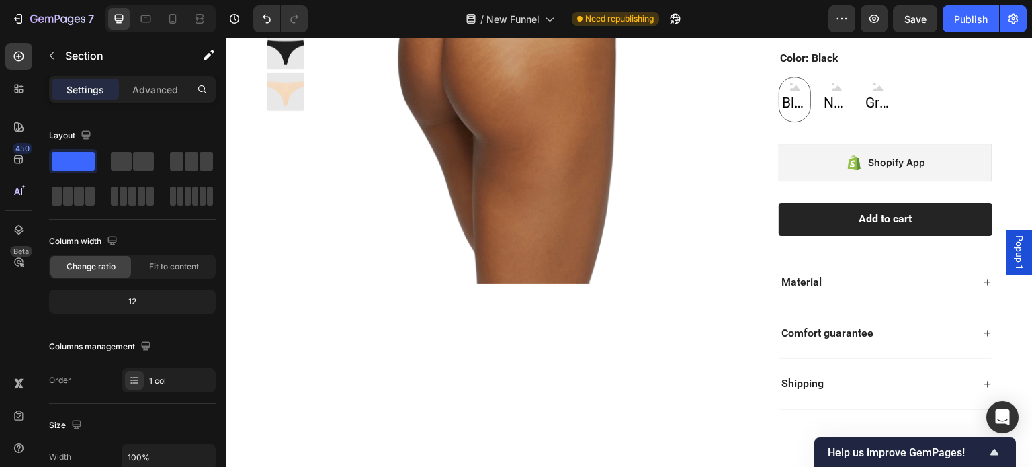
scroll to position [1102, 0]
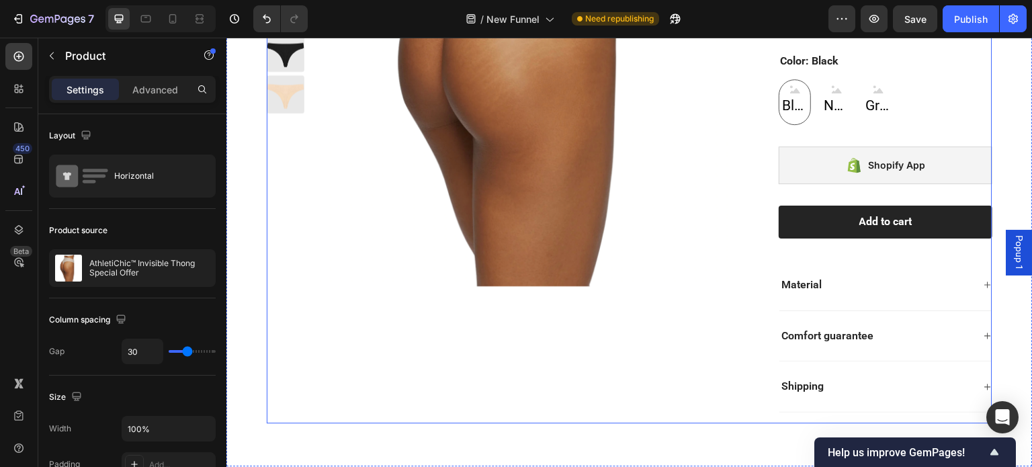
click at [715, 345] on div "Product Images" at bounding box center [502, 147] width 470 height 554
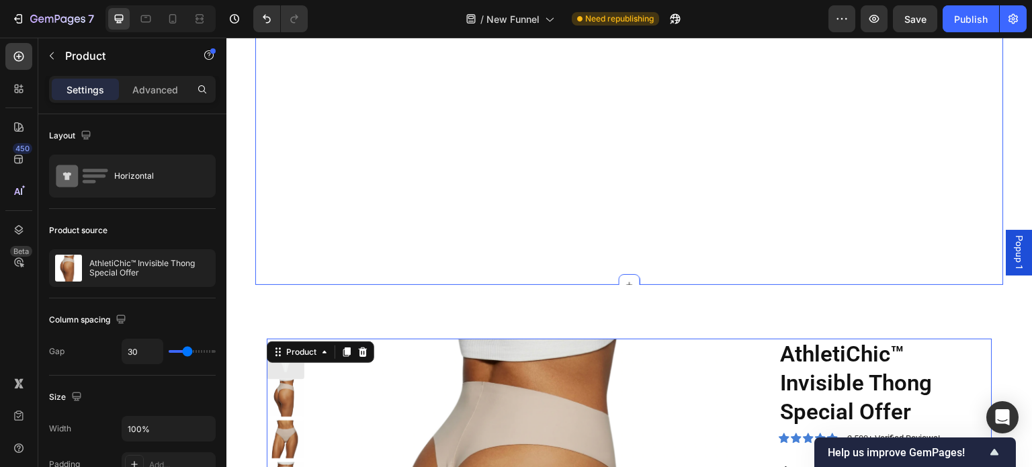
scroll to position [631, 0]
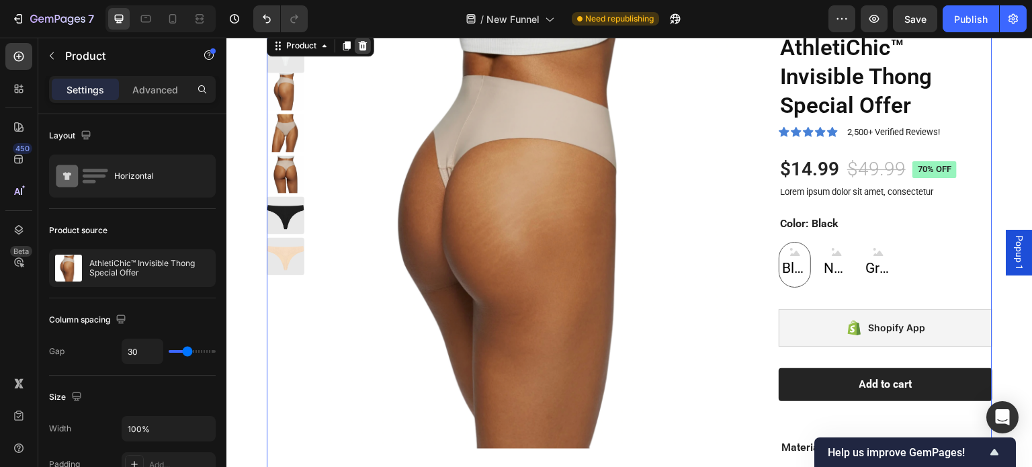
click at [366, 51] on icon at bounding box center [362, 45] width 11 height 11
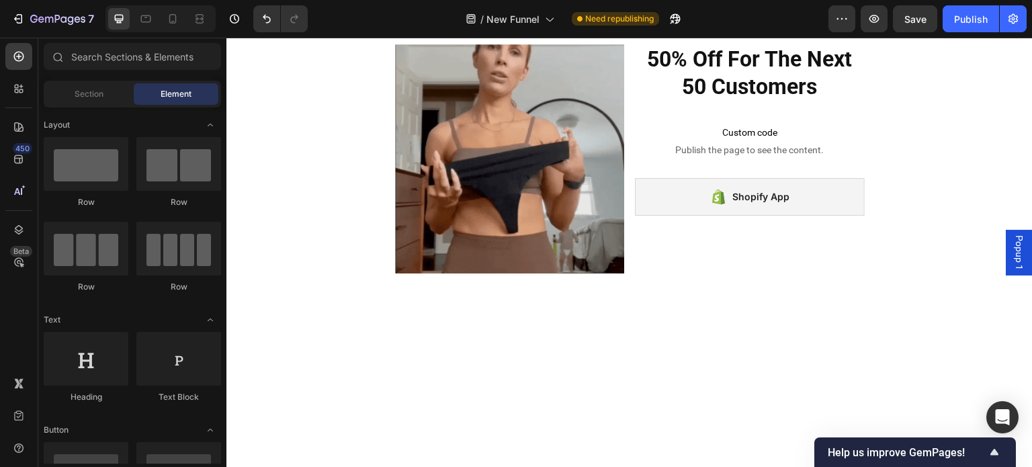
scroll to position [833, 0]
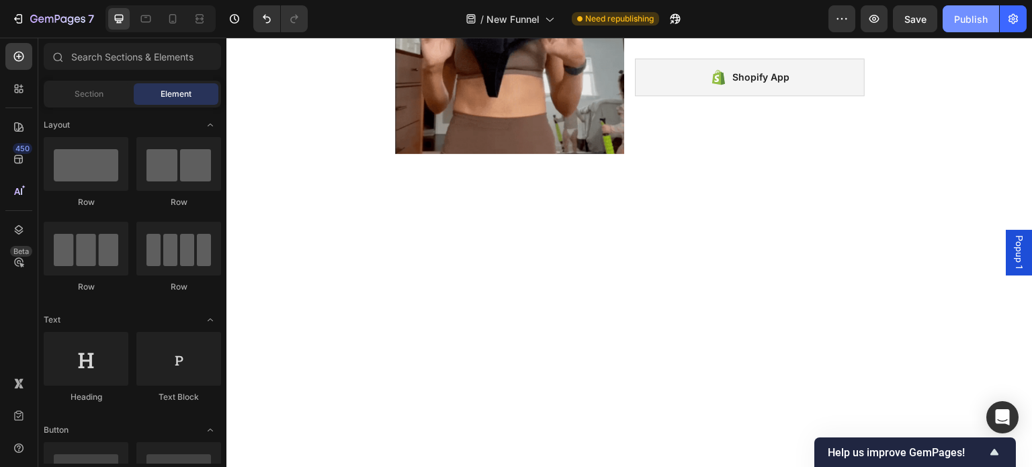
click at [981, 19] on div "Publish" at bounding box center [971, 19] width 34 height 14
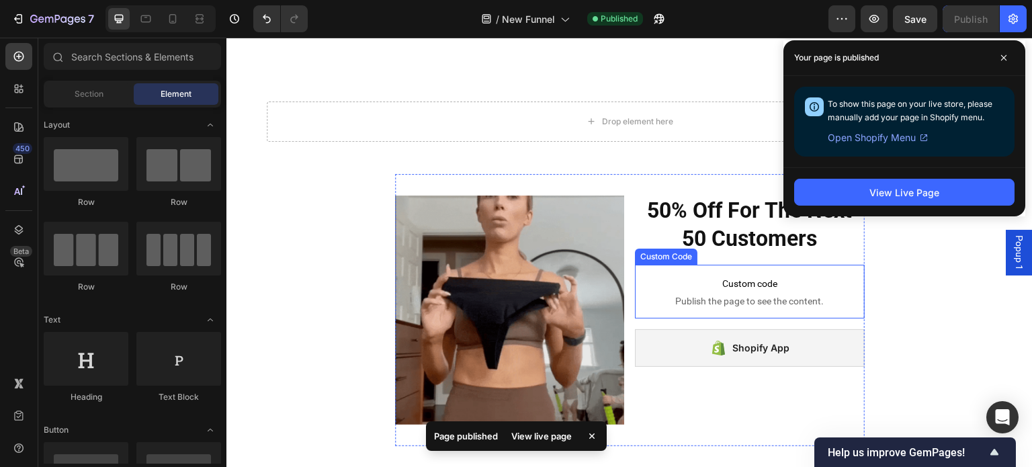
scroll to position [900, 0]
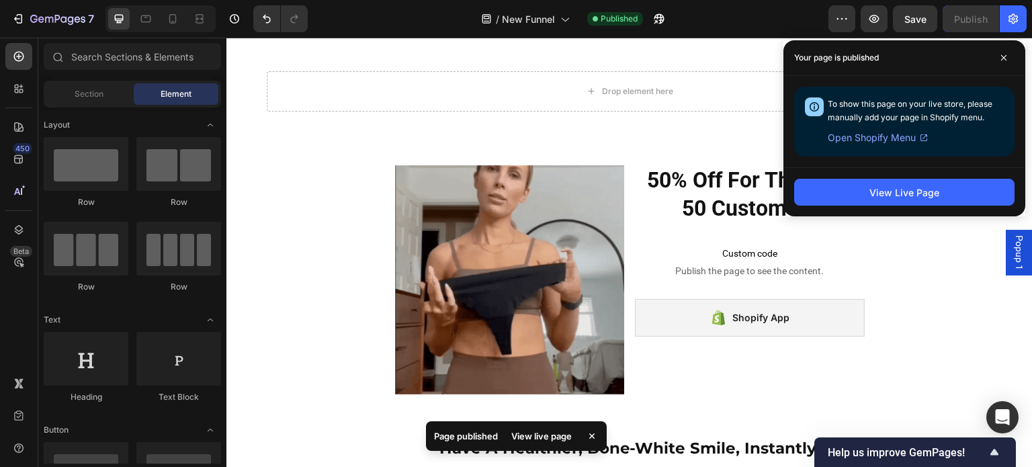
click at [1010, 69] on div "Your page is published" at bounding box center [904, 58] width 242 height 36
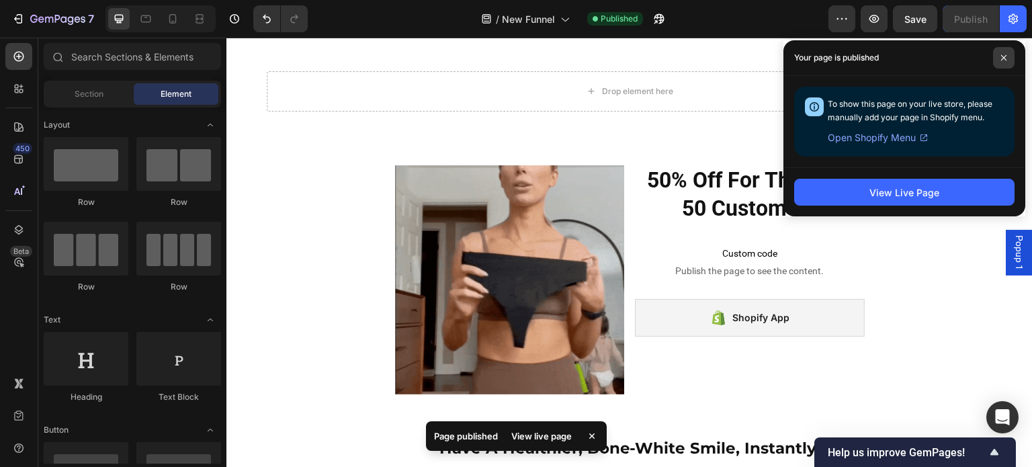
click at [1005, 60] on icon at bounding box center [1003, 57] width 7 height 7
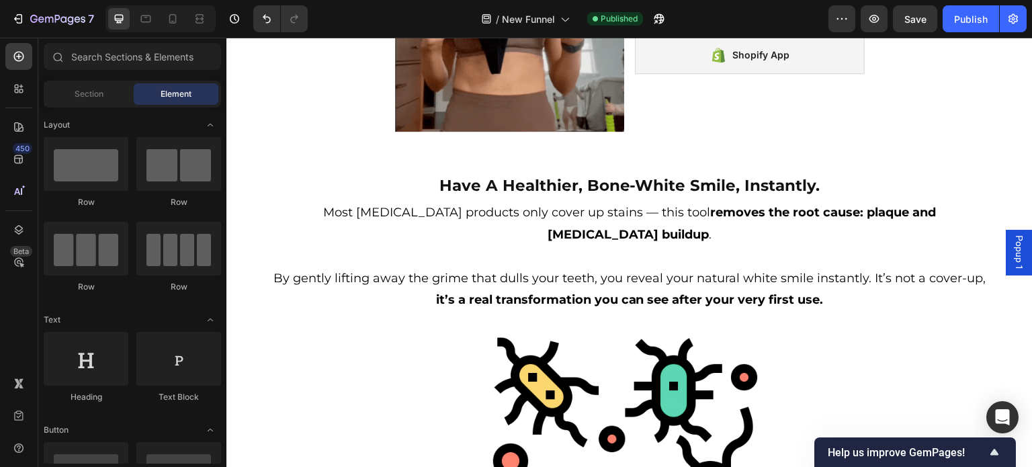
scroll to position [1236, 0]
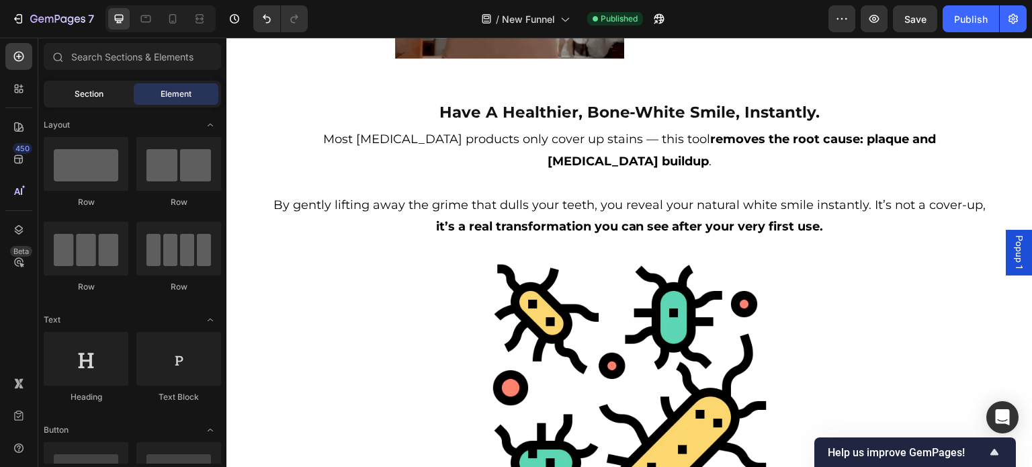
click at [81, 93] on span "Section" at bounding box center [89, 94] width 29 height 12
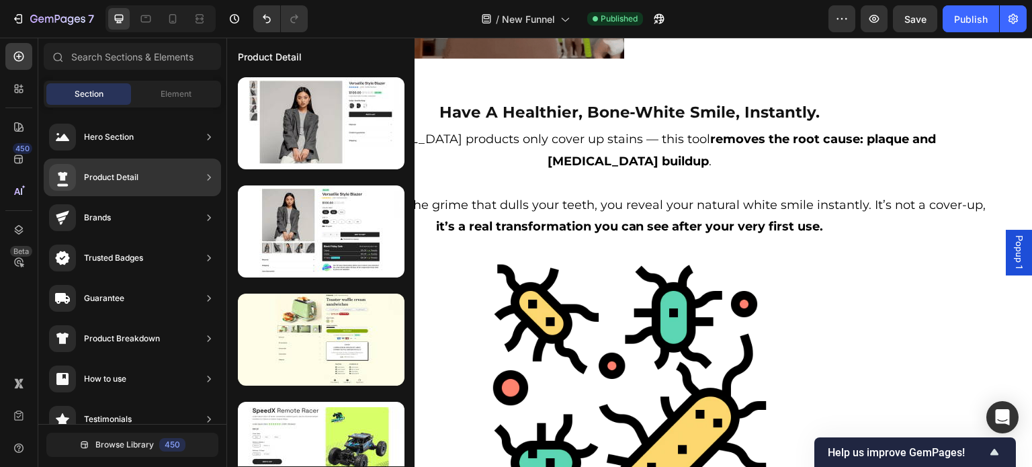
click at [119, 177] on div "Product Detail" at bounding box center [111, 177] width 54 height 13
click at [188, 174] on div "Product Detail" at bounding box center [132, 178] width 177 height 38
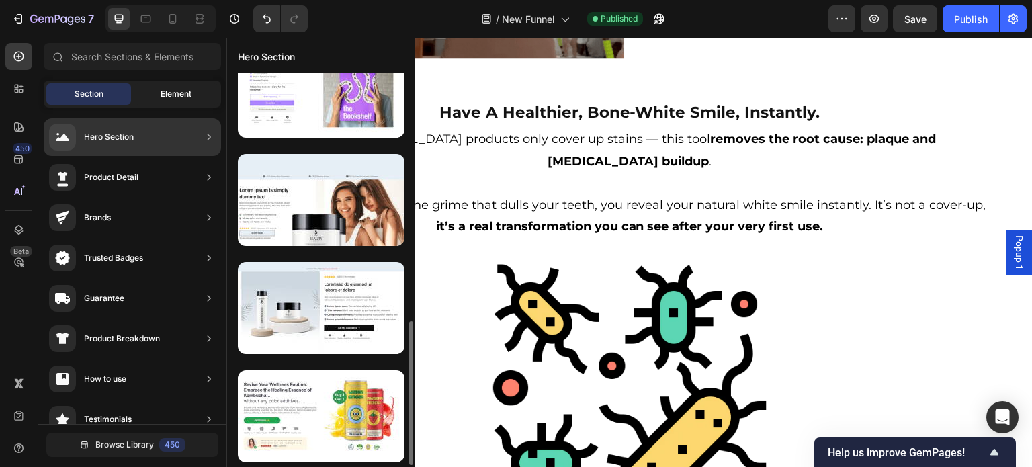
scroll to position [0, 0]
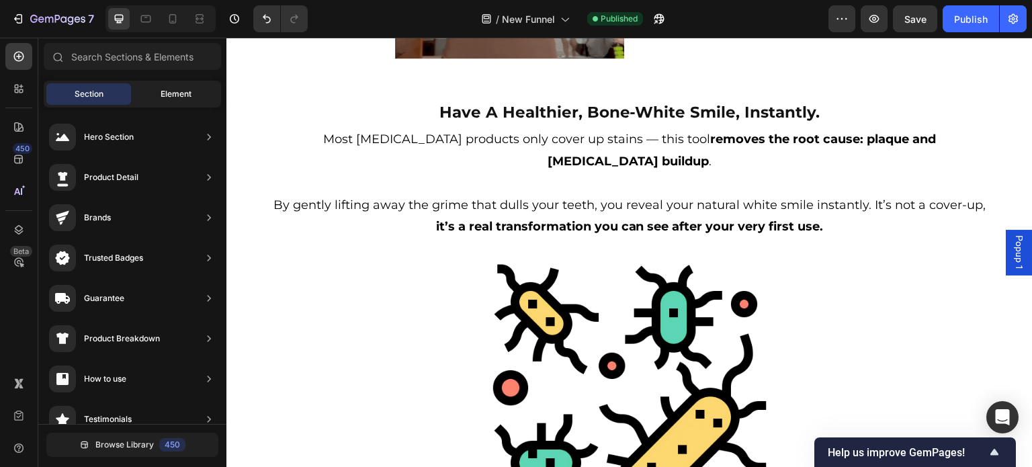
click at [157, 96] on div "Element" at bounding box center [176, 93] width 85 height 21
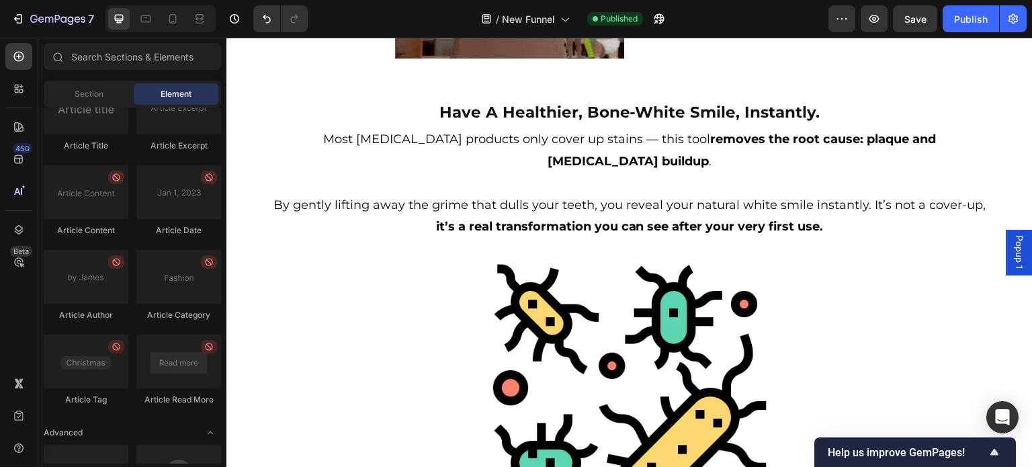
scroll to position [3625, 0]
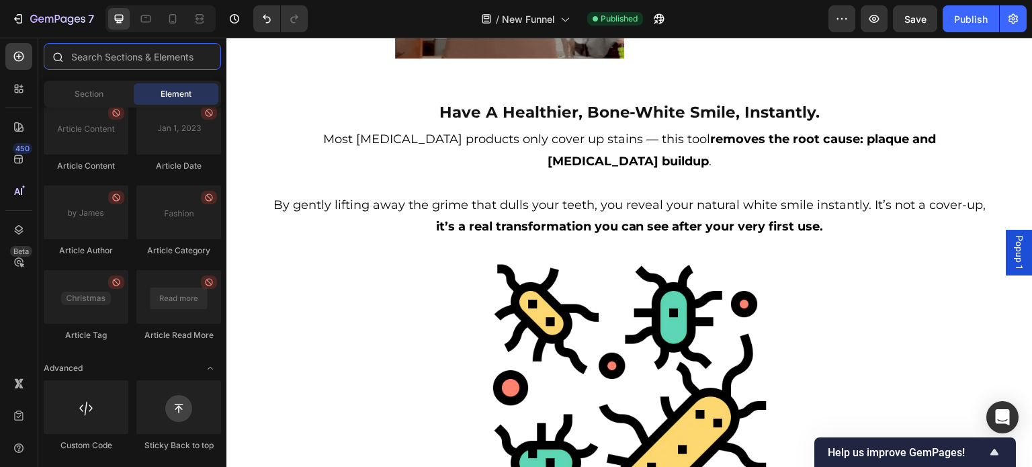
click at [121, 64] on input "text" at bounding box center [132, 56] width 177 height 27
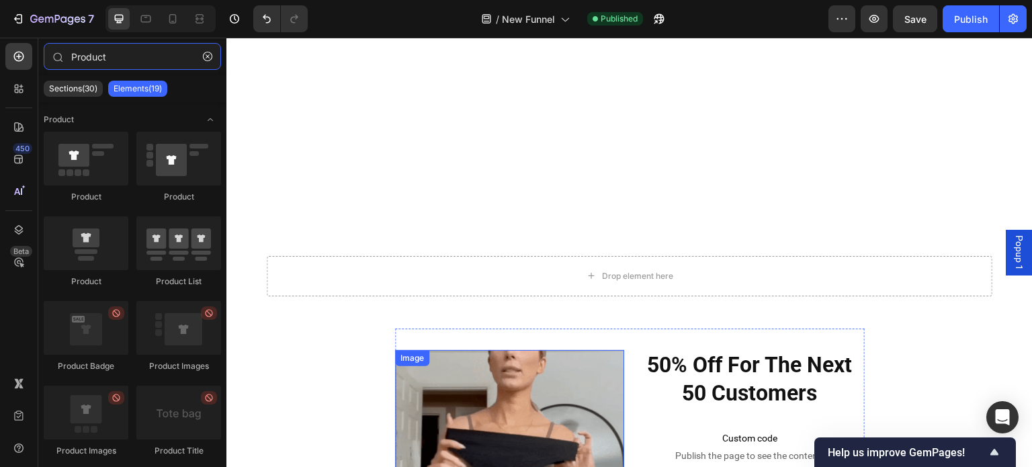
scroll to position [699, 0]
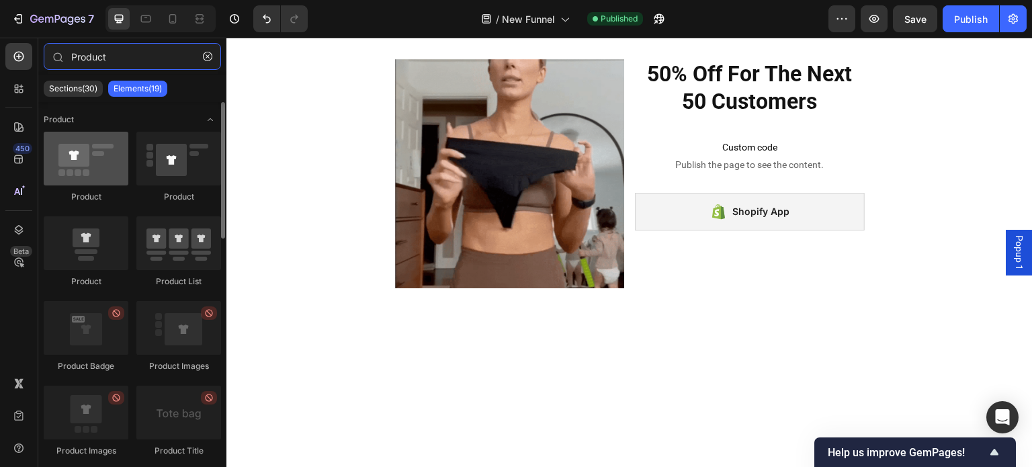
type input "Product"
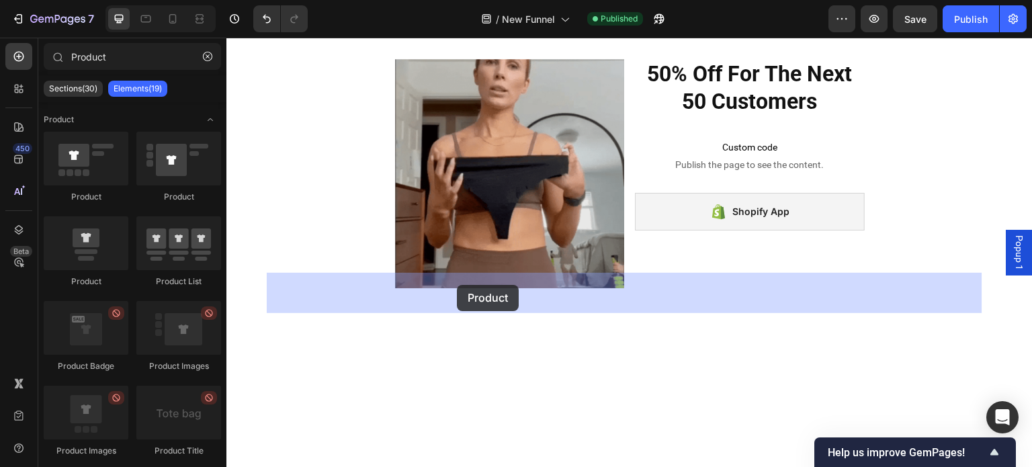
drag, startPoint x: 302, startPoint y: 208, endPoint x: 457, endPoint y: 285, distance: 172.7
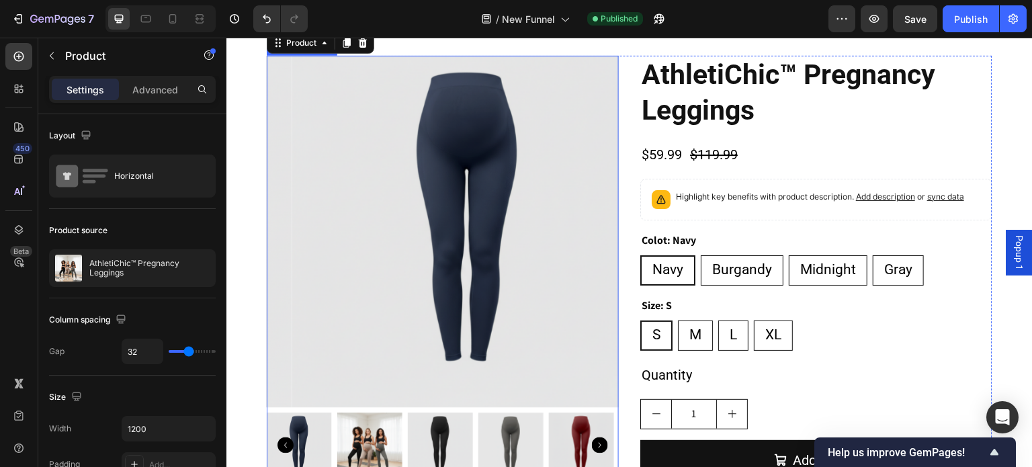
scroll to position [900, 0]
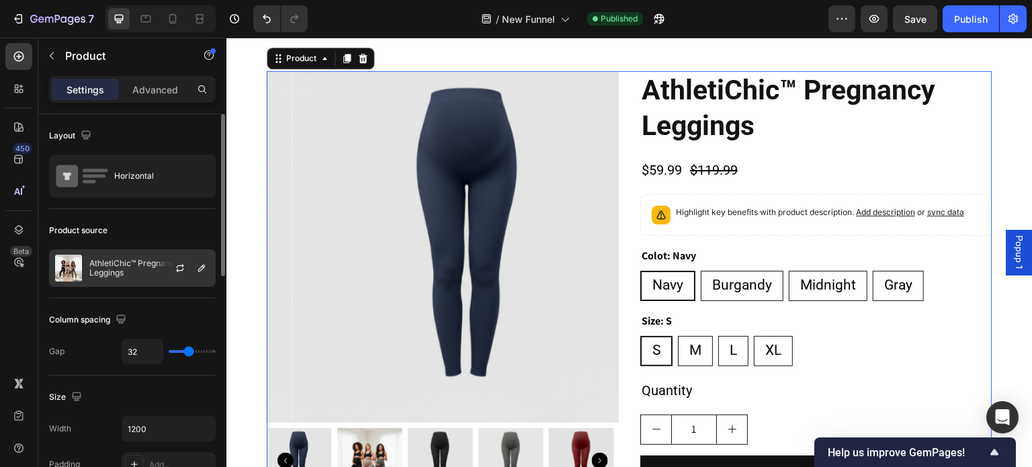
click at [116, 277] on div "AthletiChic™ Pregnancy Leggings" at bounding box center [132, 268] width 167 height 38
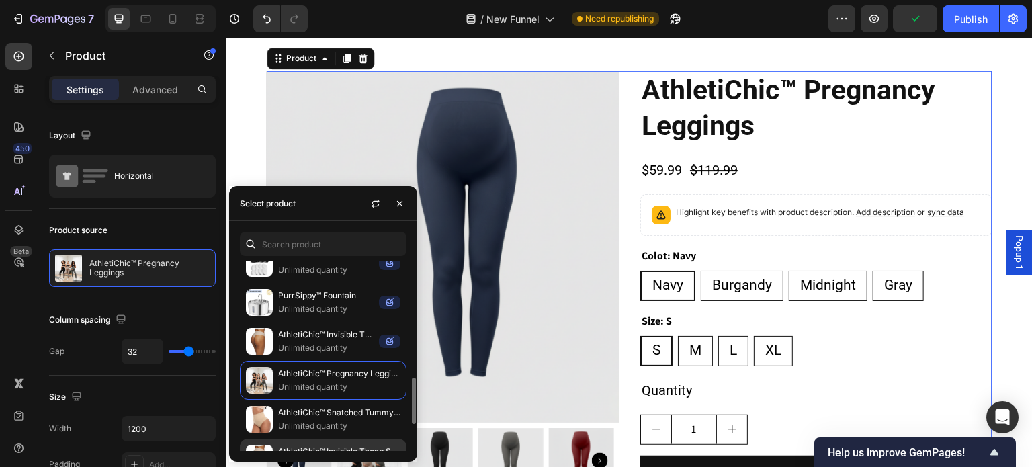
scroll to position [202, 0]
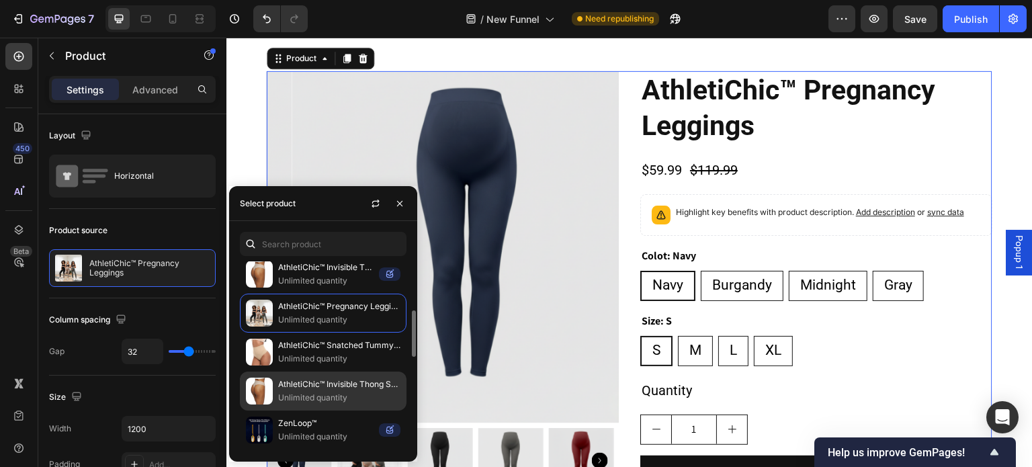
click at [340, 387] on p "AthletiChic™ Invisible Thong Special Offer" at bounding box center [339, 384] width 122 height 13
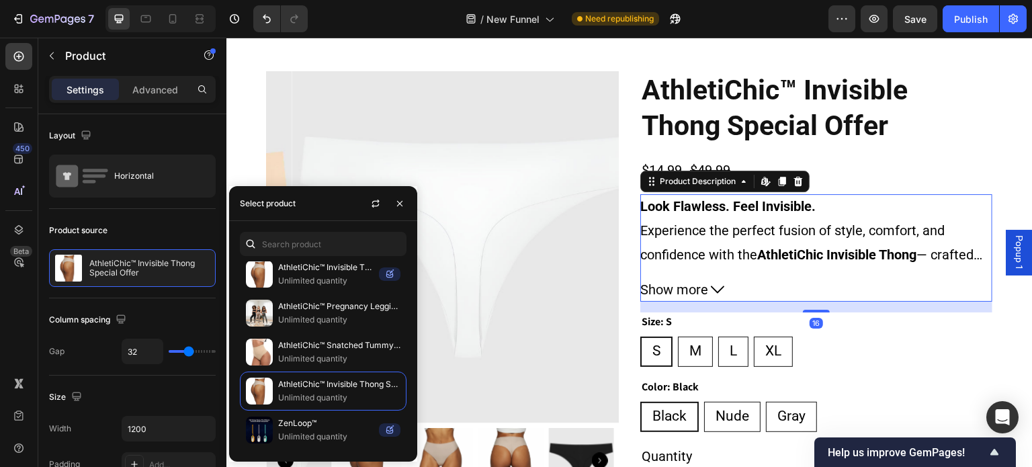
click at [771, 253] on strong "AthletiChic Invisible Thong" at bounding box center [836, 255] width 159 height 16
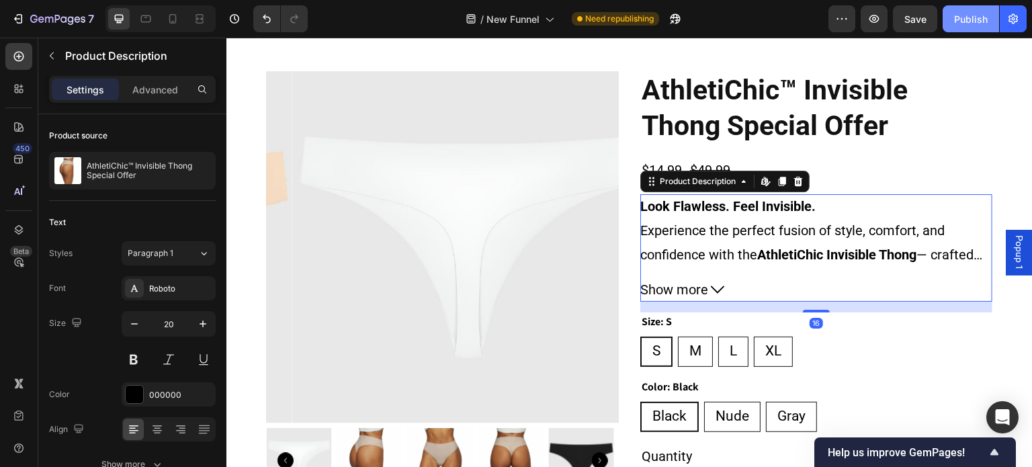
click at [978, 18] on div "Publish" at bounding box center [971, 19] width 34 height 14
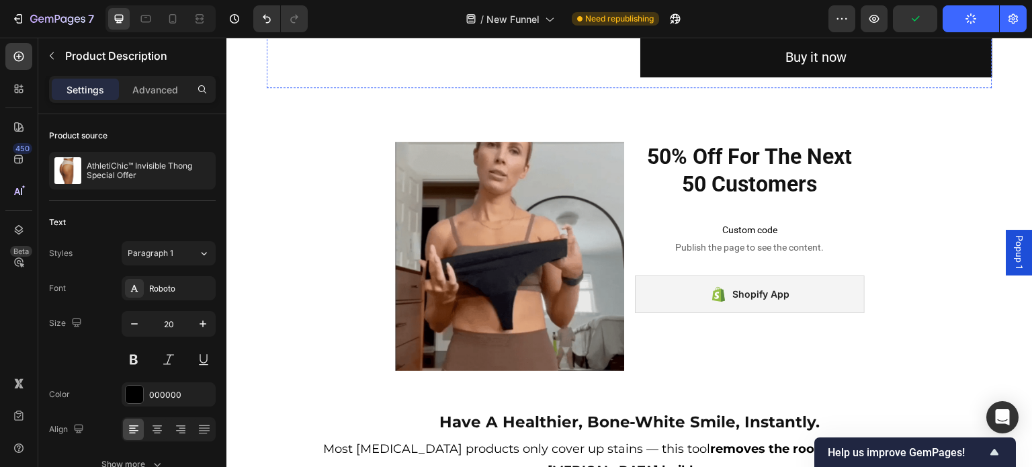
scroll to position [1438, 0]
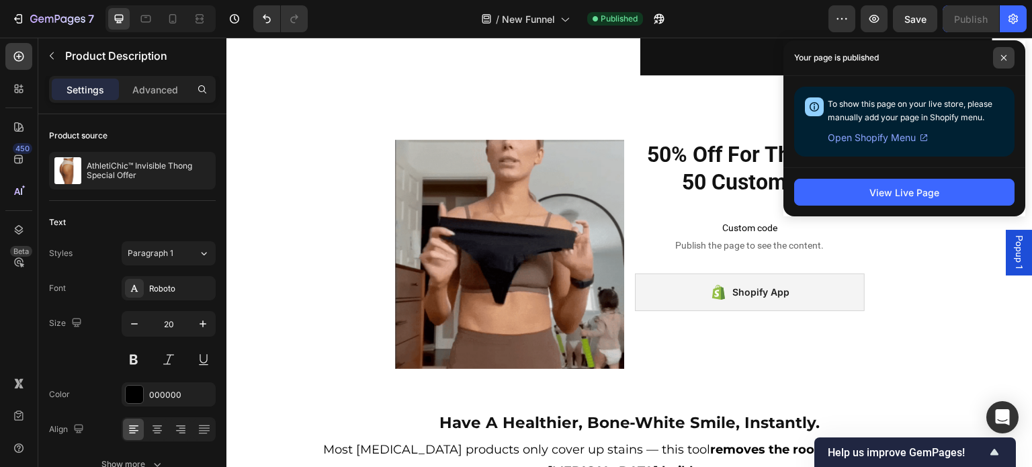
click at [1004, 59] on icon at bounding box center [1003, 57] width 7 height 7
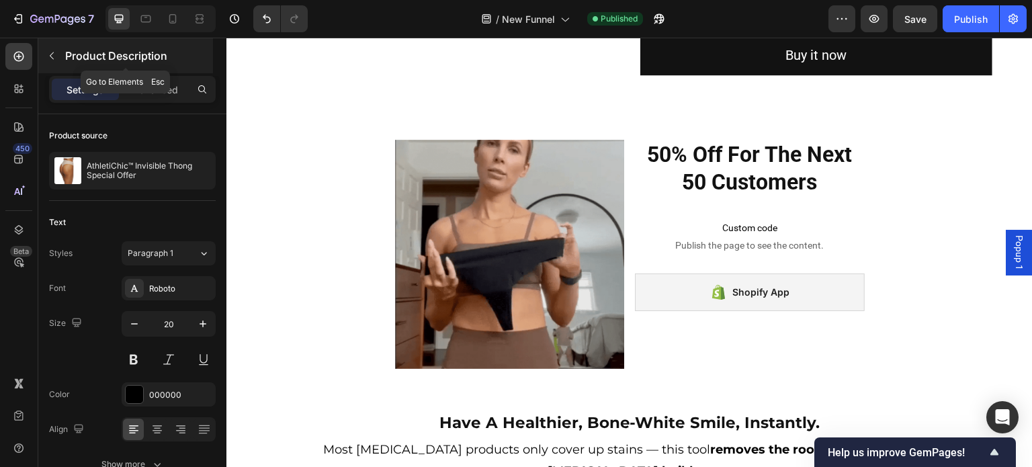
click at [50, 54] on icon "button" at bounding box center [51, 55] width 11 height 11
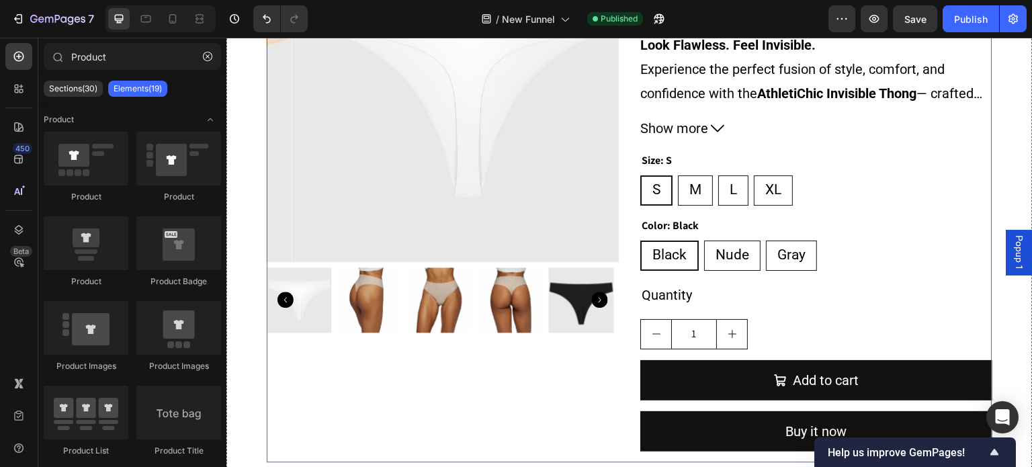
scroll to position [1035, 0]
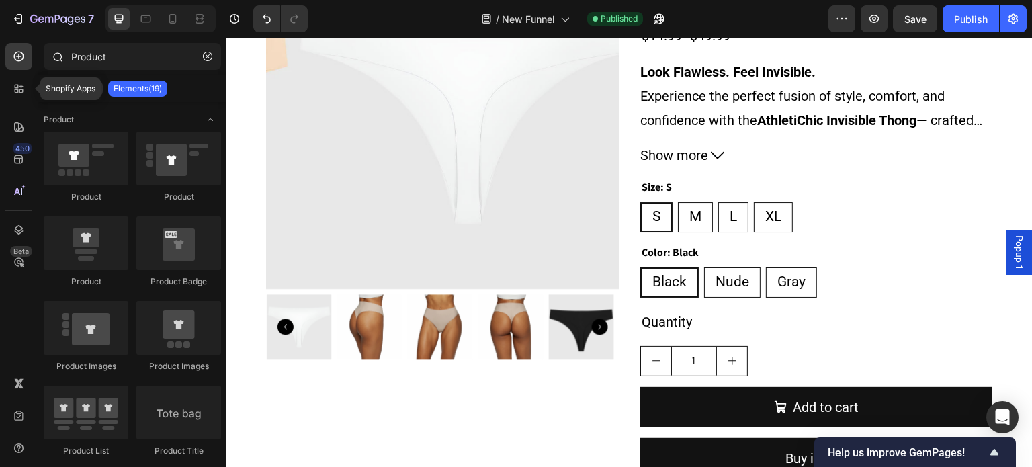
drag, startPoint x: 21, startPoint y: 87, endPoint x: 105, endPoint y: 74, distance: 84.3
click at [21, 86] on icon at bounding box center [21, 87] width 4 height 4
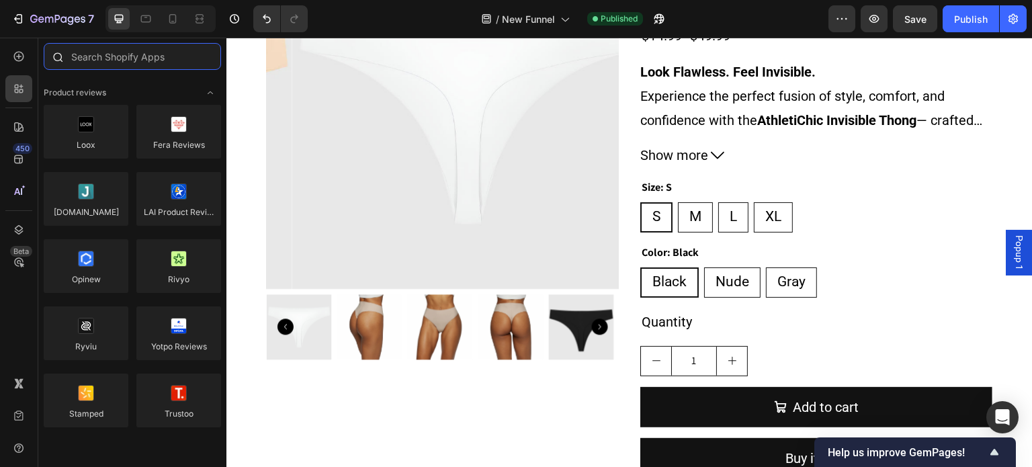
click at [137, 56] on input "text" at bounding box center [132, 56] width 177 height 27
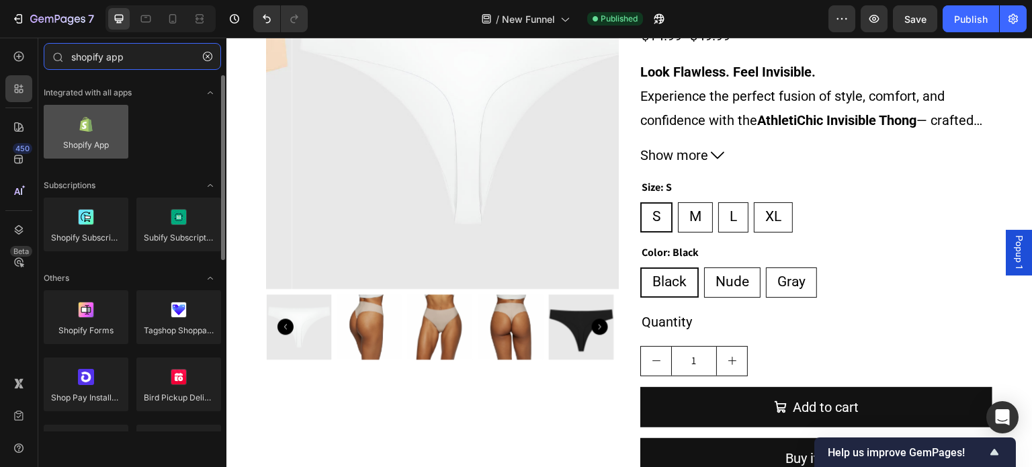
type input "shopify app"
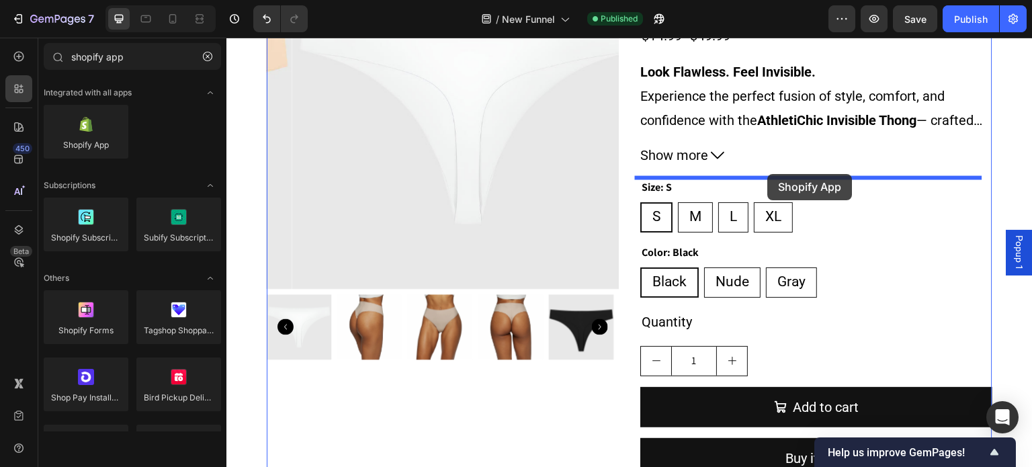
drag, startPoint x: 320, startPoint y: 166, endPoint x: 768, endPoint y: 174, distance: 447.5
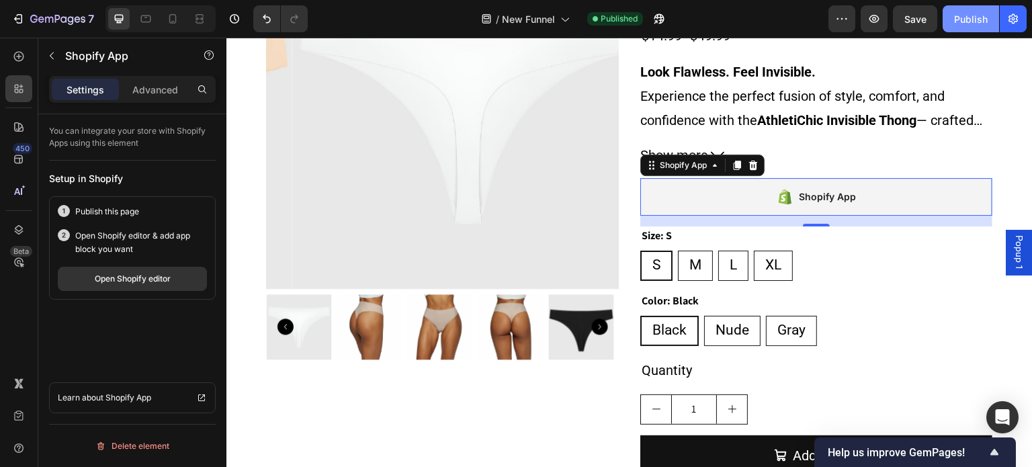
click at [977, 21] on div "Publish" at bounding box center [971, 19] width 34 height 14
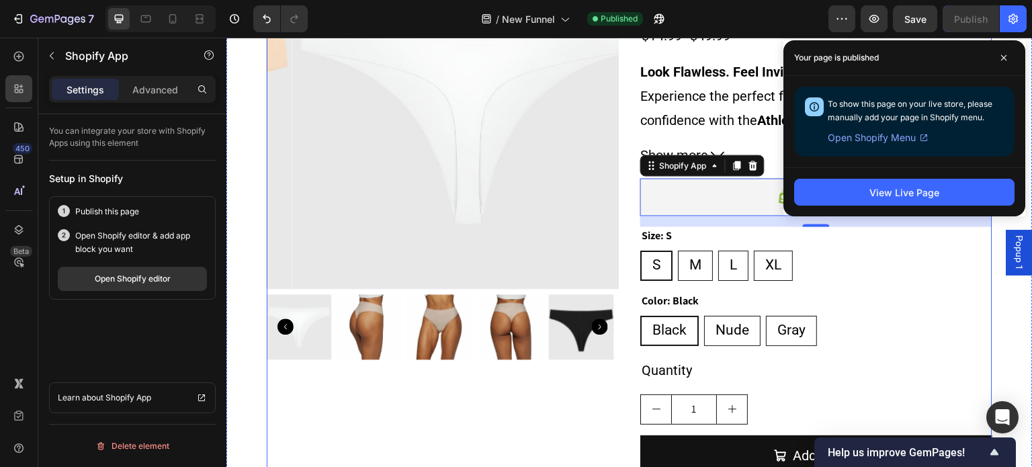
click at [621, 169] on div "Product Images AthletiChic™ Invisible Thong Special Offer Product Title $14.99 …" at bounding box center [630, 237] width 726 height 601
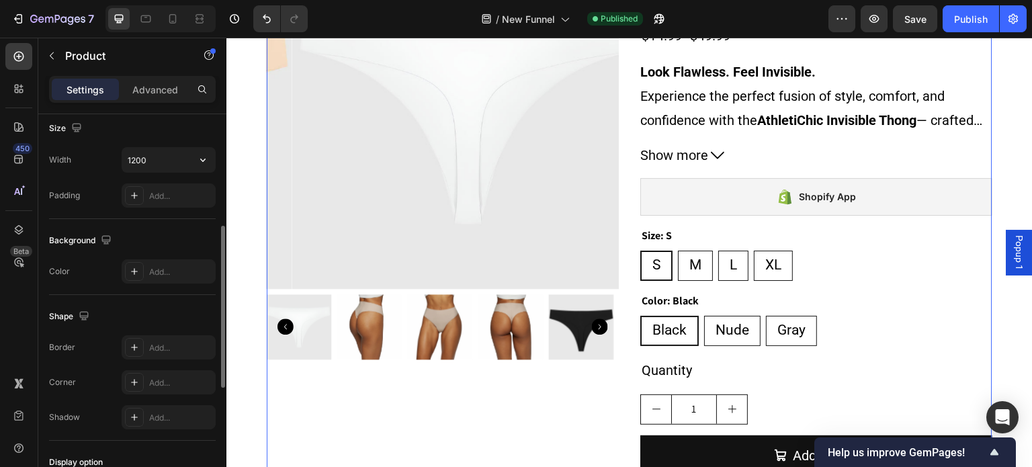
scroll to position [470, 0]
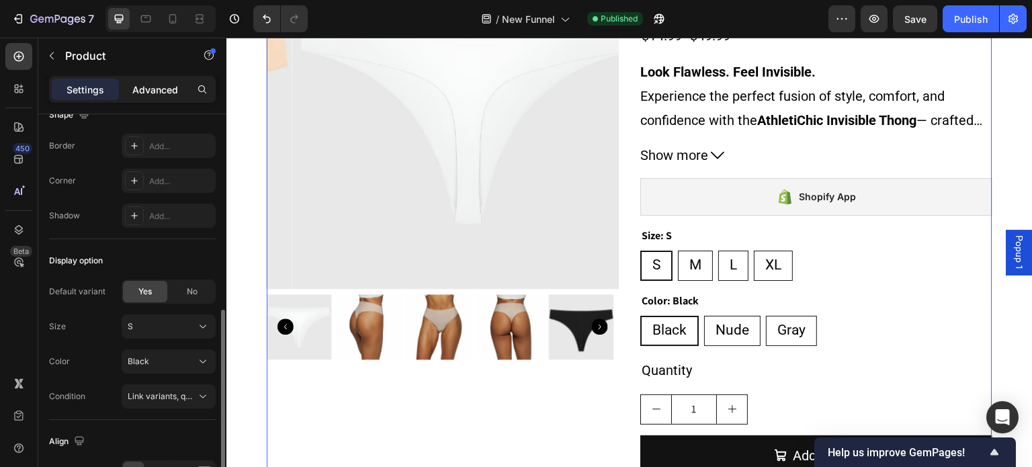
click at [165, 88] on p "Advanced" at bounding box center [155, 90] width 46 height 14
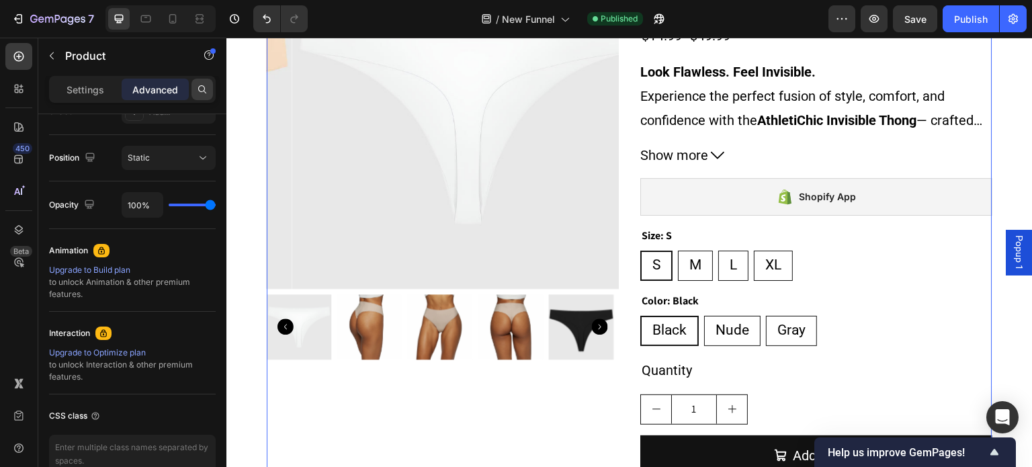
click at [204, 87] on icon at bounding box center [202, 89] width 11 height 11
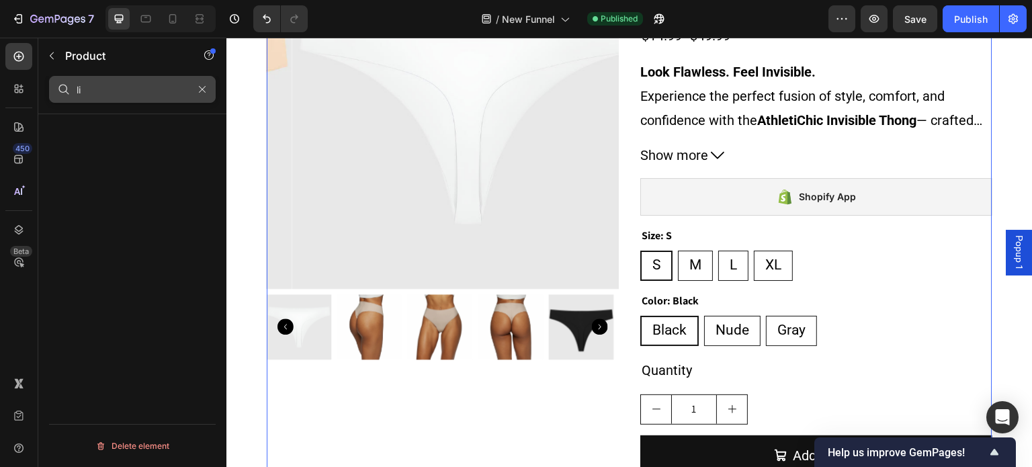
scroll to position [0, 0]
type input "liquid"
click at [198, 87] on icon "button" at bounding box center [201, 89] width 9 height 9
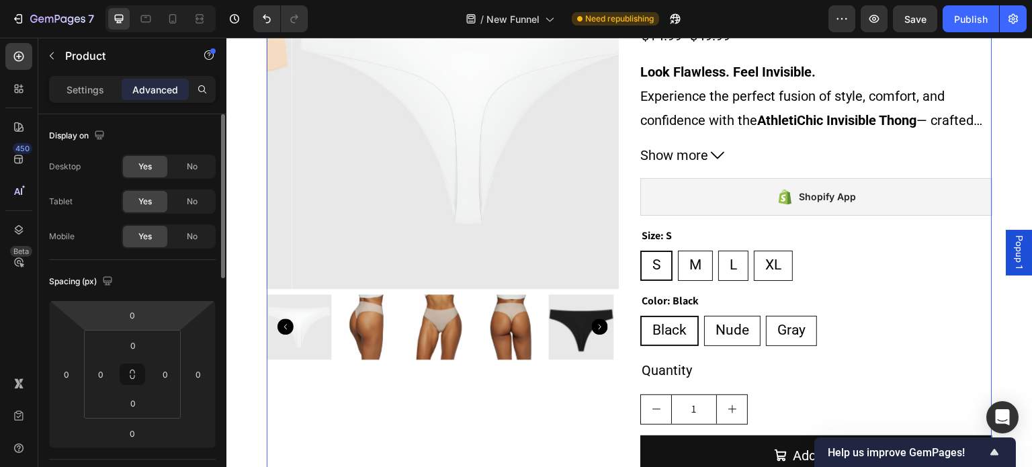
click at [95, 76] on div "Settings Advanced" at bounding box center [132, 89] width 167 height 27
click at [91, 87] on p "Settings" at bounding box center [86, 90] width 38 height 14
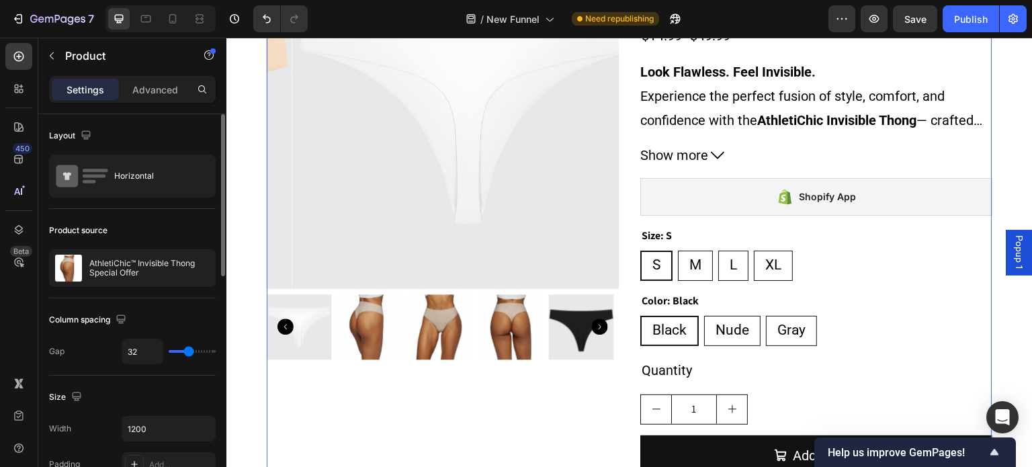
click at [210, 69] on div at bounding box center [208, 56] width 21 height 25
click at [210, 52] on icon "button" at bounding box center [209, 55] width 11 height 11
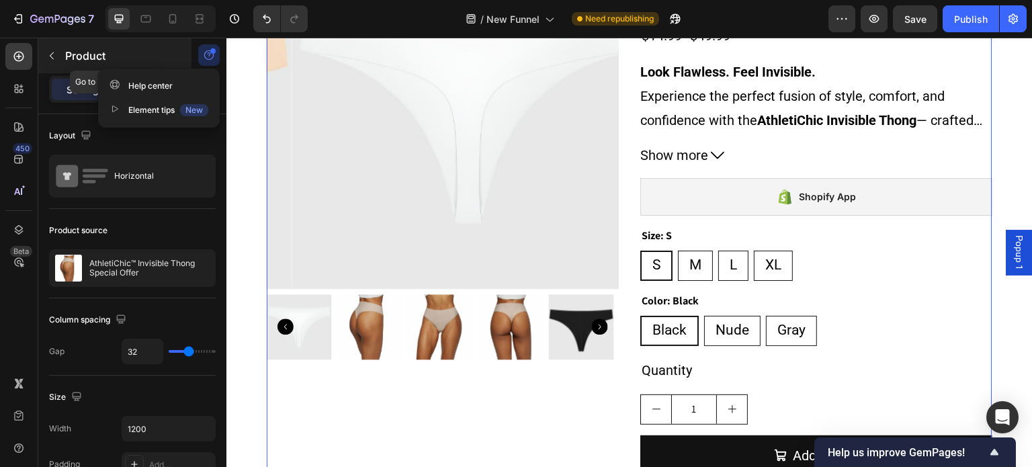
click at [145, 50] on p "Product" at bounding box center [122, 56] width 114 height 16
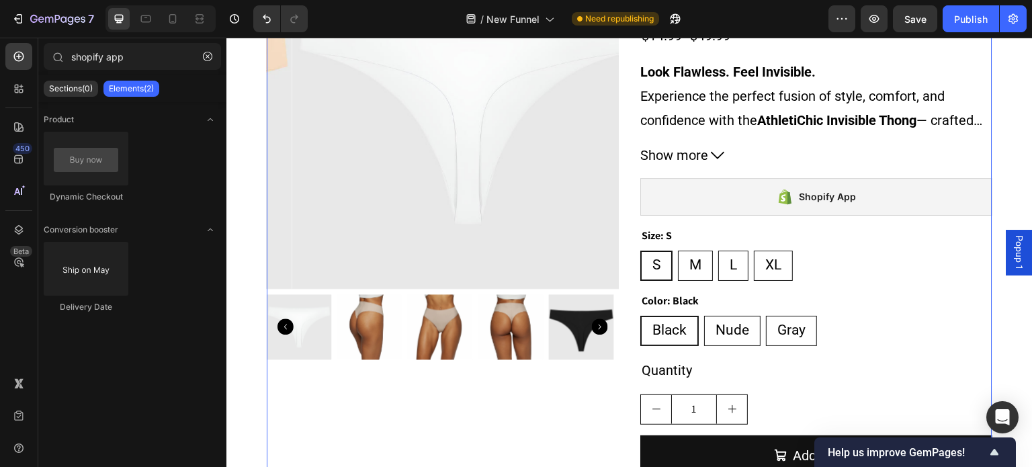
click at [621, 157] on div "Product Images AthletiChic™ Invisible Thong Special Offer Product Title $14.99 …" at bounding box center [630, 237] width 726 height 601
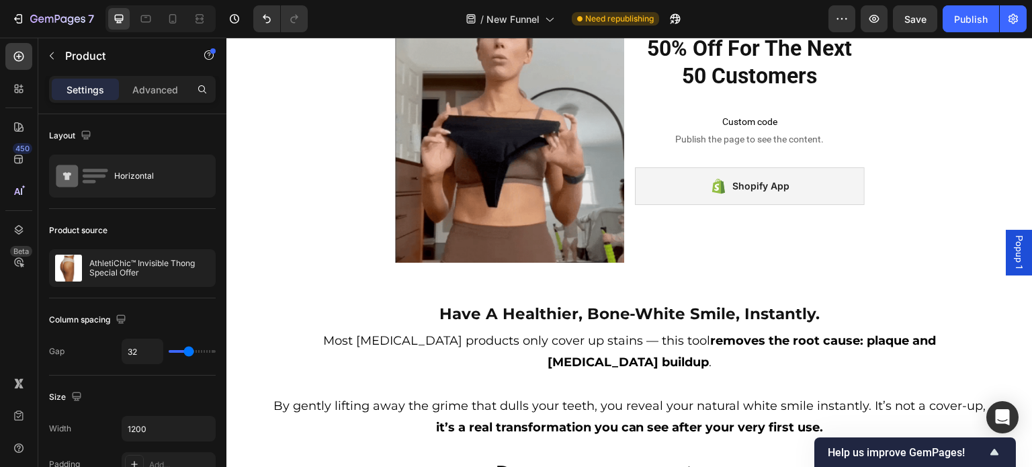
scroll to position [1438, 0]
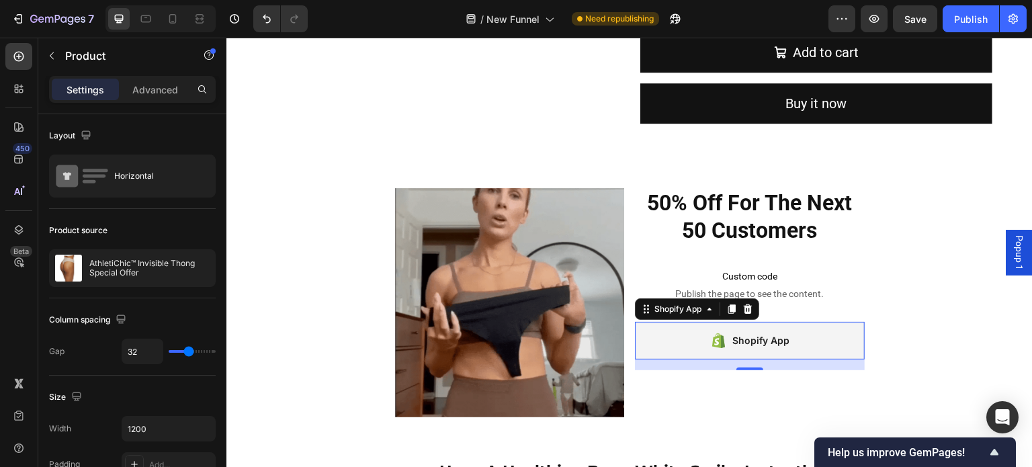
click at [710, 333] on icon at bounding box center [718, 341] width 17 height 16
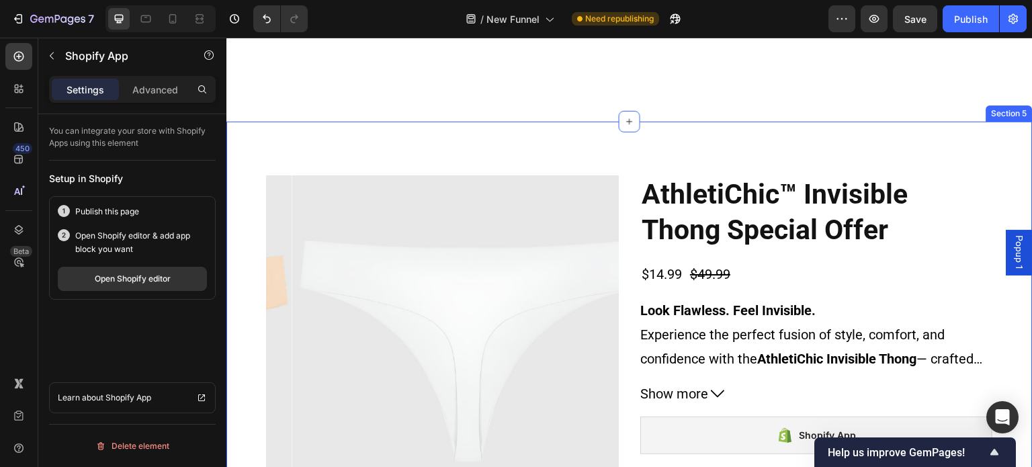
scroll to position [766, 0]
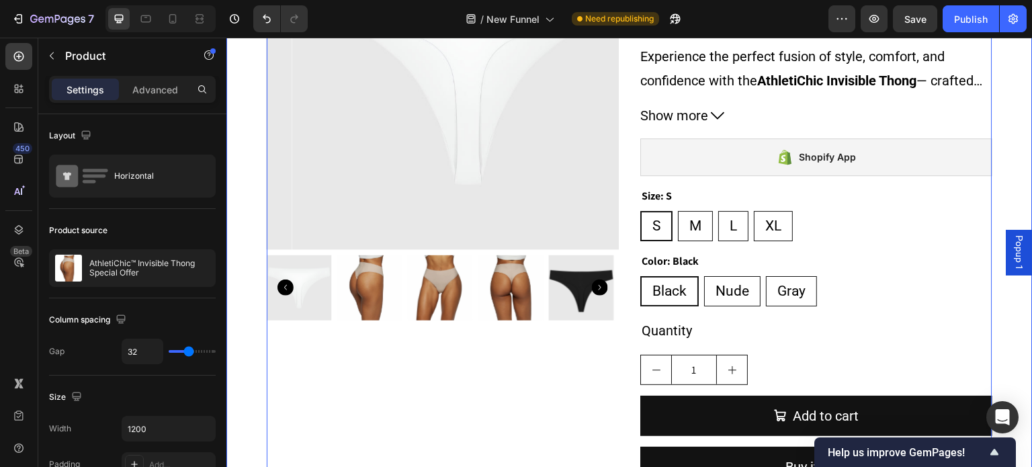
click at [484, 185] on div "Product Images AthletiChic™ Invisible Thong Special Offer Product Title $14.99 …" at bounding box center [629, 187] width 806 height 687
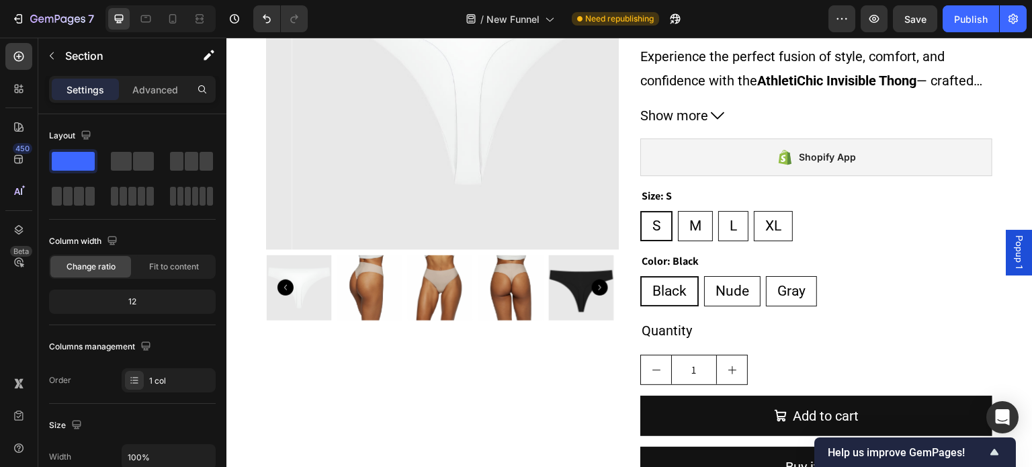
click at [952, 186] on div "Product Images AthletiChic™ Invisible Thong Special Offer Product Title $14.99 …" at bounding box center [629, 187] width 806 height 687
click at [622, 216] on div "Product Images AthletiChic™ Invisible Thong Special Offer Product Title $14.99 …" at bounding box center [630, 198] width 726 height 601
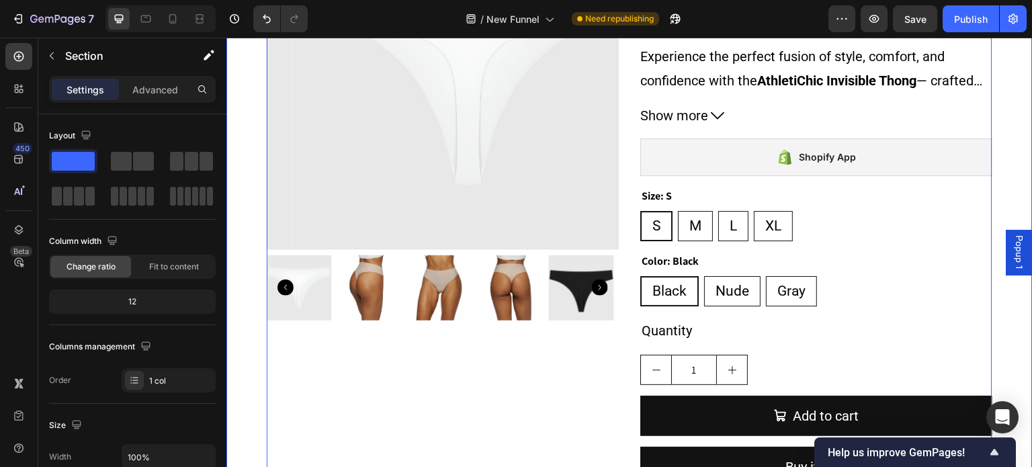
click at [981, 169] on div "Product Images AthletiChic™ Invisible Thong Special Offer Product Title $14.99 …" at bounding box center [629, 187] width 806 height 687
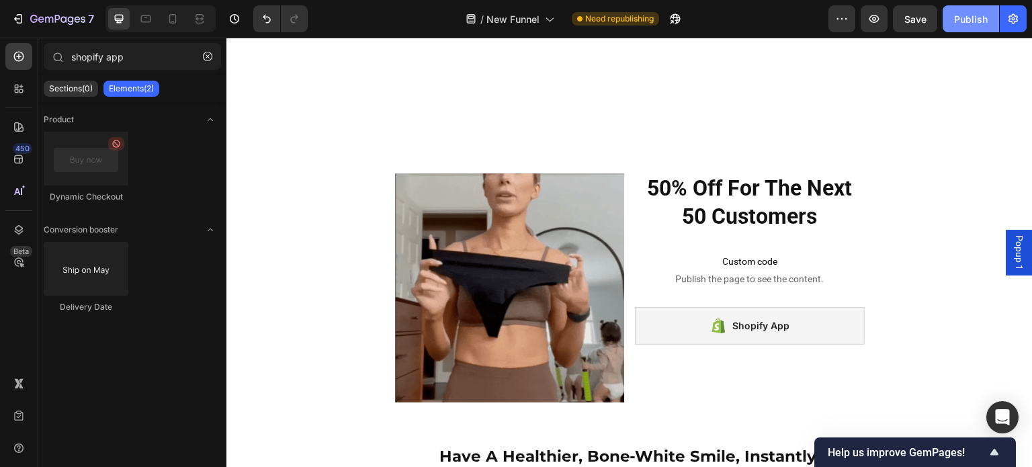
click at [957, 19] on div "Publish" at bounding box center [971, 19] width 34 height 14
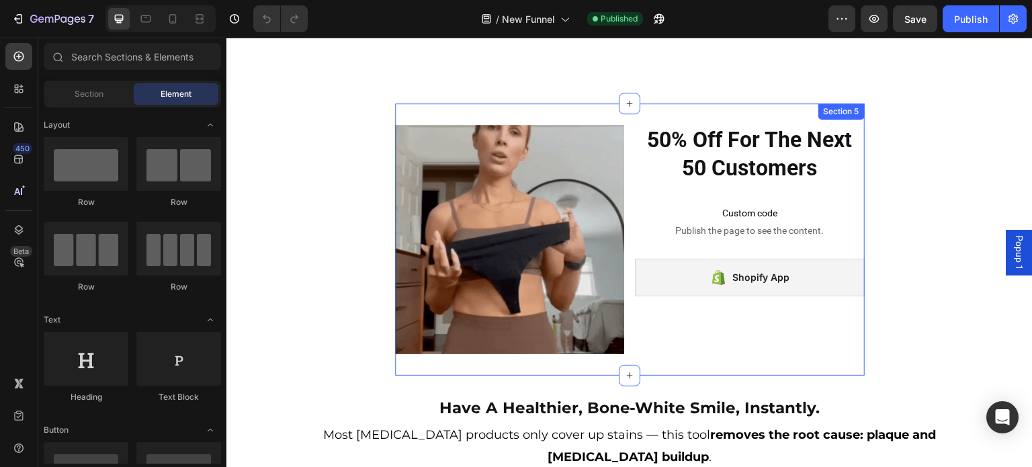
scroll to position [806, 0]
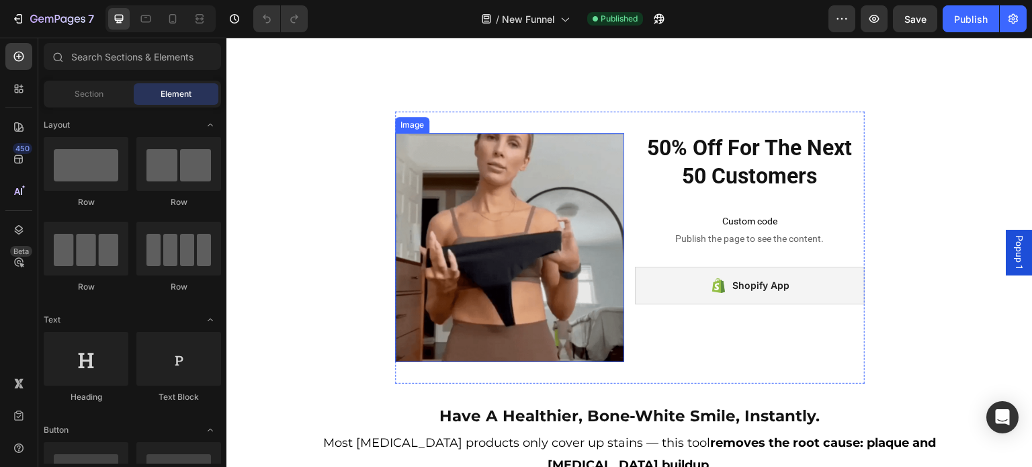
click at [556, 227] on img at bounding box center [510, 248] width 230 height 230
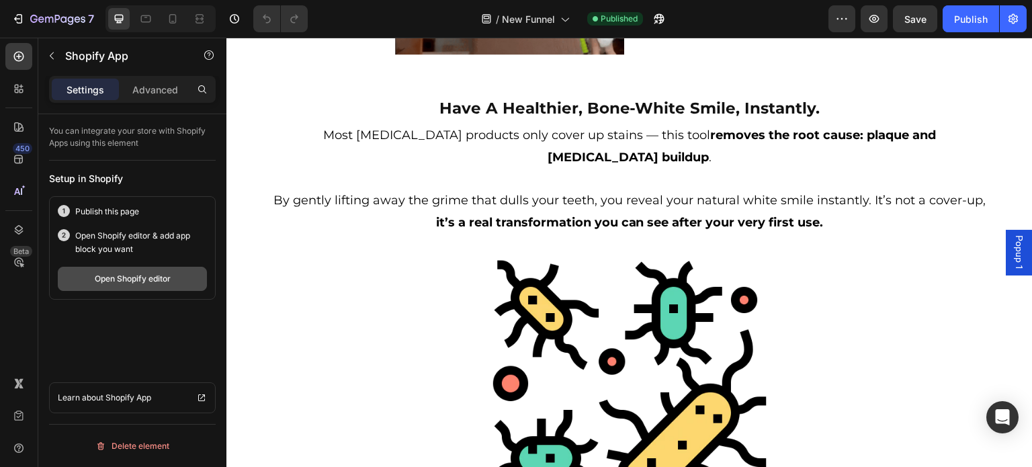
click at [150, 277] on div "Open Shopify editor" at bounding box center [133, 279] width 76 height 12
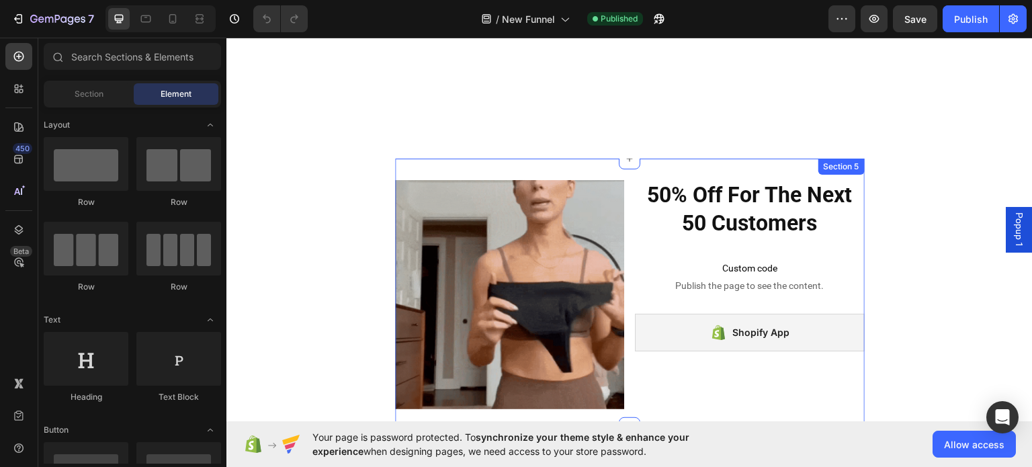
scroll to position [739, 0]
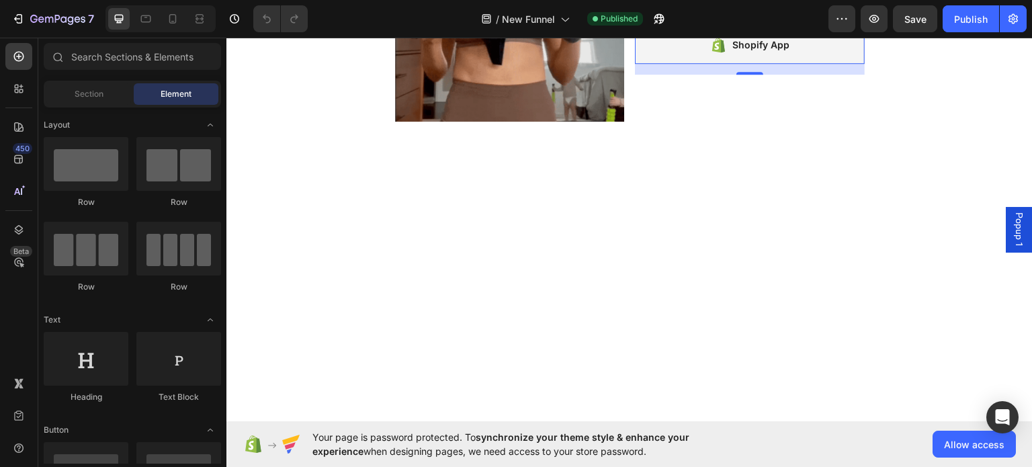
click at [747, 52] on div "Shopify App" at bounding box center [760, 44] width 57 height 16
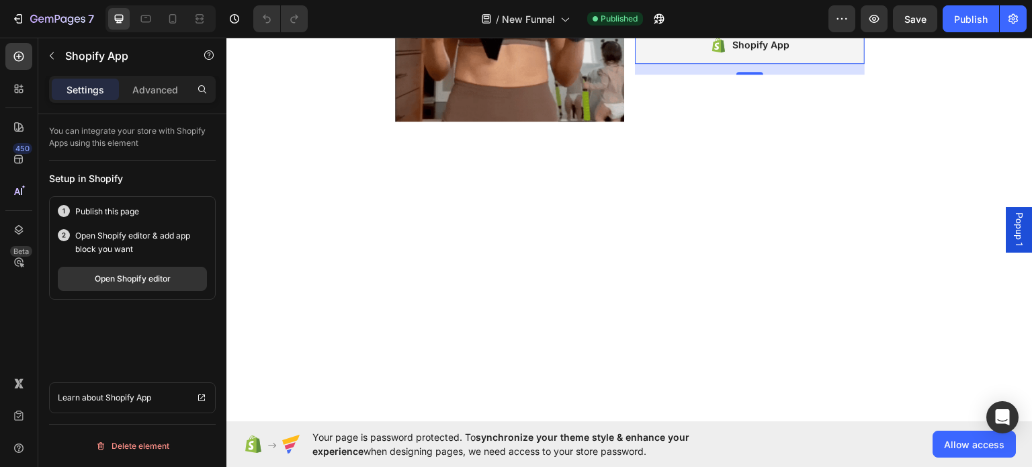
click at [752, 52] on div "Shopify App" at bounding box center [760, 44] width 57 height 16
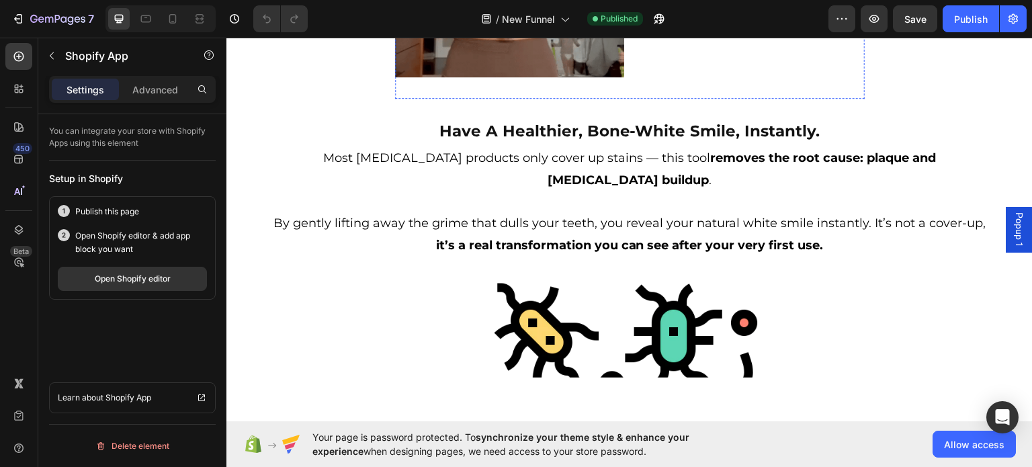
scroll to position [873, 0]
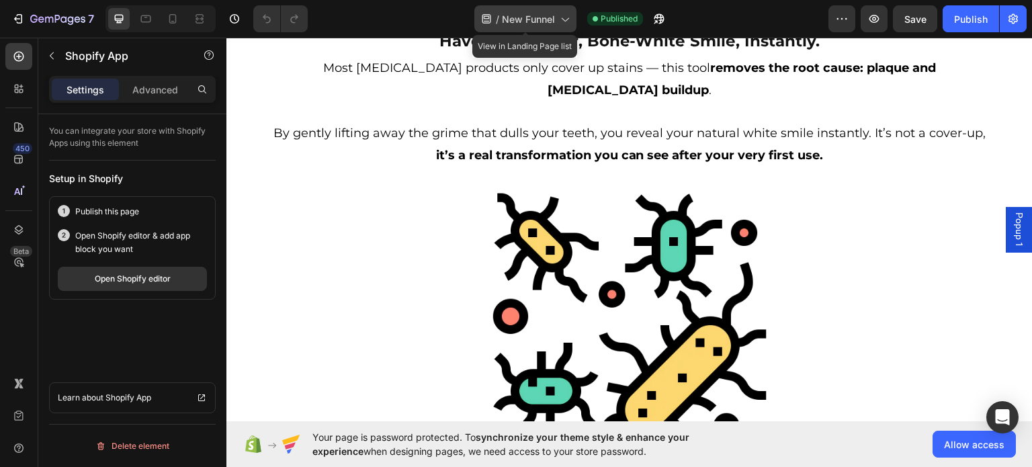
click at [558, 21] on icon at bounding box center [564, 18] width 13 height 13
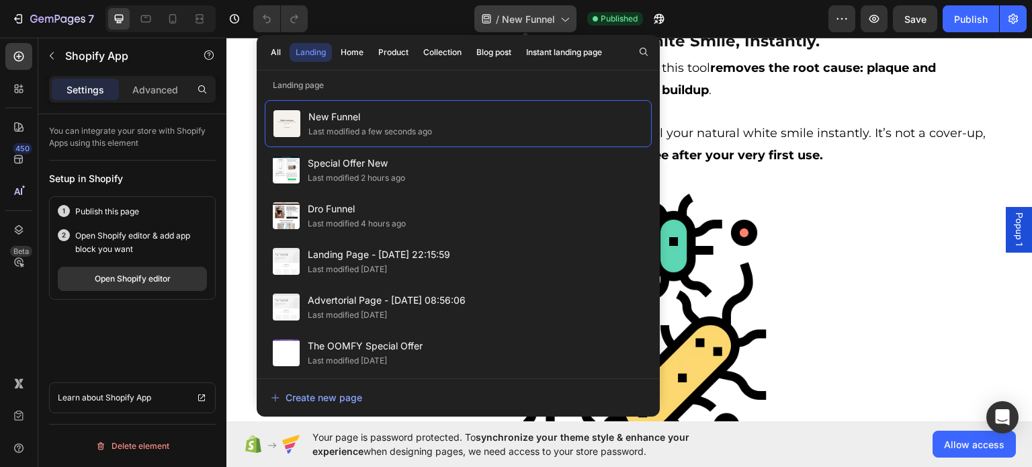
click at [555, 21] on div "/ New Funnel" at bounding box center [525, 18] width 102 height 27
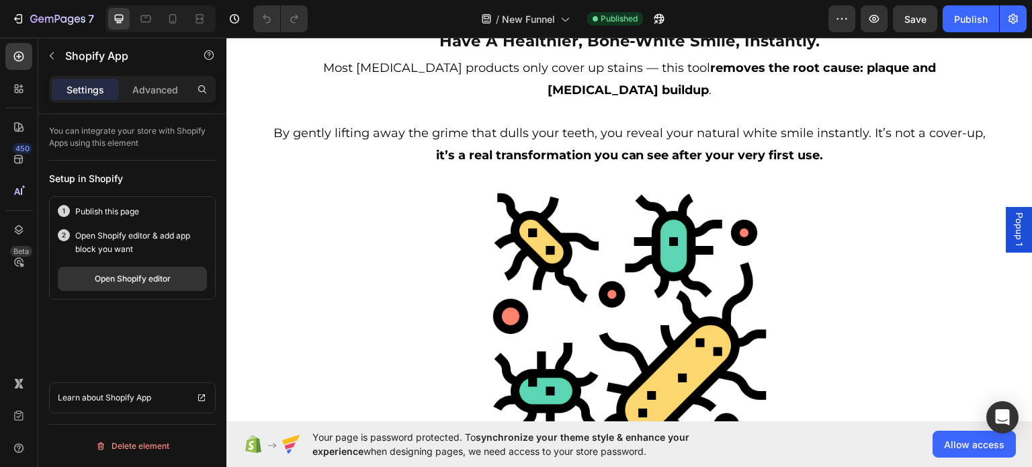
click at [155, 277] on div "Open Shopify editor" at bounding box center [133, 279] width 76 height 12
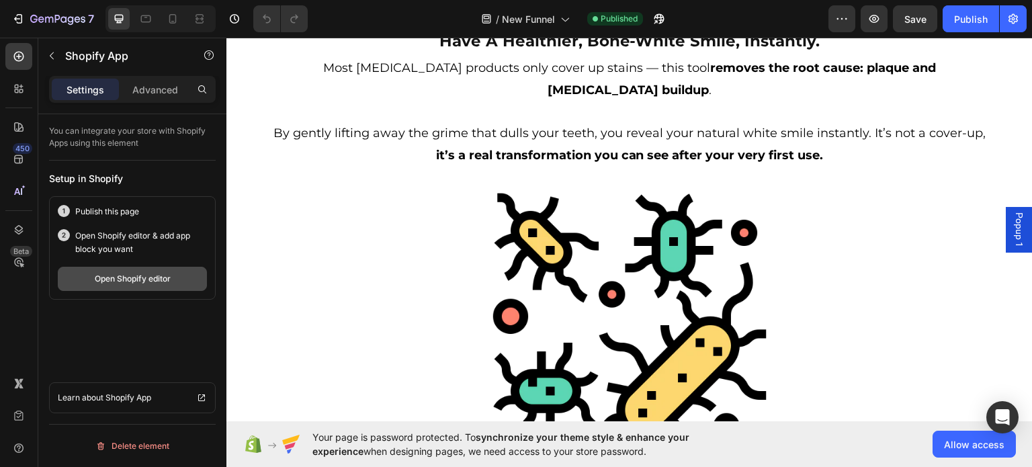
click at [163, 276] on div "Open Shopify editor" at bounding box center [133, 279] width 76 height 12
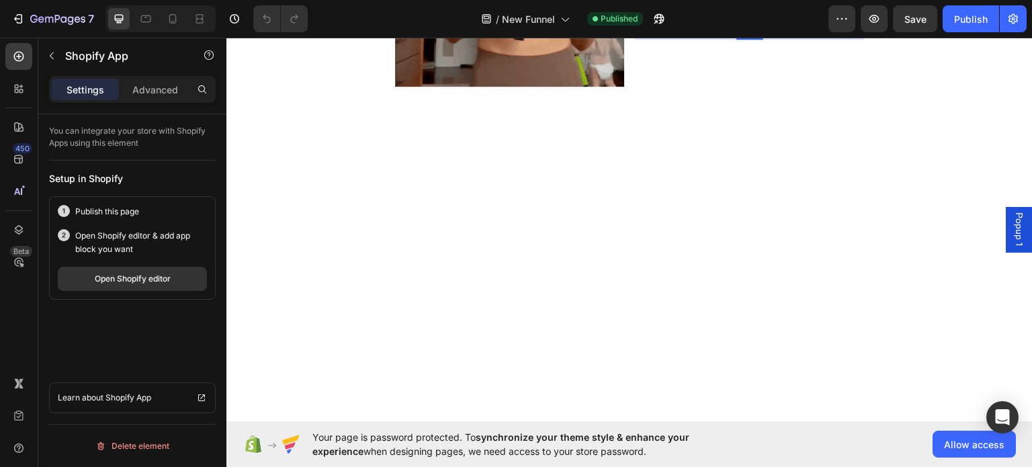
scroll to position [806, 0]
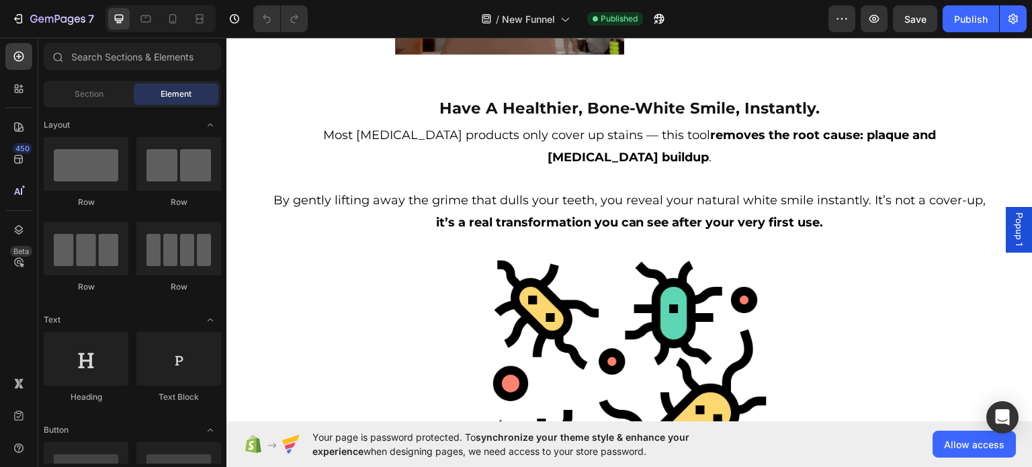
click at [96, 97] on span "Section" at bounding box center [89, 94] width 29 height 12
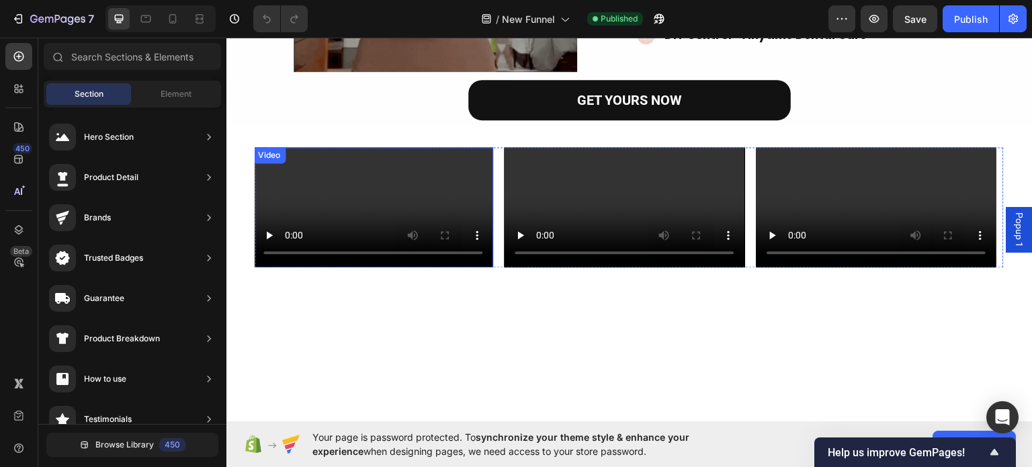
scroll to position [290, 0]
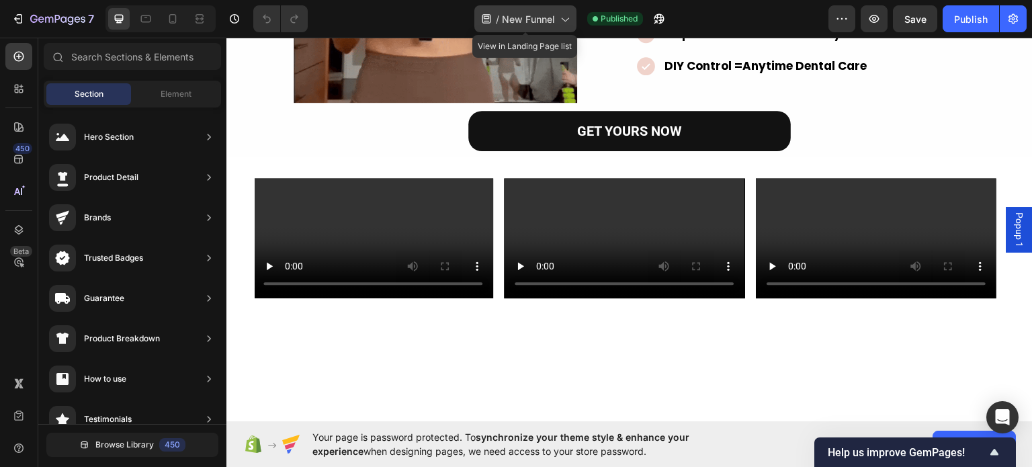
click at [539, 20] on span "New Funnel" at bounding box center [528, 19] width 53 height 14
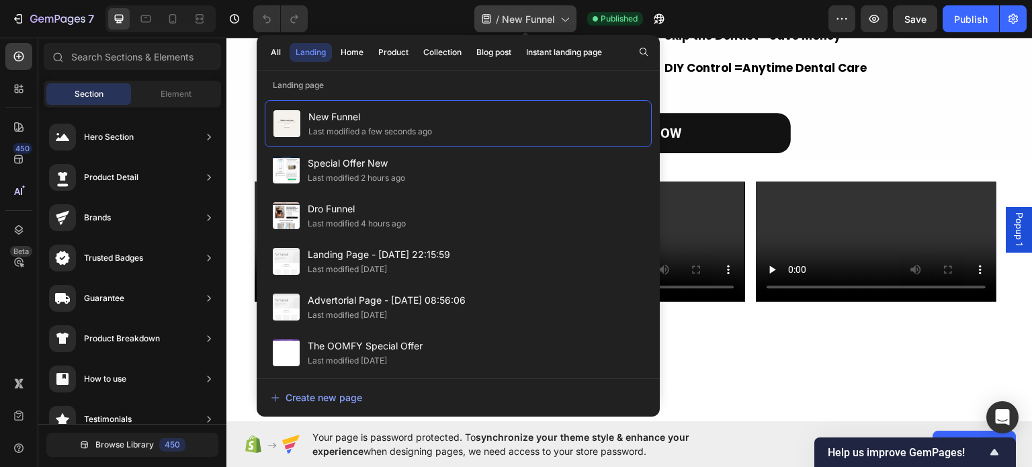
click at [538, 19] on span "New Funnel" at bounding box center [528, 19] width 53 height 14
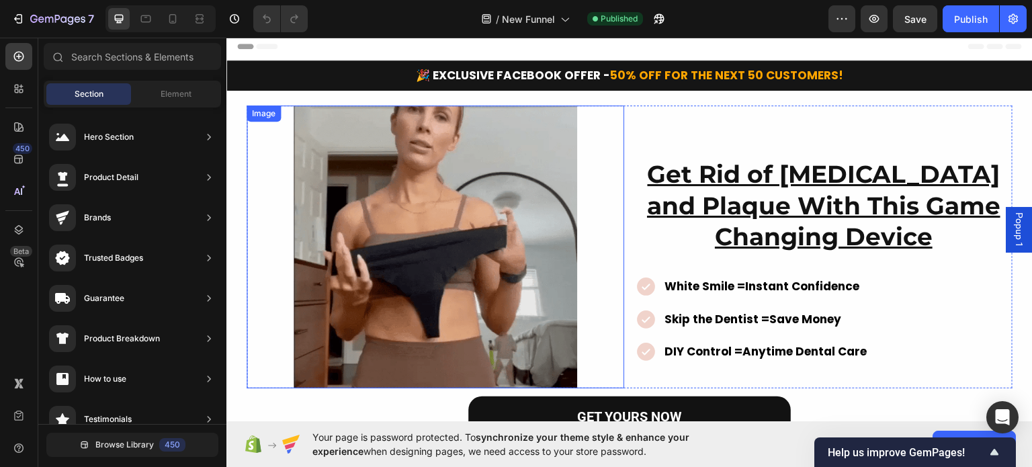
scroll to position [0, 0]
